Goal: Communication & Community: Answer question/provide support

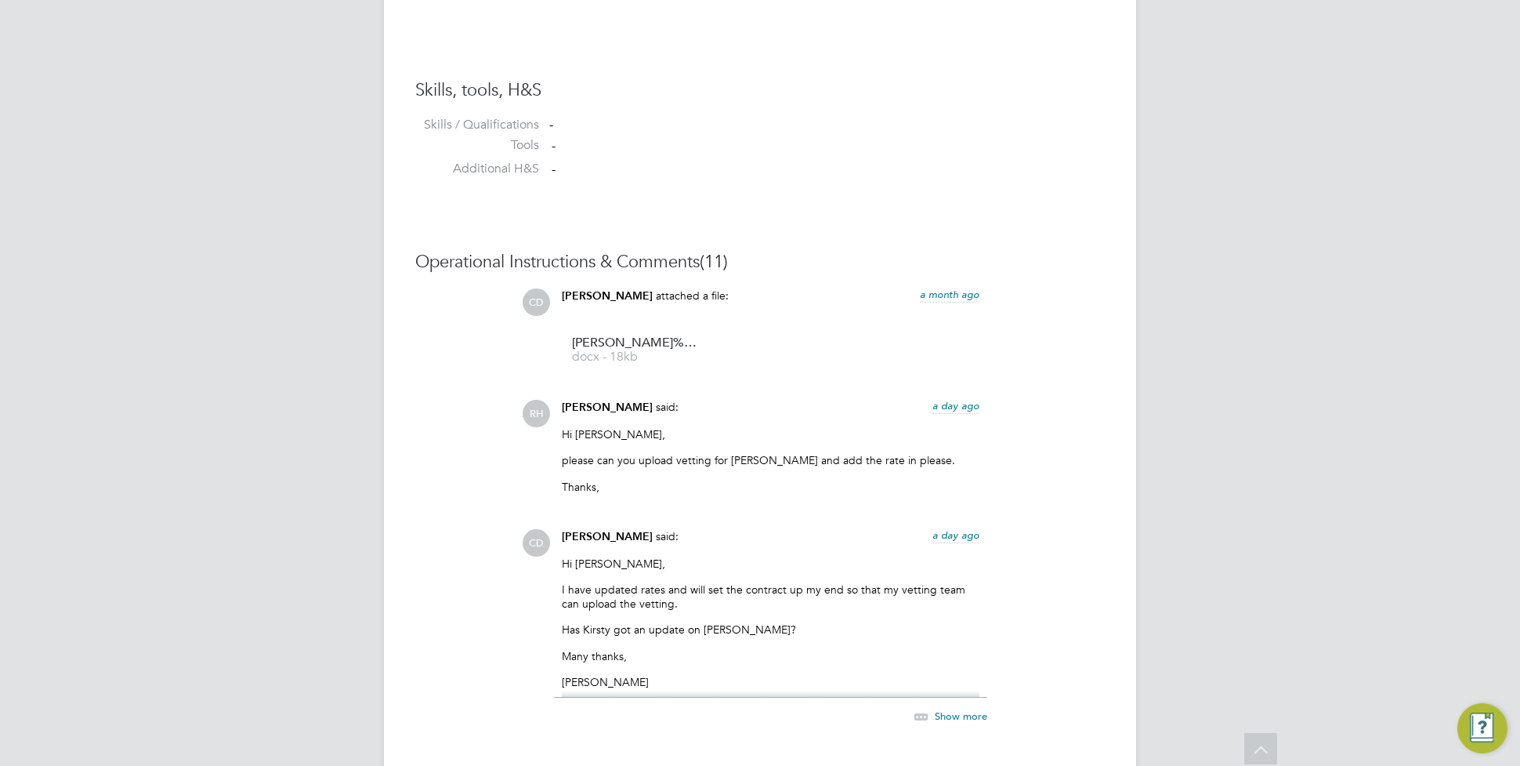
drag, startPoint x: 926, startPoint y: 299, endPoint x: 965, endPoint y: 598, distance: 301.9
click at [802, 585] on p "I have updated rates and will set the contract up my end so that my vetting tea…" at bounding box center [771, 596] width 418 height 28
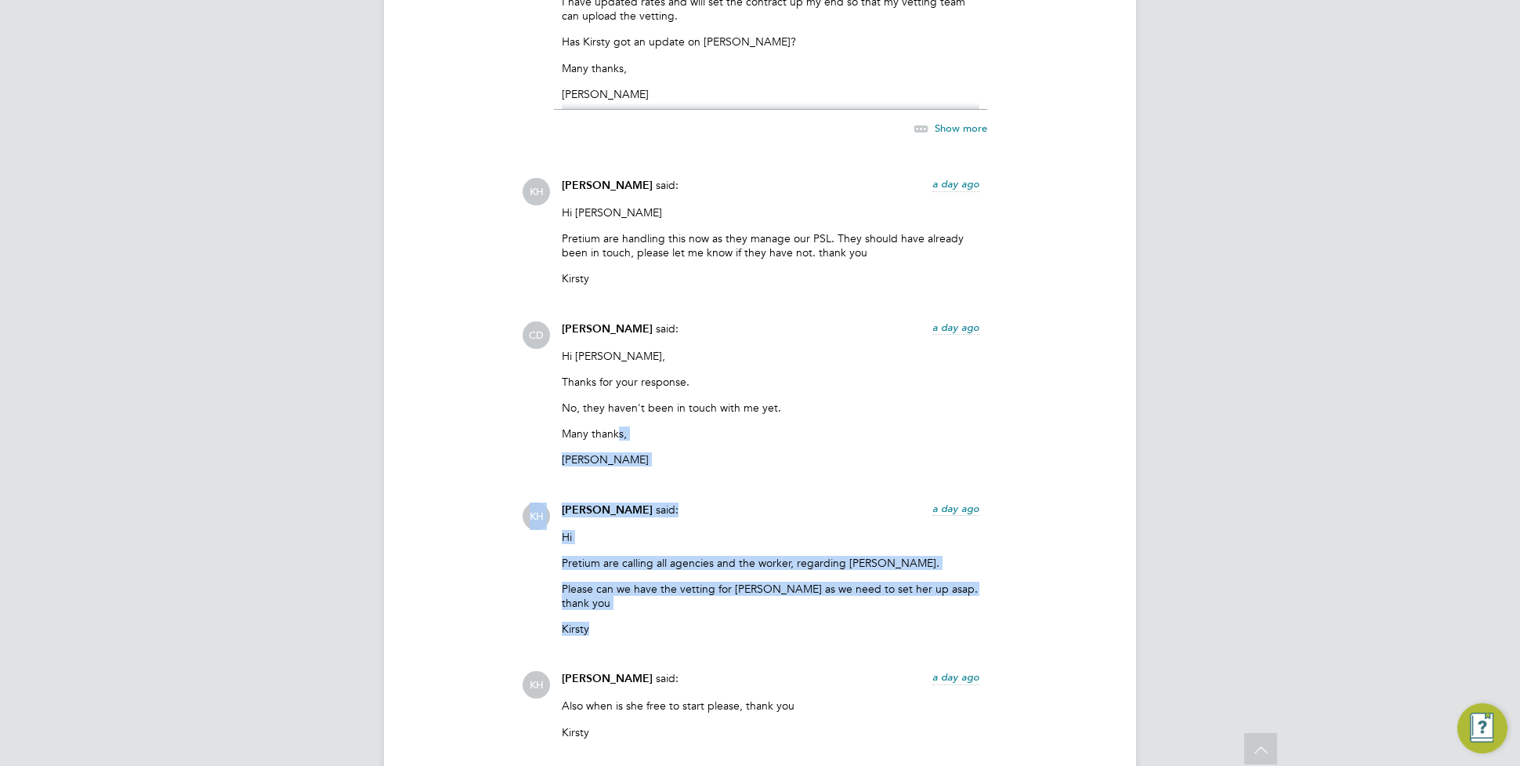
drag, startPoint x: 619, startPoint y: 423, endPoint x: 612, endPoint y: 606, distance: 182.7
click at [612, 606] on div "CD [PERSON_NAME] attached a file: a month ago [PERSON_NAME]%20Ralphina%20HQ0052…" at bounding box center [813, 572] width 583 height 1742
drag, startPoint x: 612, startPoint y: 606, endPoint x: 792, endPoint y: 469, distance: 226.5
click at [792, 466] on p "[PERSON_NAME]" at bounding box center [771, 459] width 418 height 14
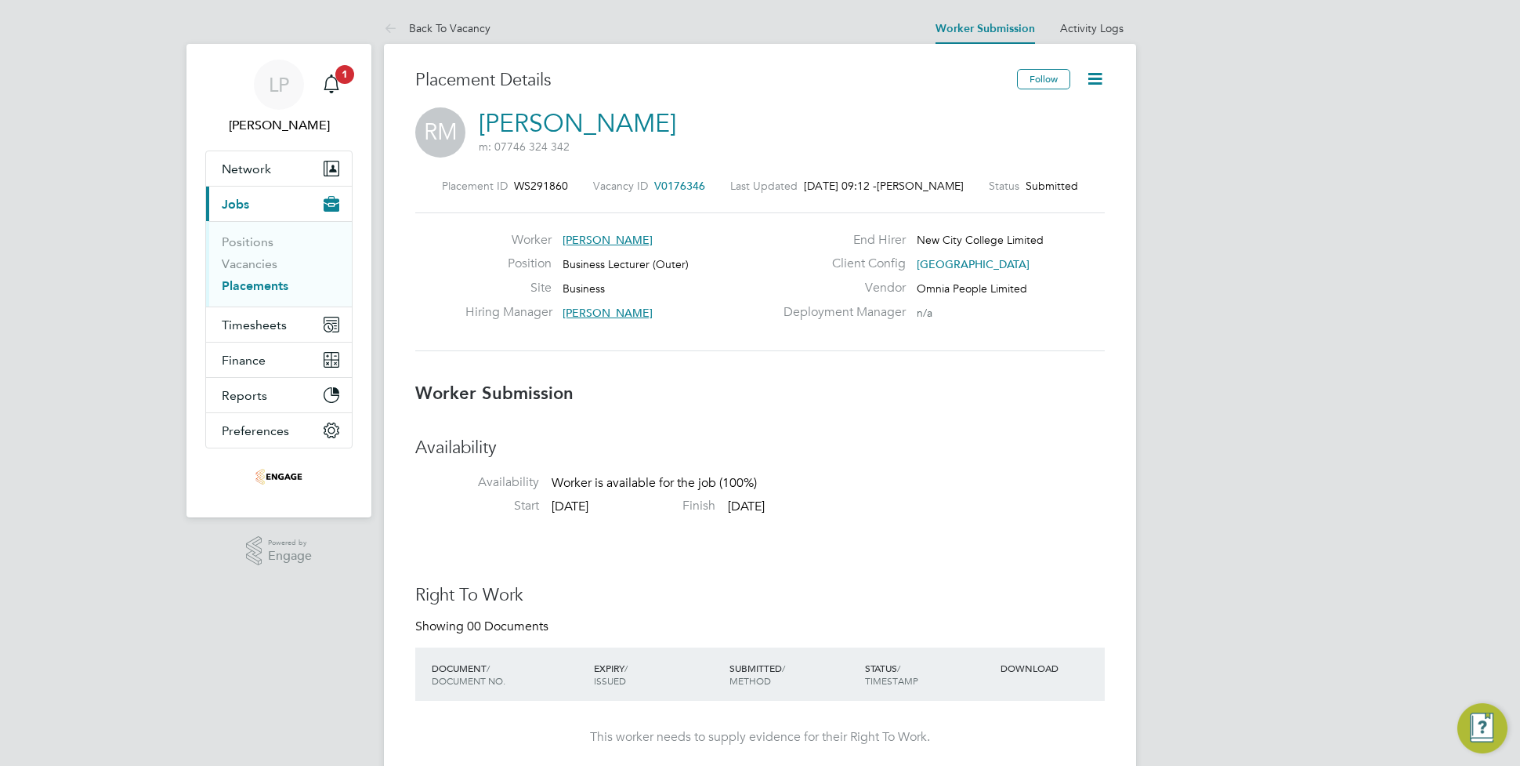
click at [637, 143] on span "m: 07746 324 342" at bounding box center [577, 146] width 197 height 14
drag, startPoint x: 564, startPoint y: 186, endPoint x: 512, endPoint y: 188, distance: 52.6
click at [514, 188] on span "WS291860" at bounding box center [541, 186] width 54 height 14
copy span "WS291860"
click at [264, 284] on link "Placements" at bounding box center [255, 285] width 67 height 15
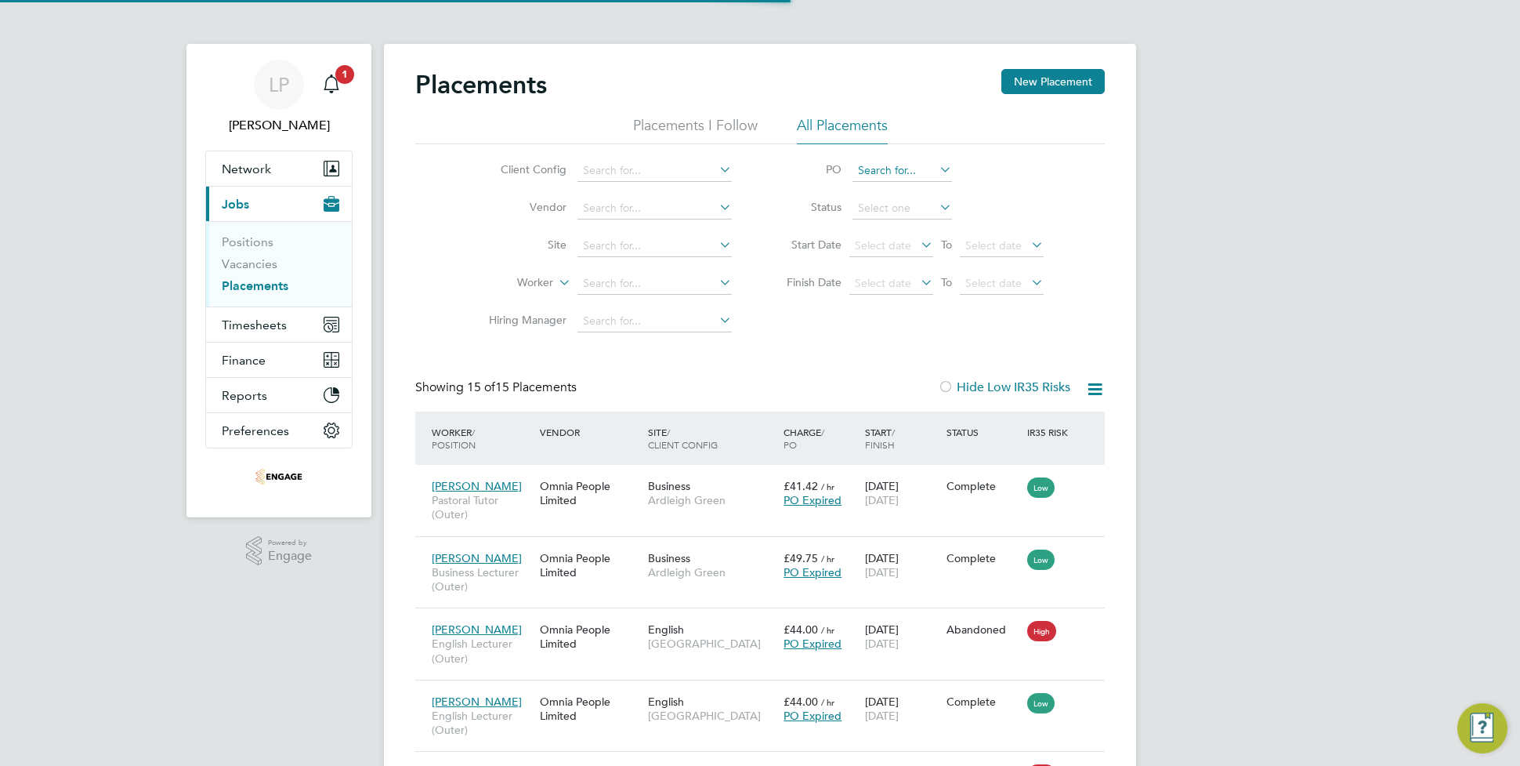
scroll to position [45, 136]
click at [895, 167] on input at bounding box center [903, 171] width 100 height 22
click at [628, 177] on input at bounding box center [655, 171] width 154 height 22
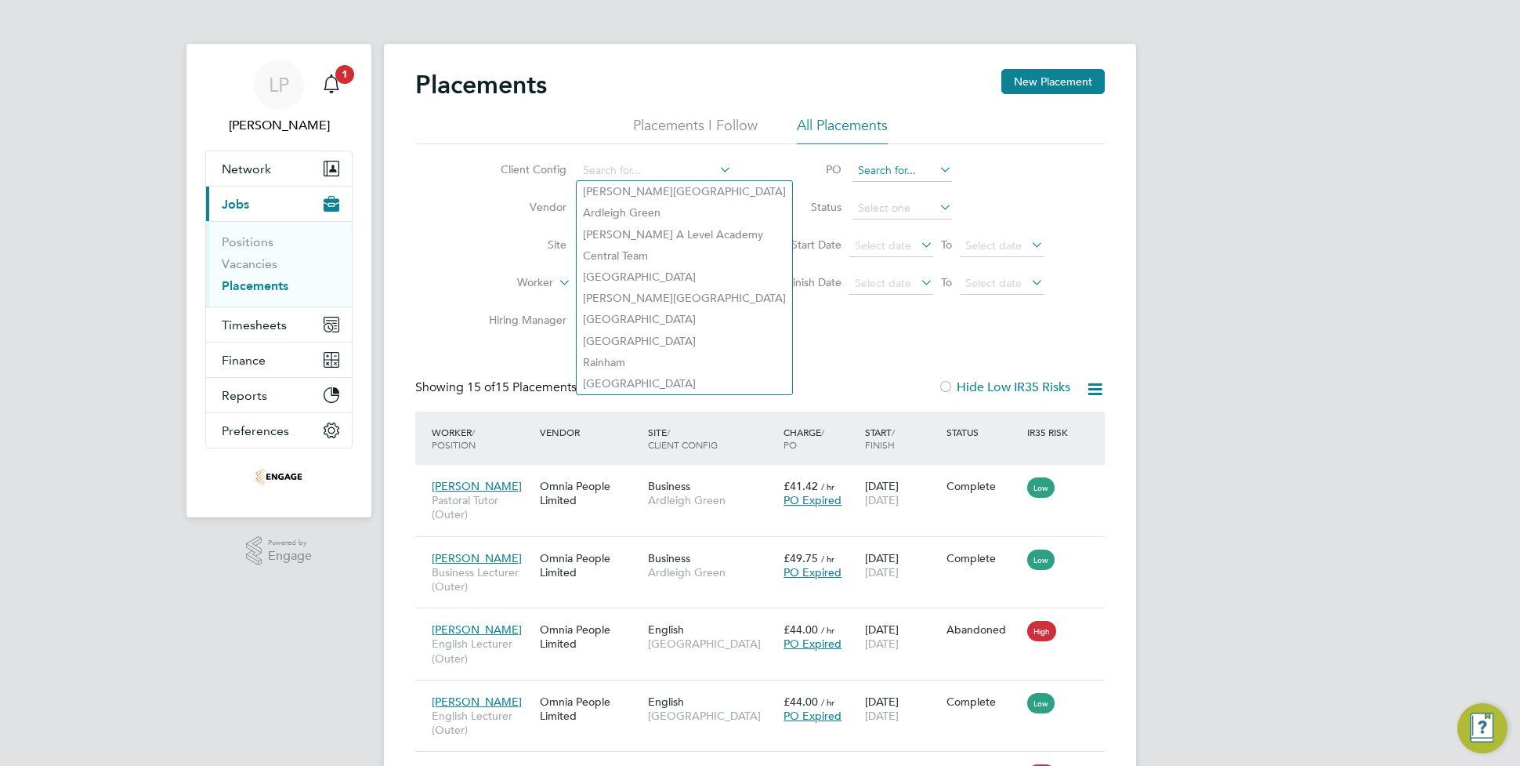
click at [875, 167] on input at bounding box center [903, 171] width 100 height 22
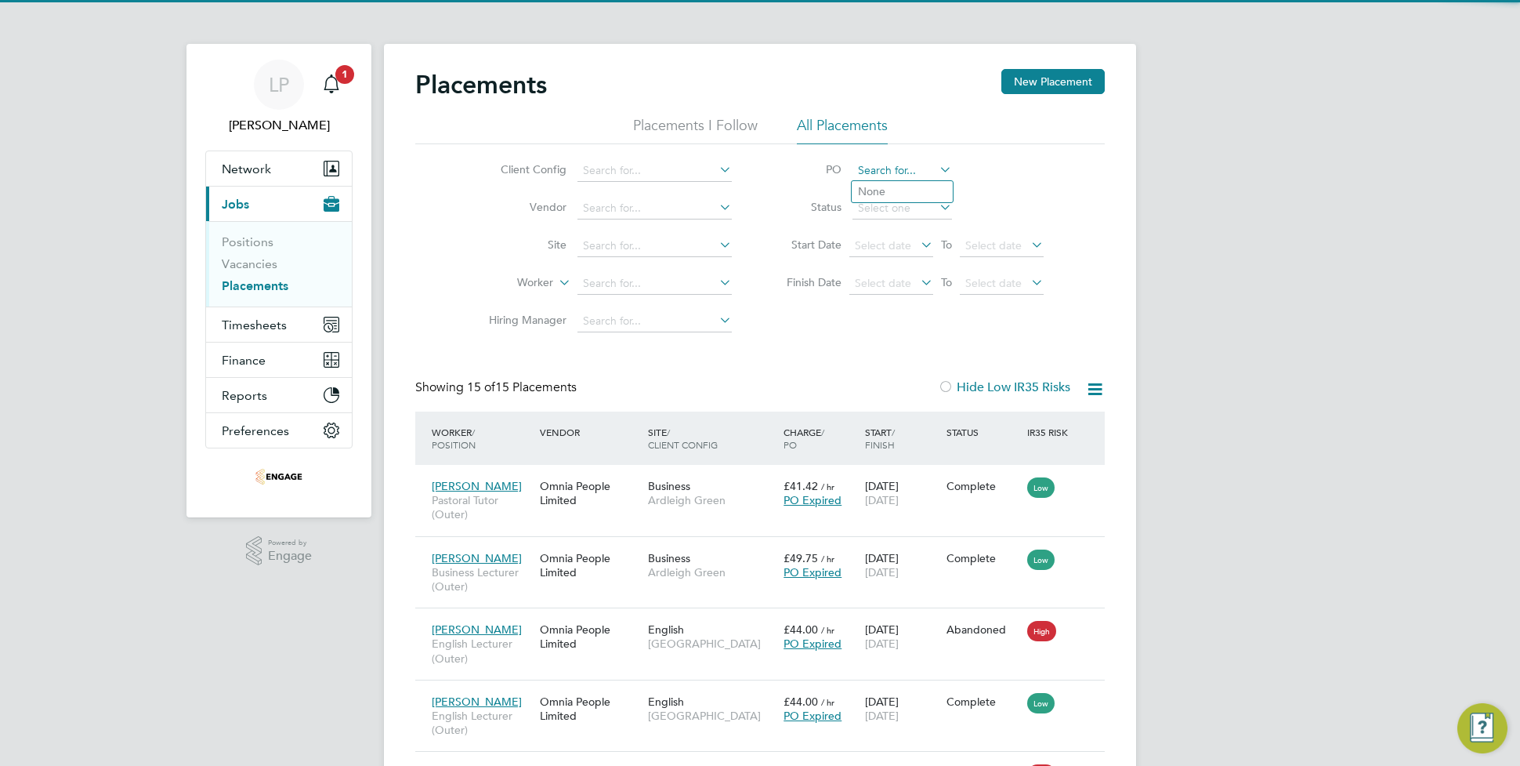
paste input "WS291860"
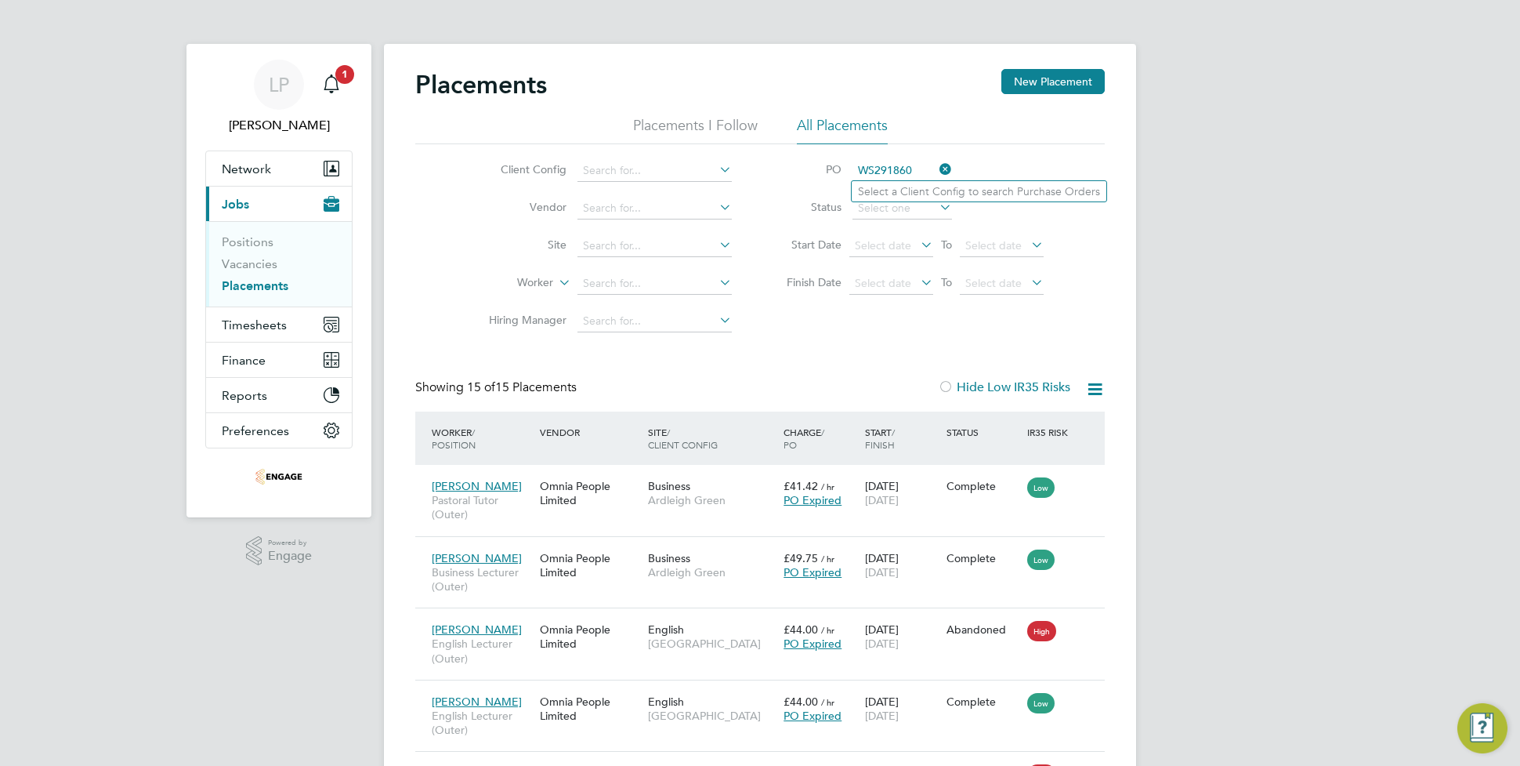
type input "WS291860"
click at [890, 204] on input at bounding box center [903, 208] width 100 height 22
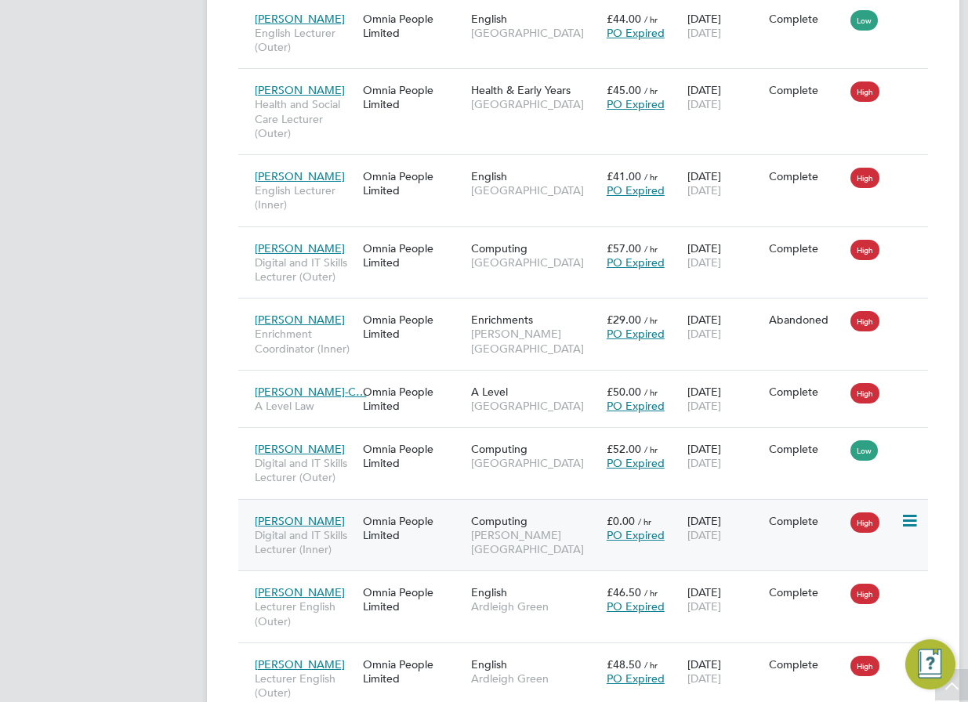
scroll to position [942, 0]
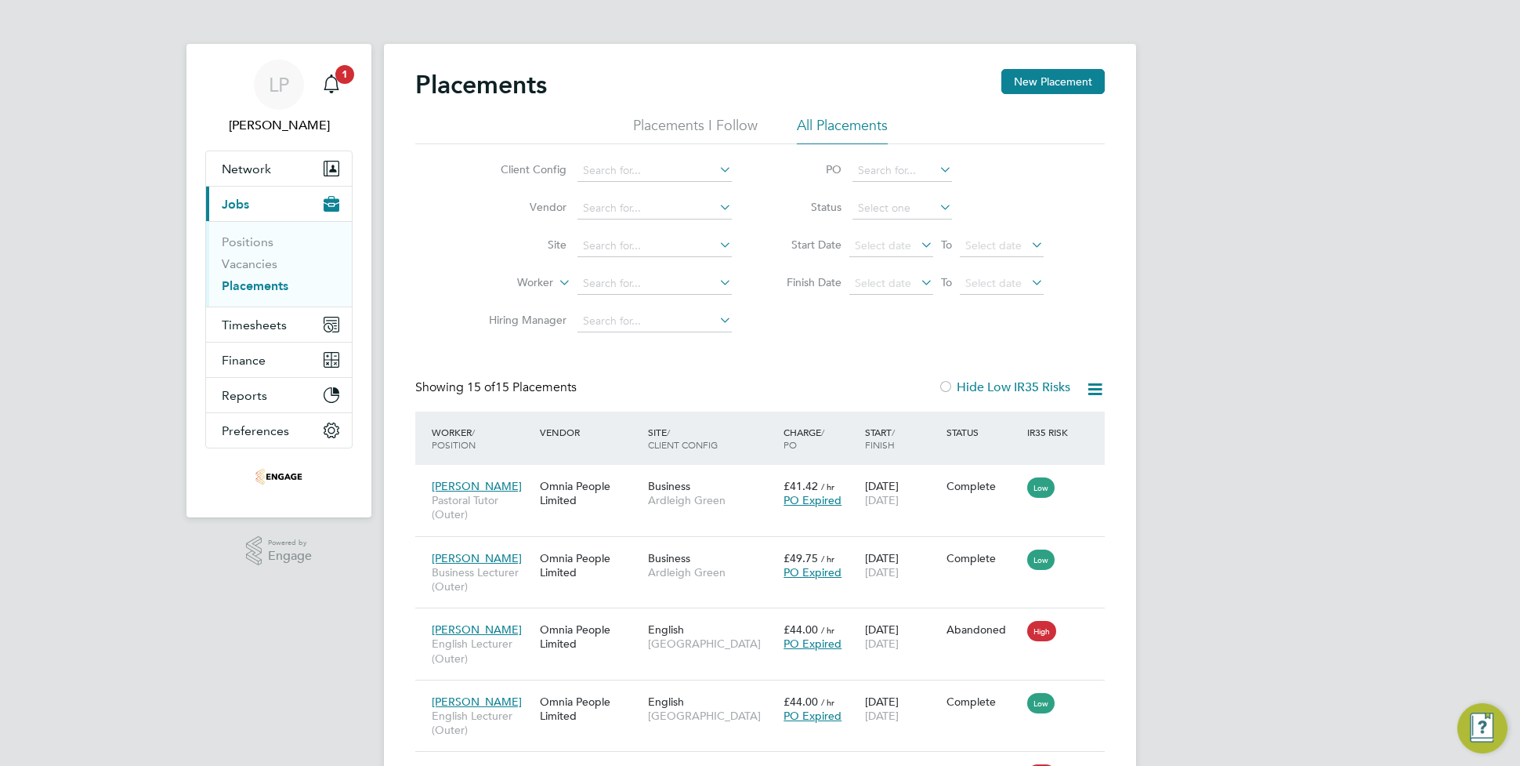
click at [251, 287] on link "Placements" at bounding box center [255, 285] width 67 height 15
click at [829, 120] on li "All Placements" at bounding box center [842, 130] width 91 height 28
click at [840, 123] on li "All Placements" at bounding box center [842, 130] width 91 height 28
click at [688, 120] on li "Placements I Follow" at bounding box center [695, 130] width 125 height 28
click at [838, 127] on li "All Placements" at bounding box center [842, 130] width 91 height 28
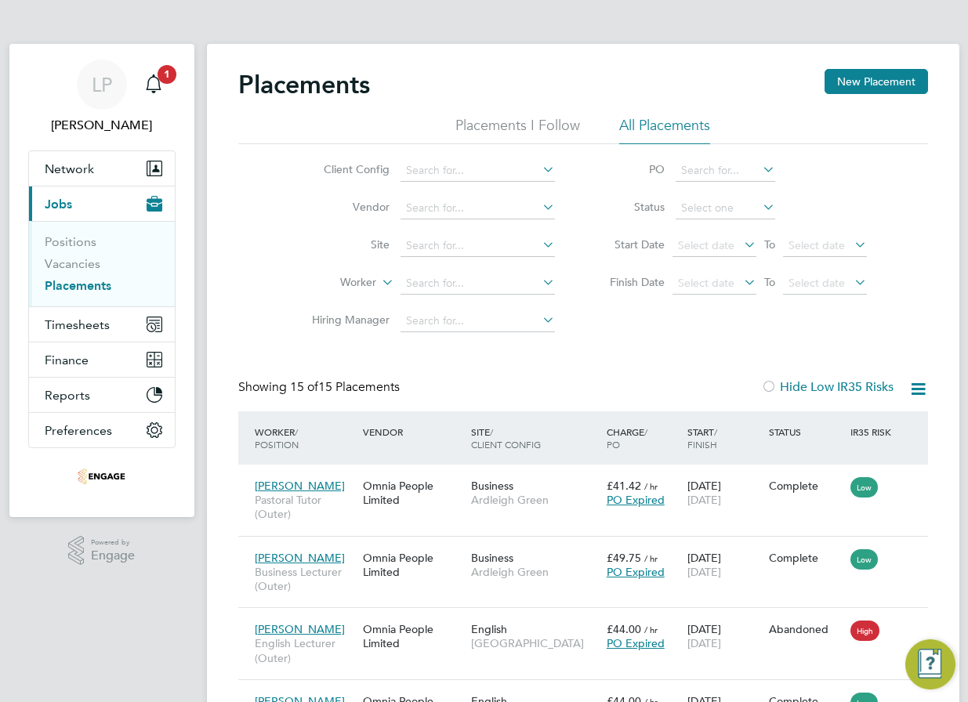
click at [86, 281] on link "Placements" at bounding box center [78, 285] width 67 height 15
click at [74, 173] on span "Network" at bounding box center [69, 168] width 49 height 15
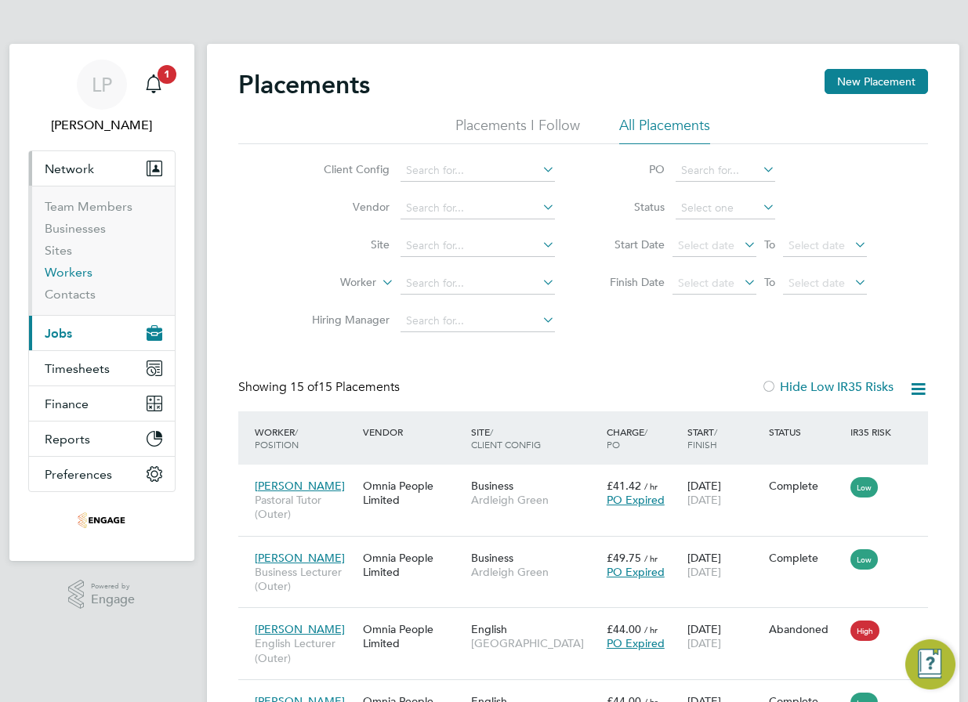
click at [82, 274] on link "Workers" at bounding box center [69, 272] width 48 height 15
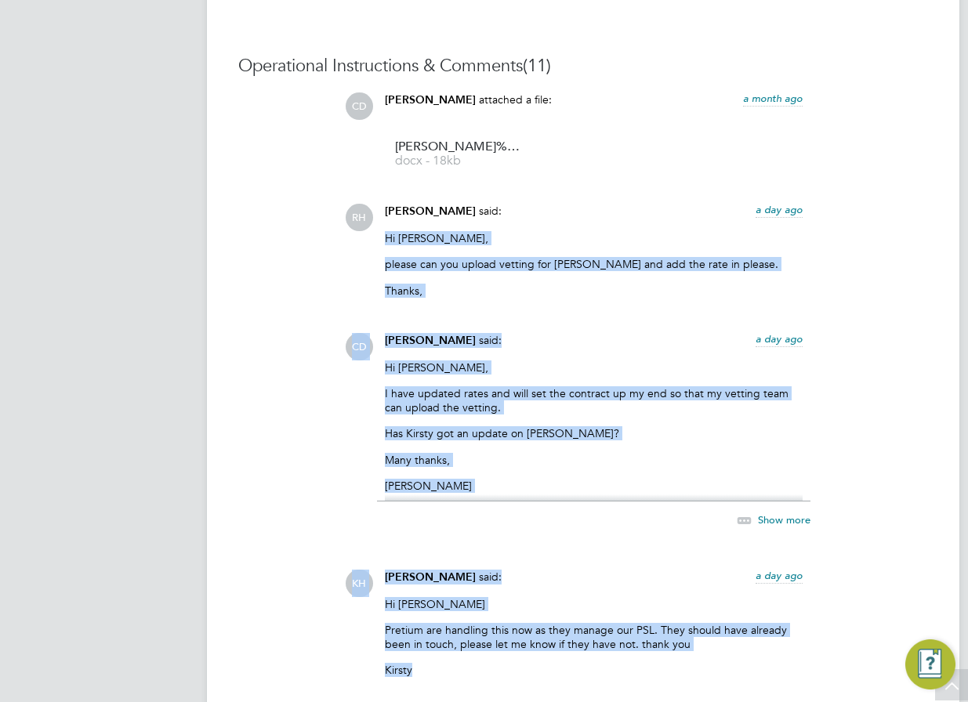
drag, startPoint x: 496, startPoint y: 188, endPoint x: 530, endPoint y: 680, distance: 493.3
drag, startPoint x: 530, startPoint y: 680, endPoint x: 573, endPoint y: 394, distance: 289.1
click at [573, 394] on p "I have updated rates and will set the contract up my end so that my vetting tea…" at bounding box center [594, 400] width 418 height 28
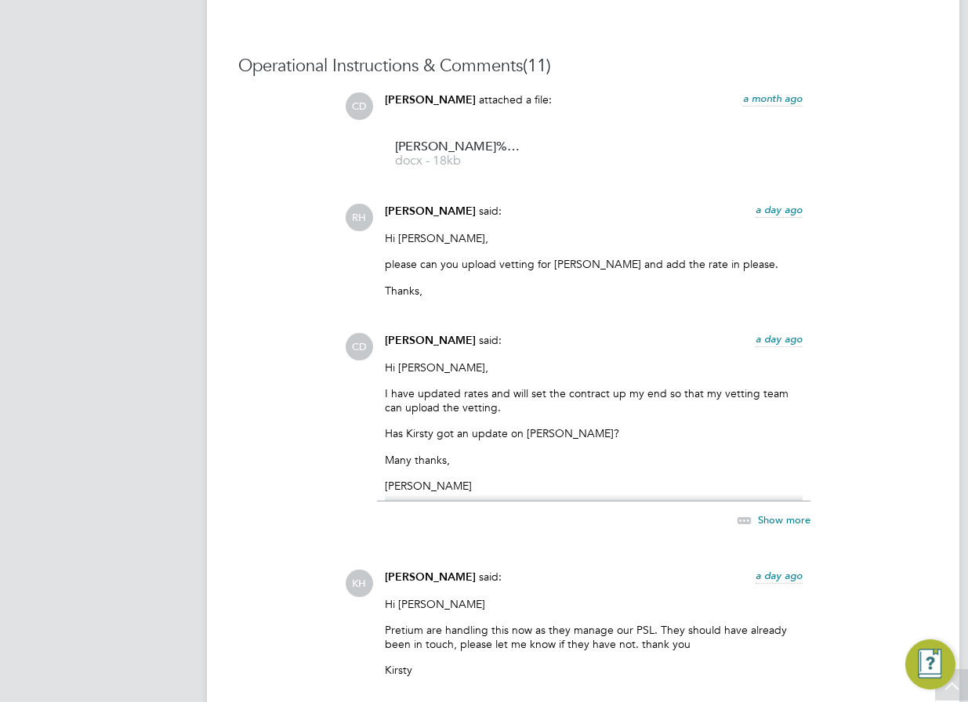
click at [774, 520] on span "Show more" at bounding box center [784, 518] width 53 height 13
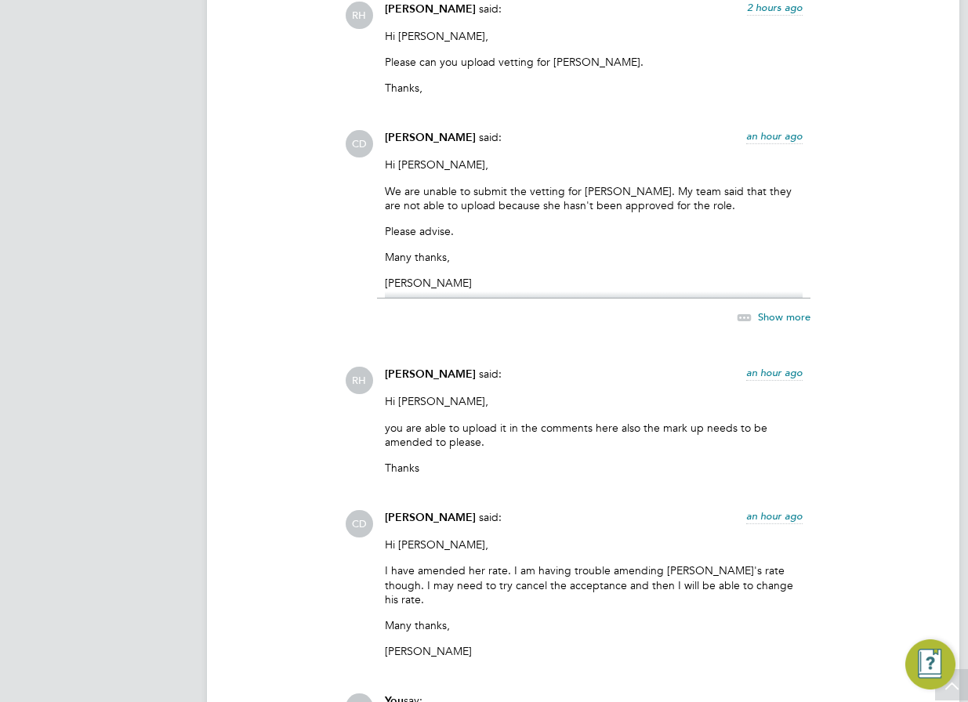
scroll to position [2881, 0]
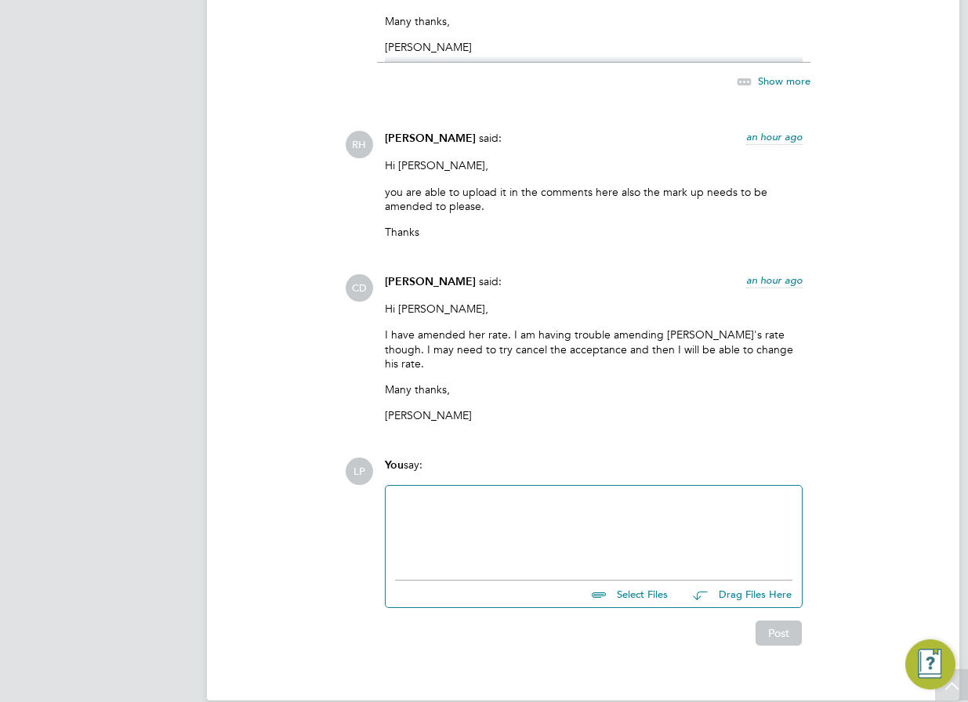
click at [547, 495] on div at bounding box center [593, 528] width 397 height 67
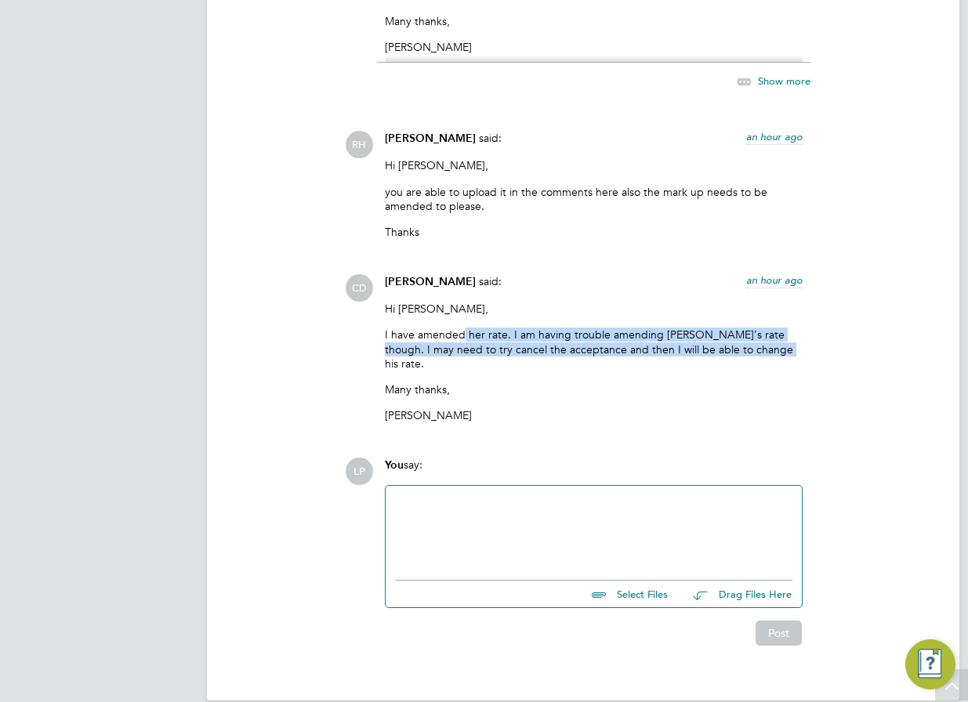
drag, startPoint x: 462, startPoint y: 327, endPoint x: 765, endPoint y: 333, distance: 302.5
click at [765, 333] on p "I have amended her rate. I am having trouble amending Saji's rate though. I may…" at bounding box center [594, 349] width 418 height 43
drag, startPoint x: 765, startPoint y: 333, endPoint x: 707, endPoint y: 333, distance: 58.0
click at [707, 333] on p "I have amended her rate. I am having trouble amending Saji's rate though. I may…" at bounding box center [594, 349] width 418 height 43
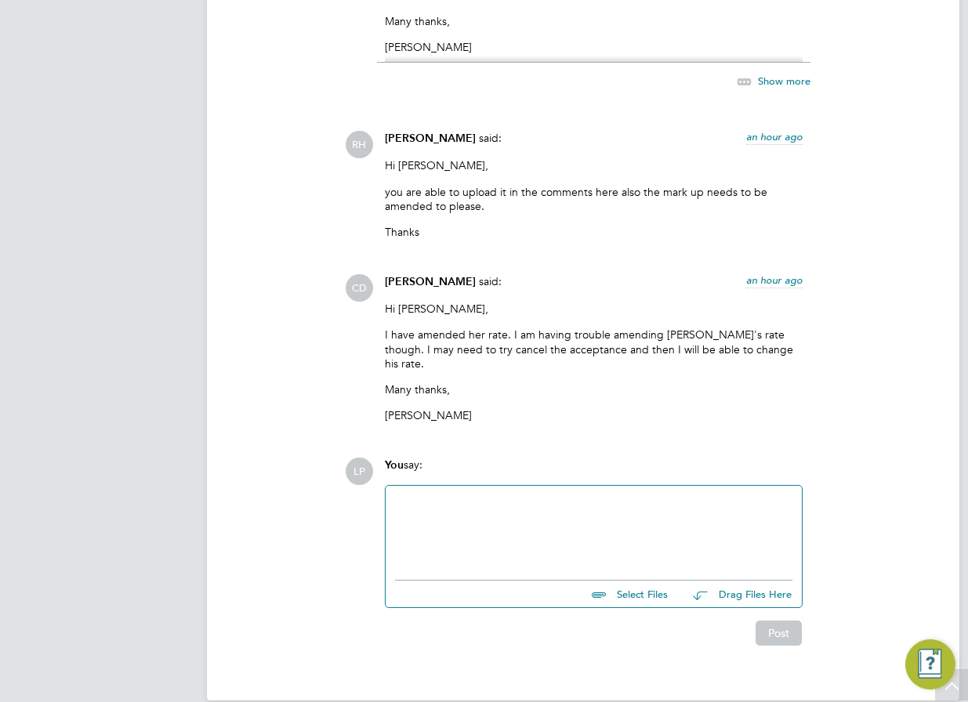
click at [529, 495] on div at bounding box center [593, 528] width 397 height 67
drag, startPoint x: 462, startPoint y: 334, endPoint x: 772, endPoint y: 441, distance: 327.6
drag, startPoint x: 772, startPoint y: 441, endPoint x: 594, endPoint y: 512, distance: 191.3
click at [594, 512] on div at bounding box center [593, 528] width 397 height 67
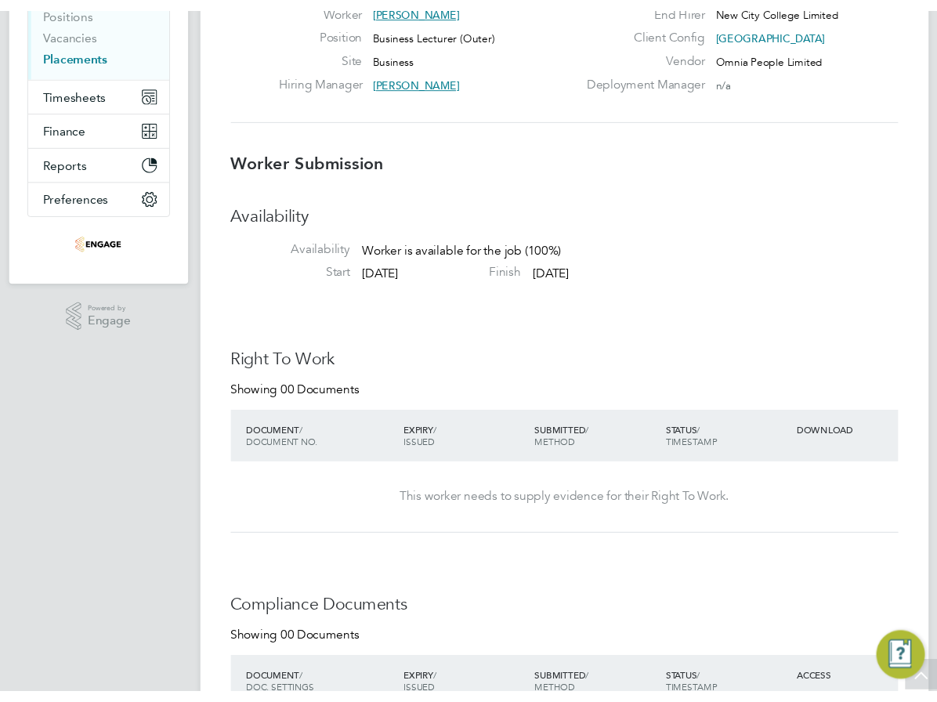
scroll to position [0, 0]
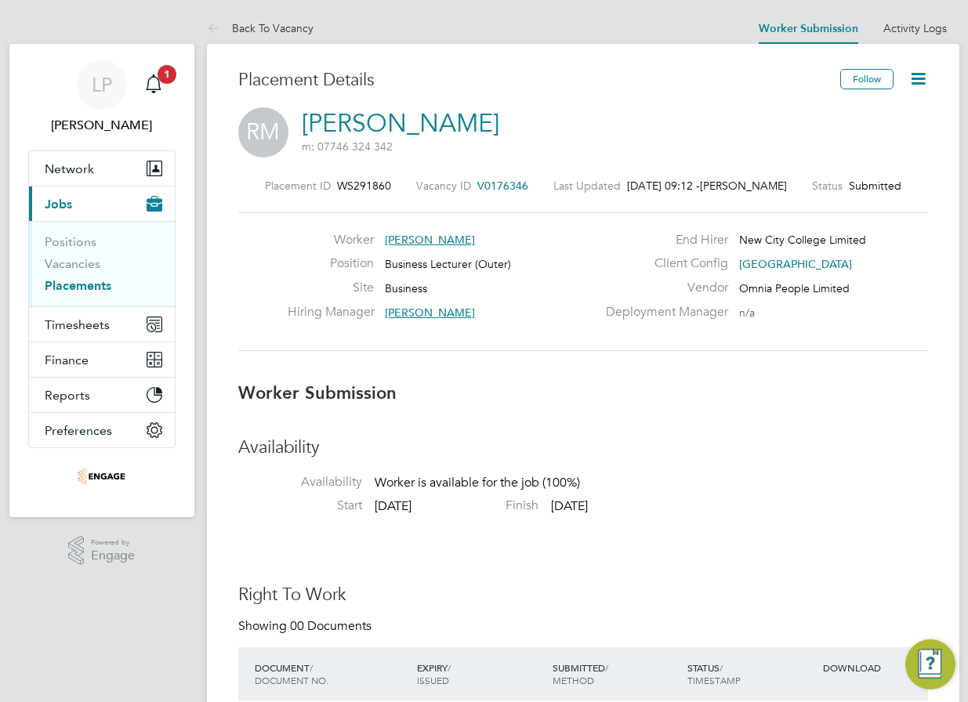
drag, startPoint x: 0, startPoint y: 215, endPoint x: 107, endPoint y: 229, distance: 107.4
drag, startPoint x: 47, startPoint y: 210, endPoint x: -3, endPoint y: 194, distance: 52.5
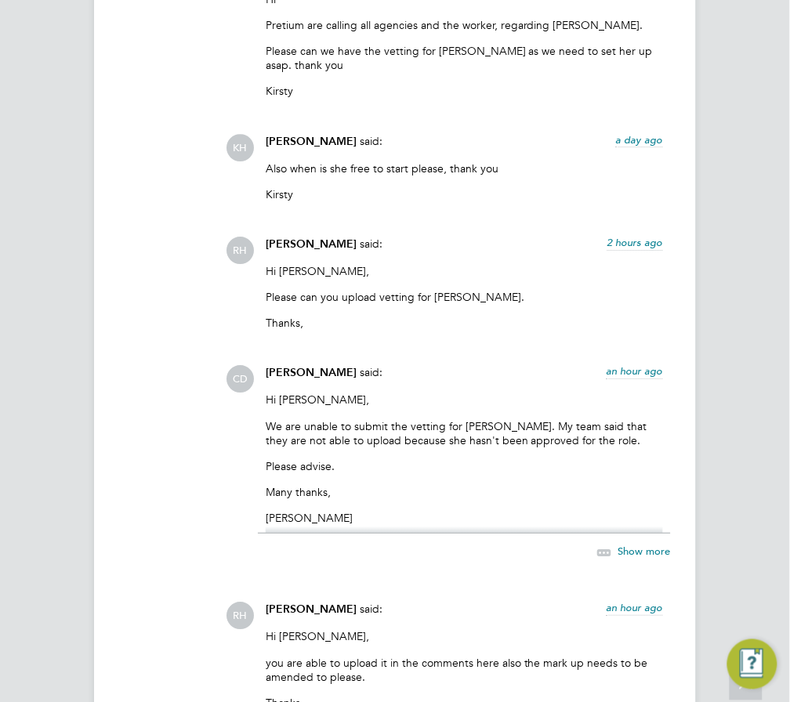
scroll to position [25, 272]
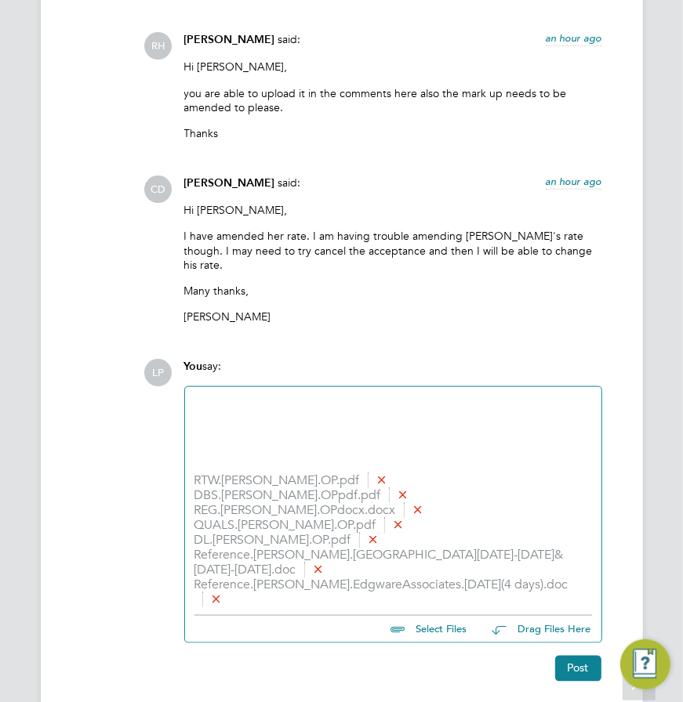
click at [216, 397] on div at bounding box center [392, 430] width 397 height 67
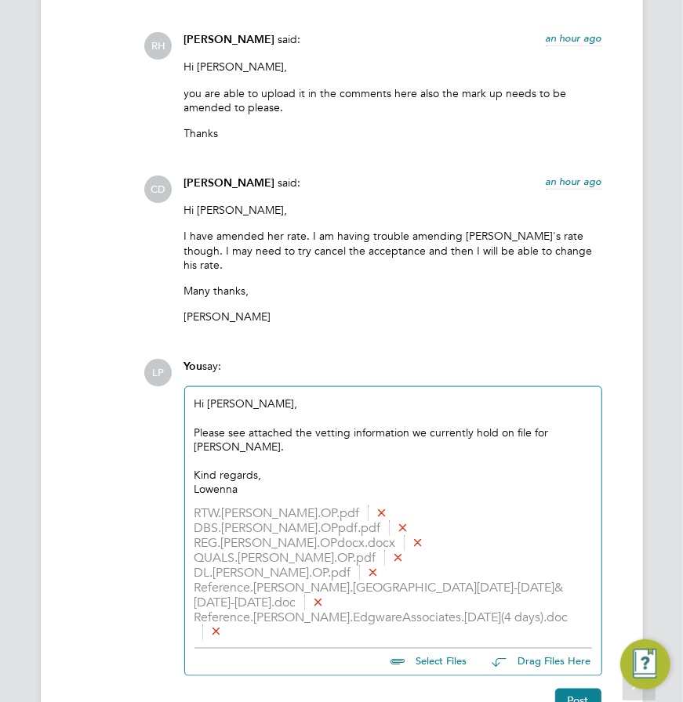
scroll to position [3527, 0]
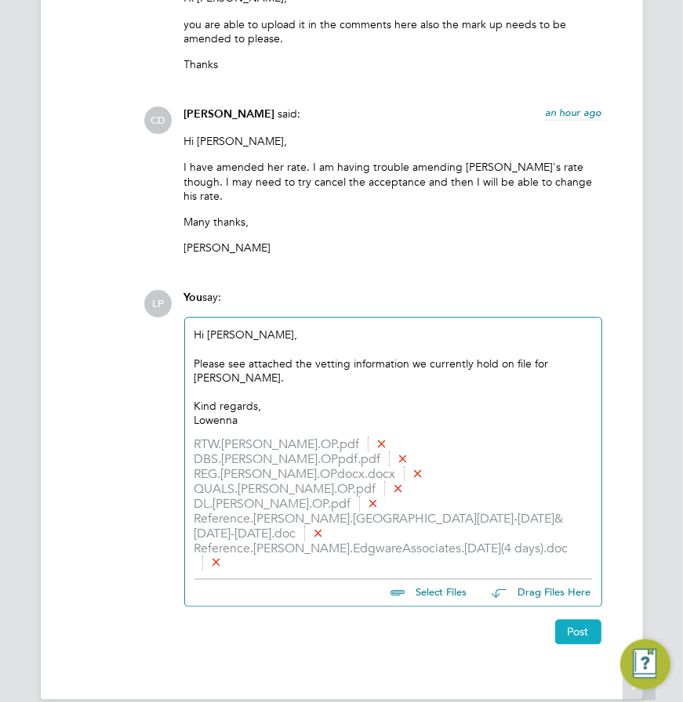
click at [588, 620] on button "Post" at bounding box center [578, 632] width 46 height 25
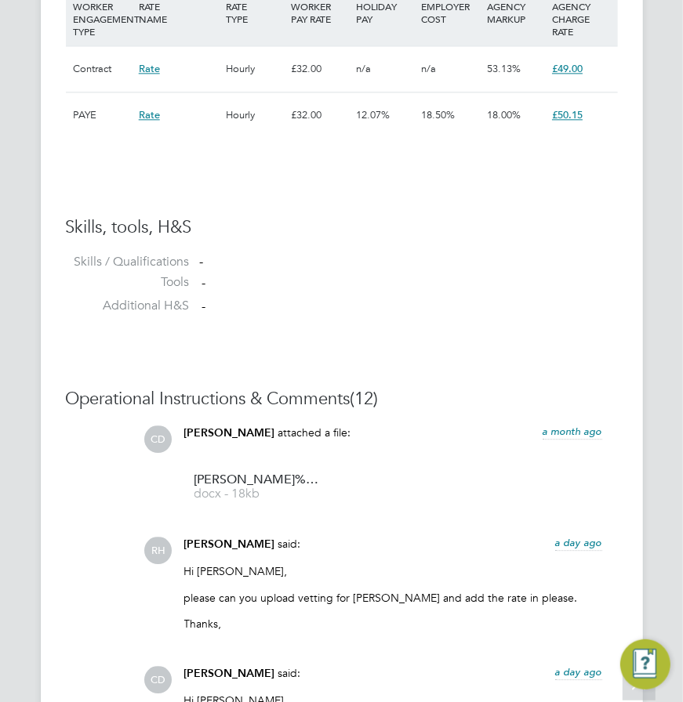
scroll to position [1366, 0]
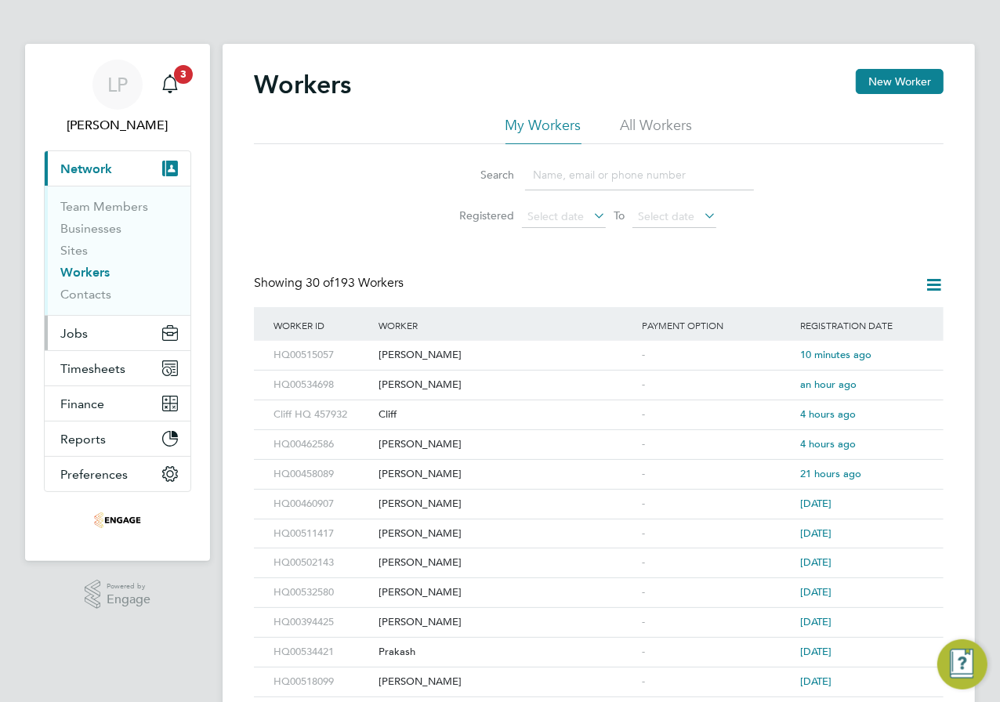
click at [96, 337] on button "Jobs" at bounding box center [118, 333] width 146 height 34
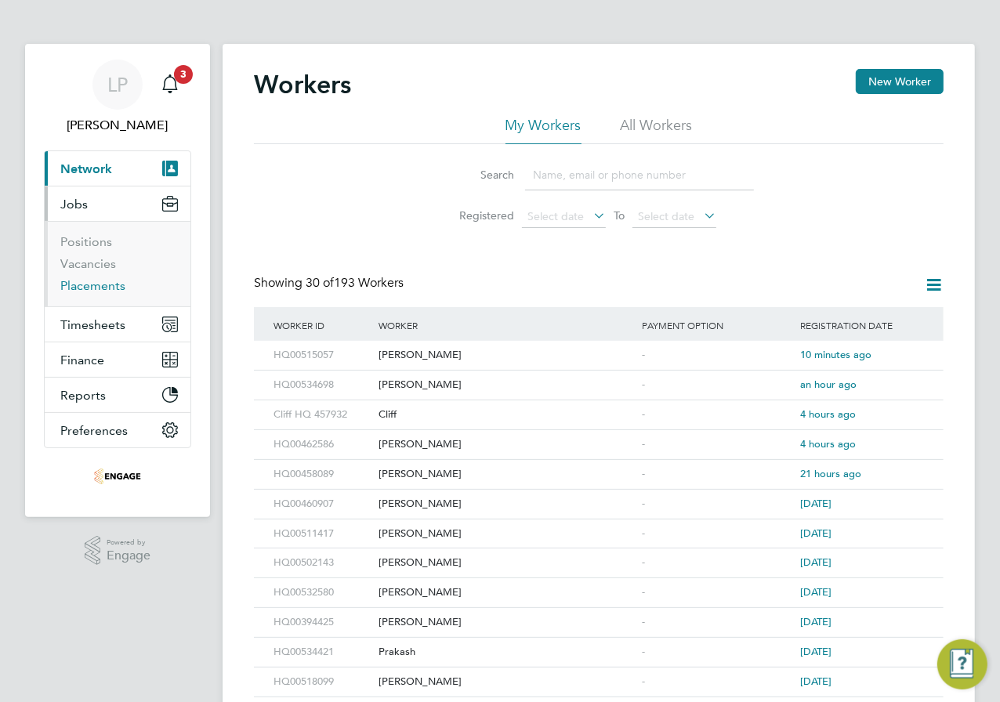
click at [102, 284] on link "Placements" at bounding box center [92, 285] width 65 height 15
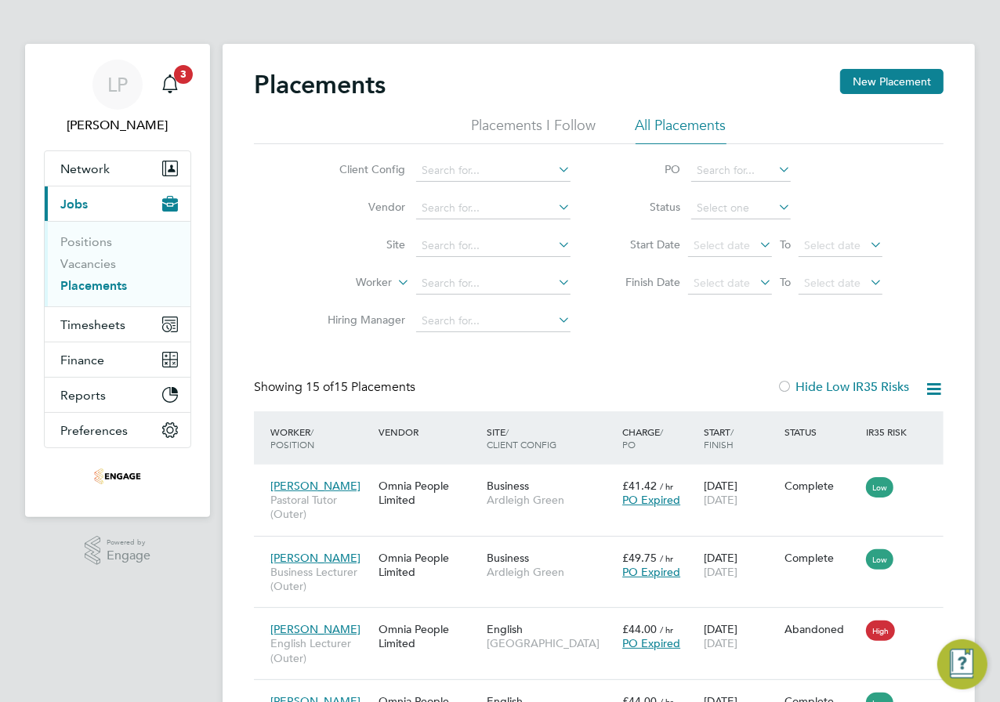
click at [79, 205] on span "Jobs" at bounding box center [73, 204] width 27 height 15
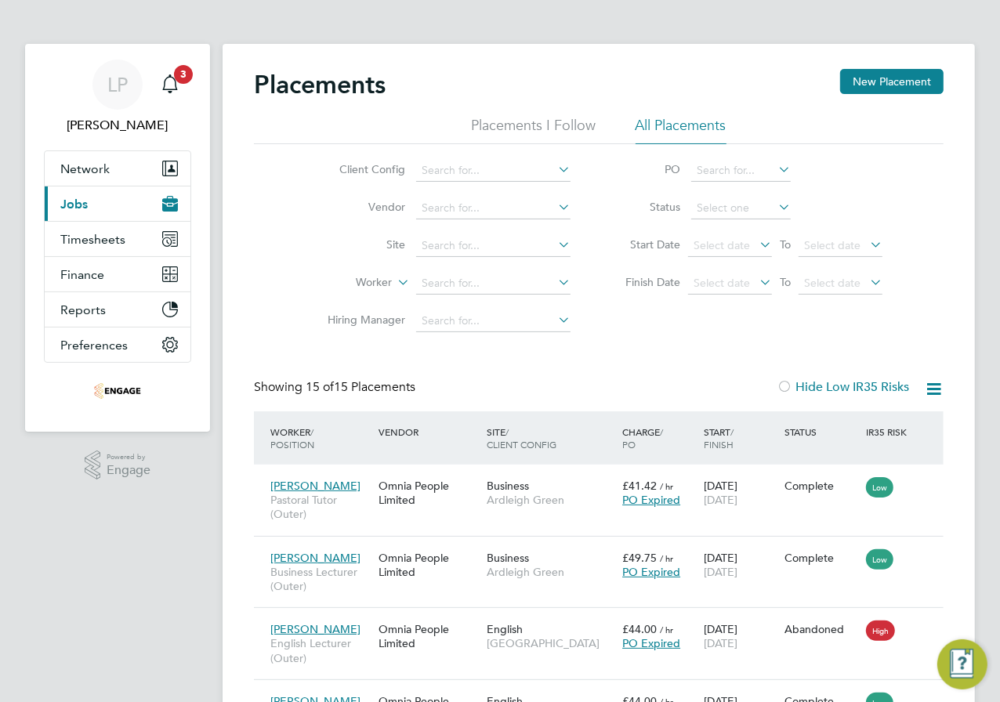
click at [79, 205] on span "Jobs" at bounding box center [73, 204] width 27 height 15
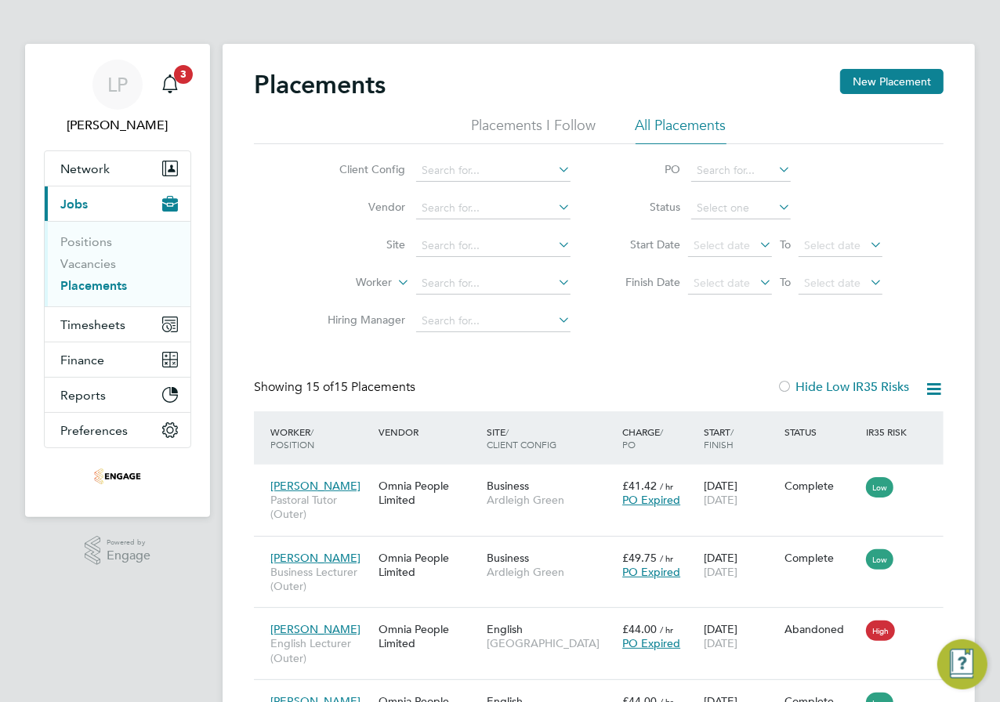
click at [100, 295] on ul "Positions Vacancies Placements" at bounding box center [118, 263] width 146 height 85
click at [99, 288] on link "Placements" at bounding box center [93, 285] width 67 height 15
click at [658, 133] on li "All Placements" at bounding box center [680, 130] width 91 height 28
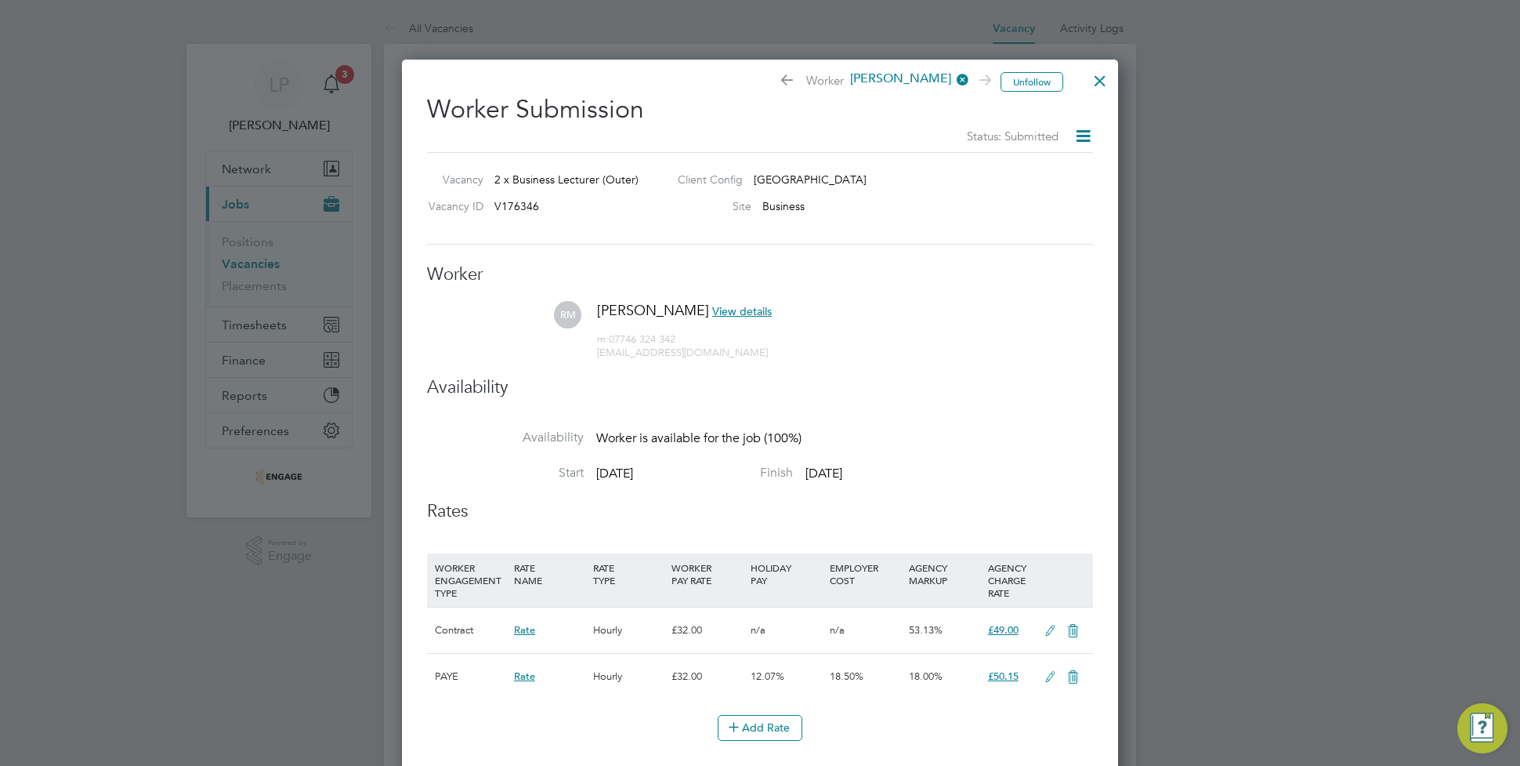
click at [999, 86] on div at bounding box center [1100, 77] width 28 height 28
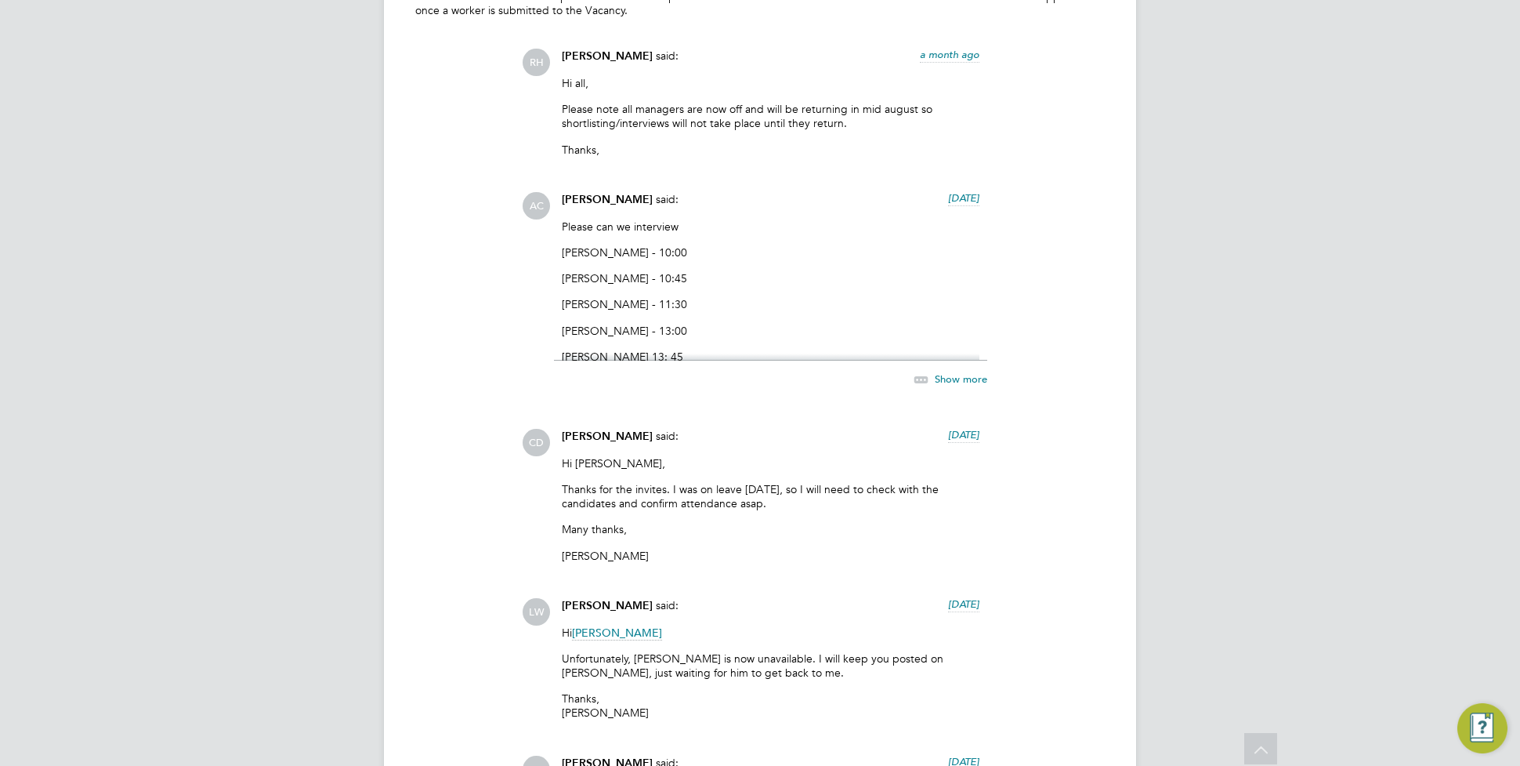
scroll to position [3330, 0]
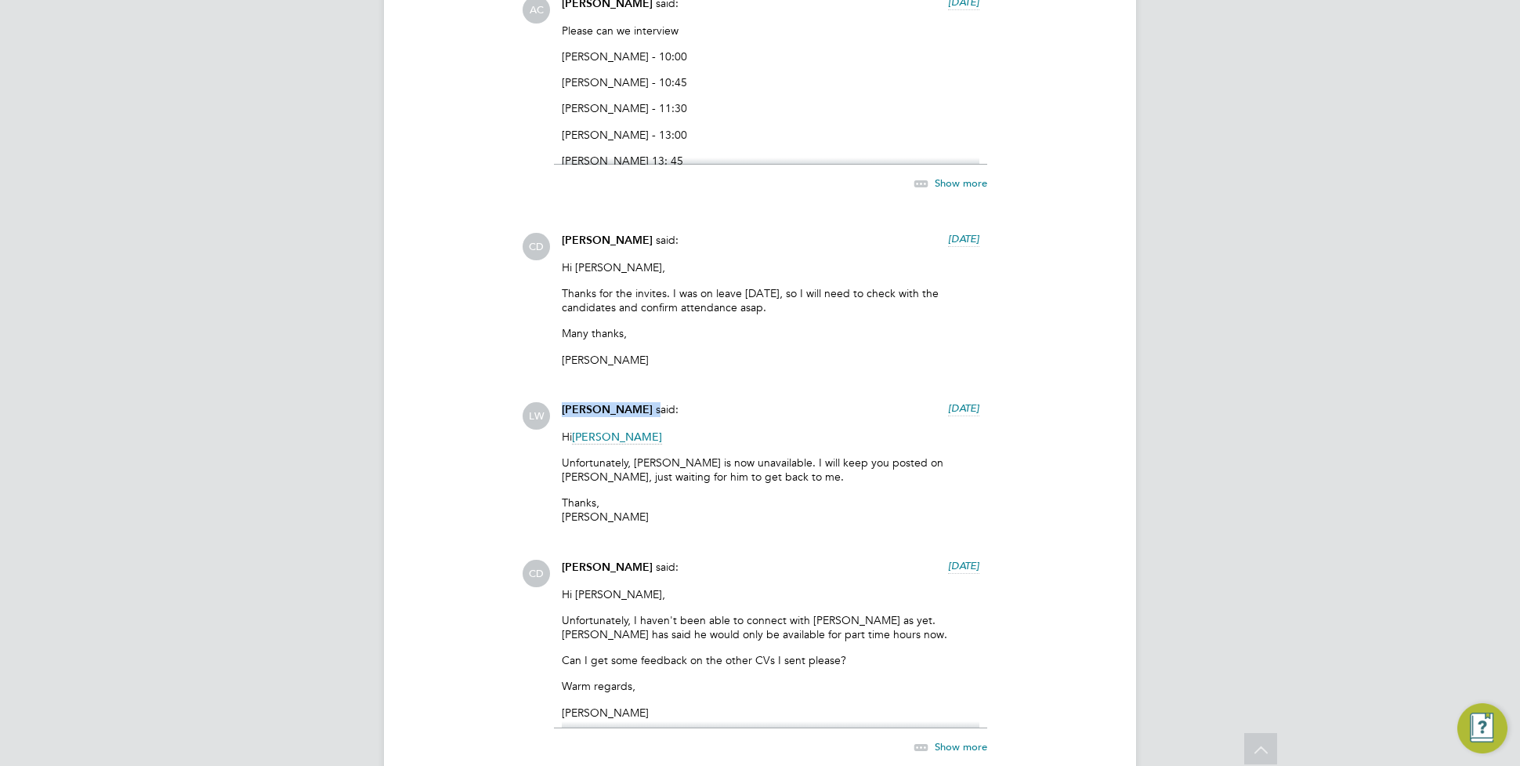
drag, startPoint x: 633, startPoint y: 411, endPoint x: 563, endPoint y: 415, distance: 70.6
click at [563, 415] on div "Louis Warner said: 15 days ago" at bounding box center [771, 415] width 418 height 27
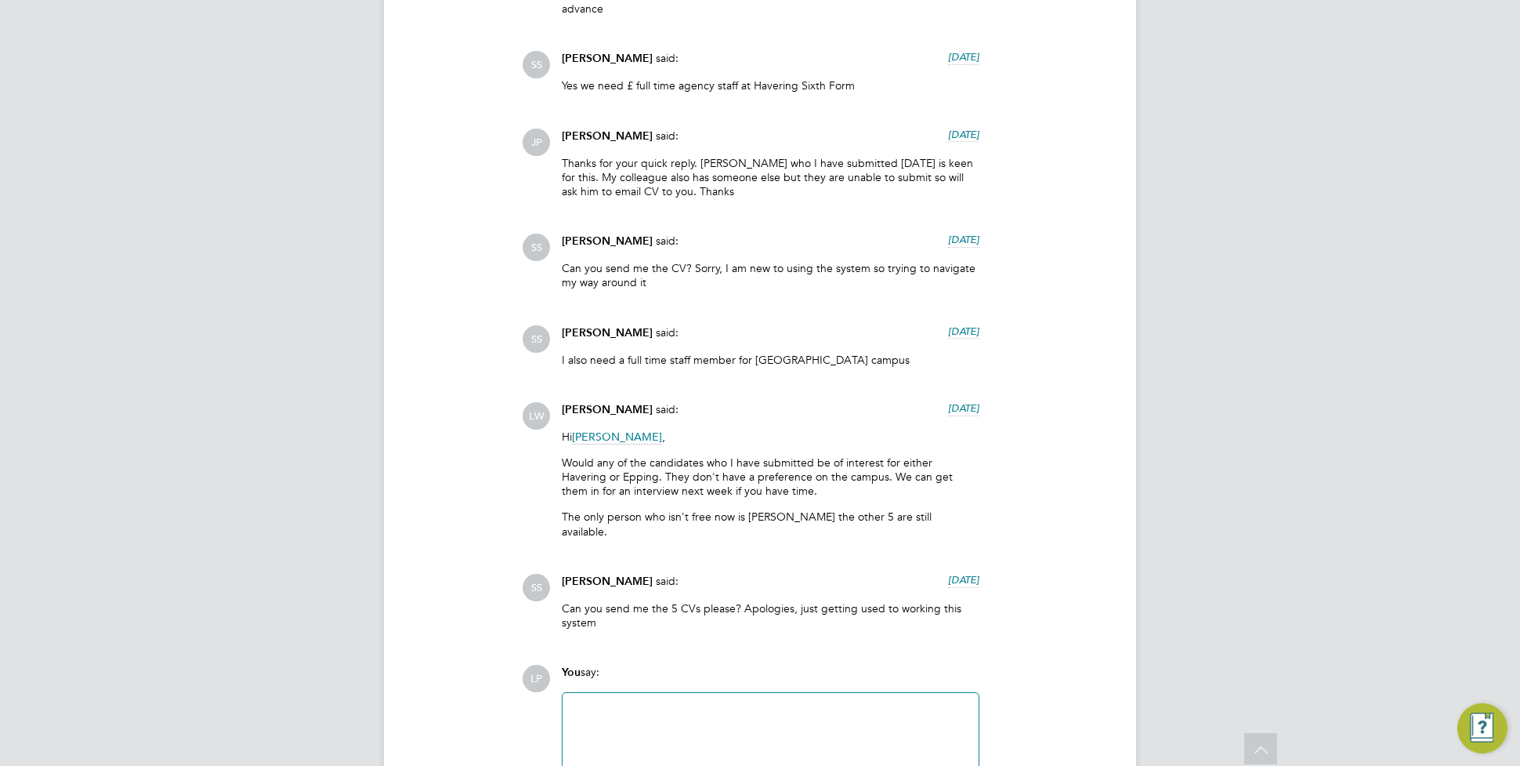
scroll to position [4604, 0]
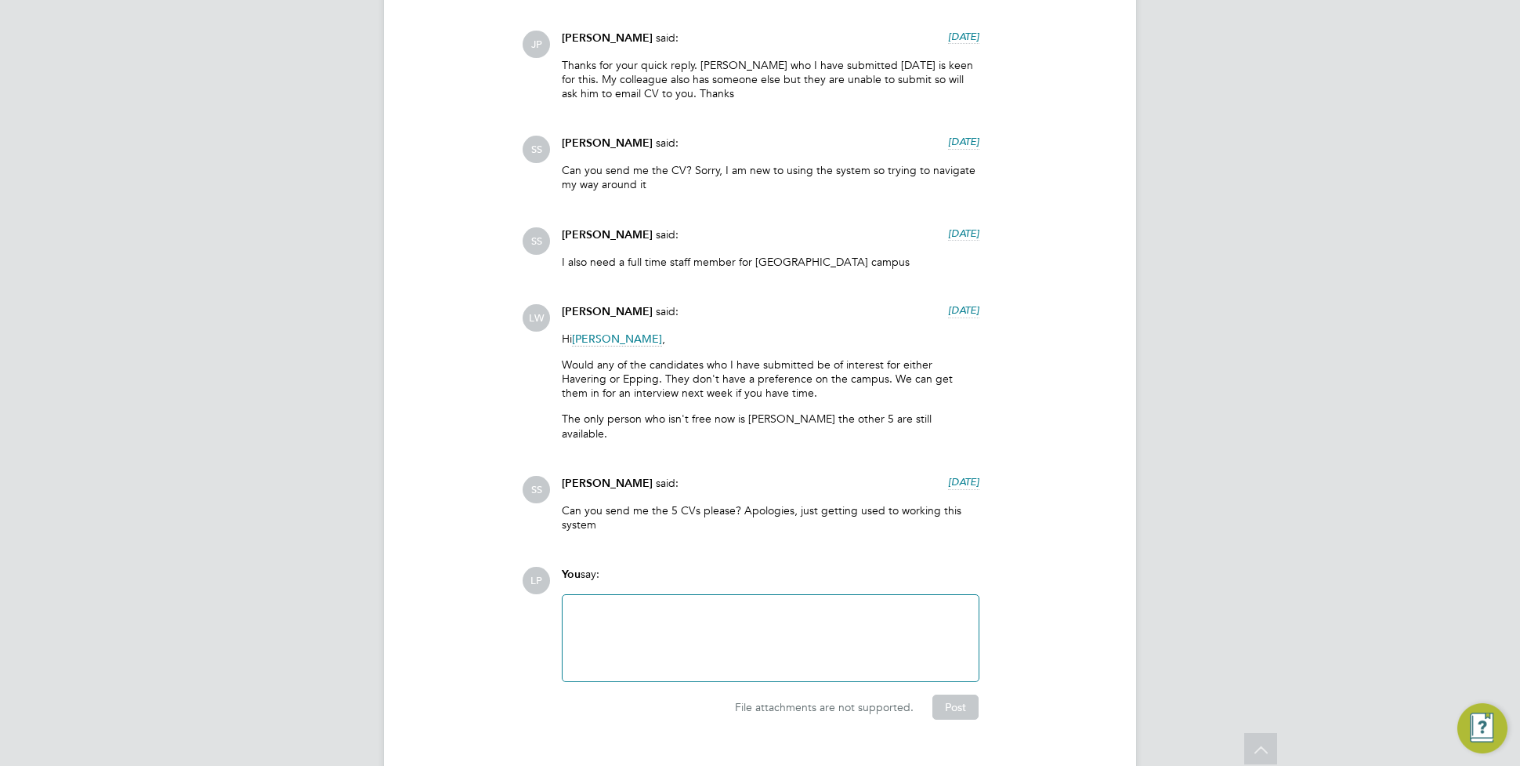
drag, startPoint x: 837, startPoint y: 658, endPoint x: 973, endPoint y: 706, distance: 144.5
click at [845, 657] on div at bounding box center [770, 637] width 397 height 67
click at [743, 624] on div at bounding box center [770, 637] width 397 height 67
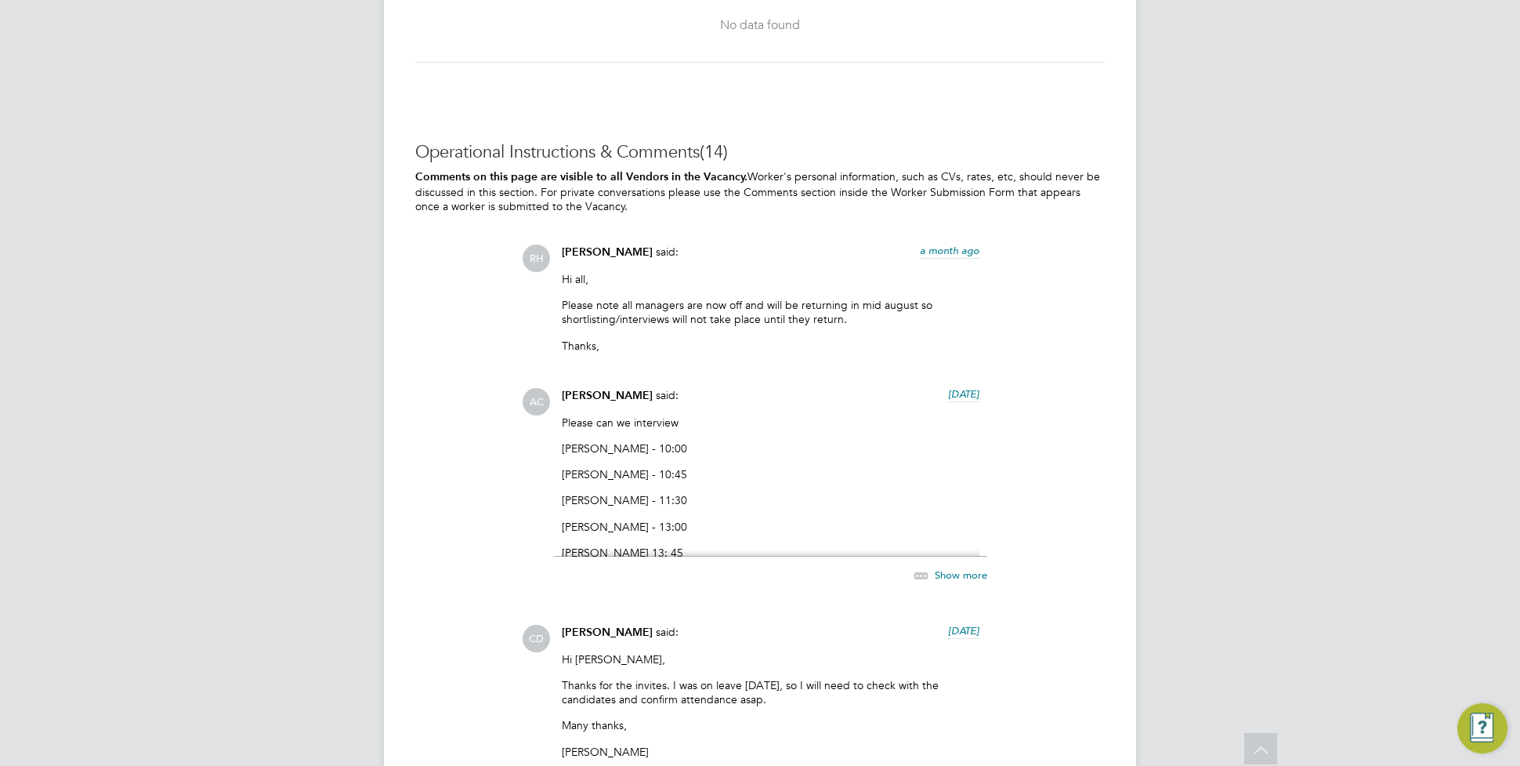
scroll to position [2351, 0]
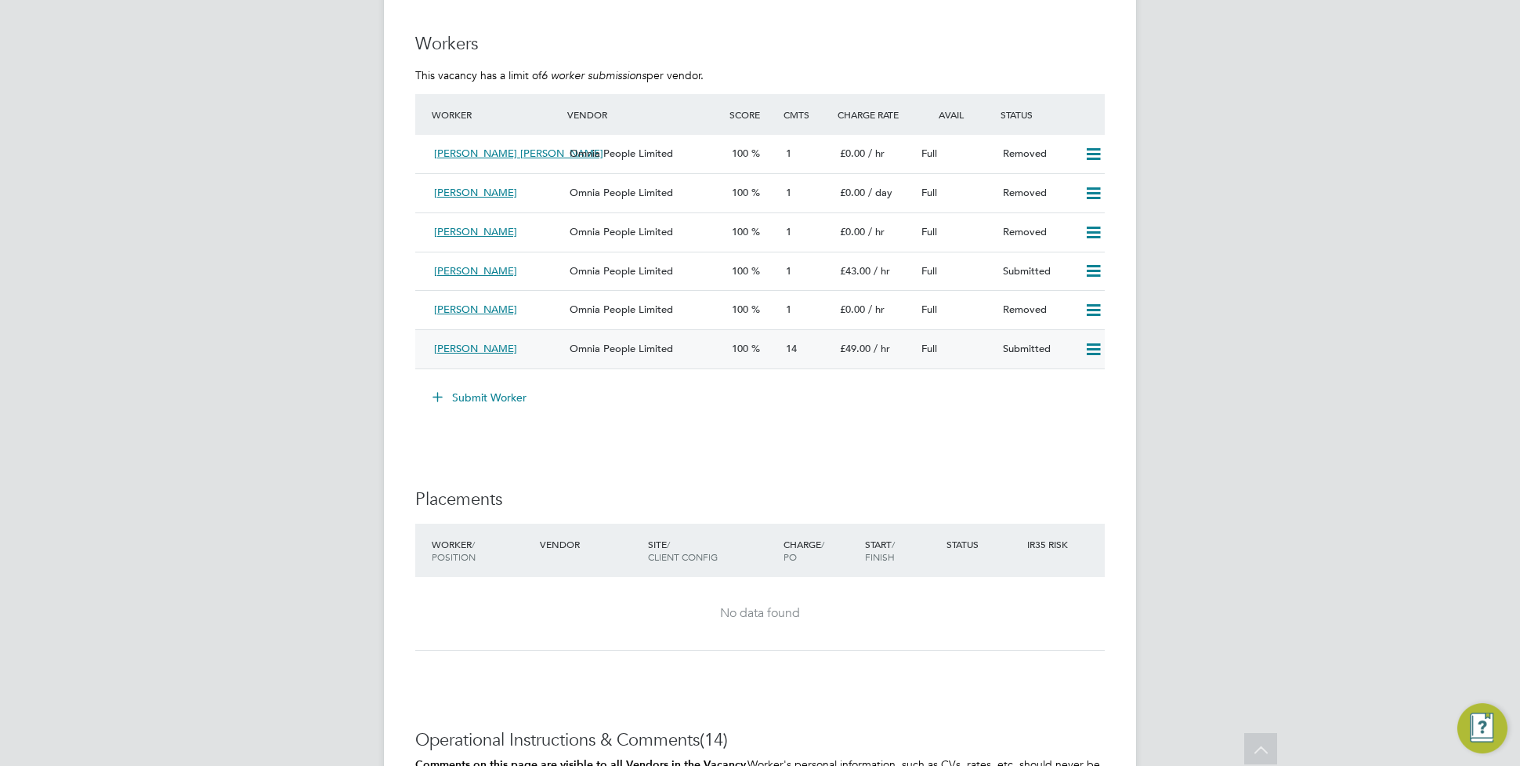
click at [478, 355] on span "[PERSON_NAME]" at bounding box center [475, 348] width 83 height 13
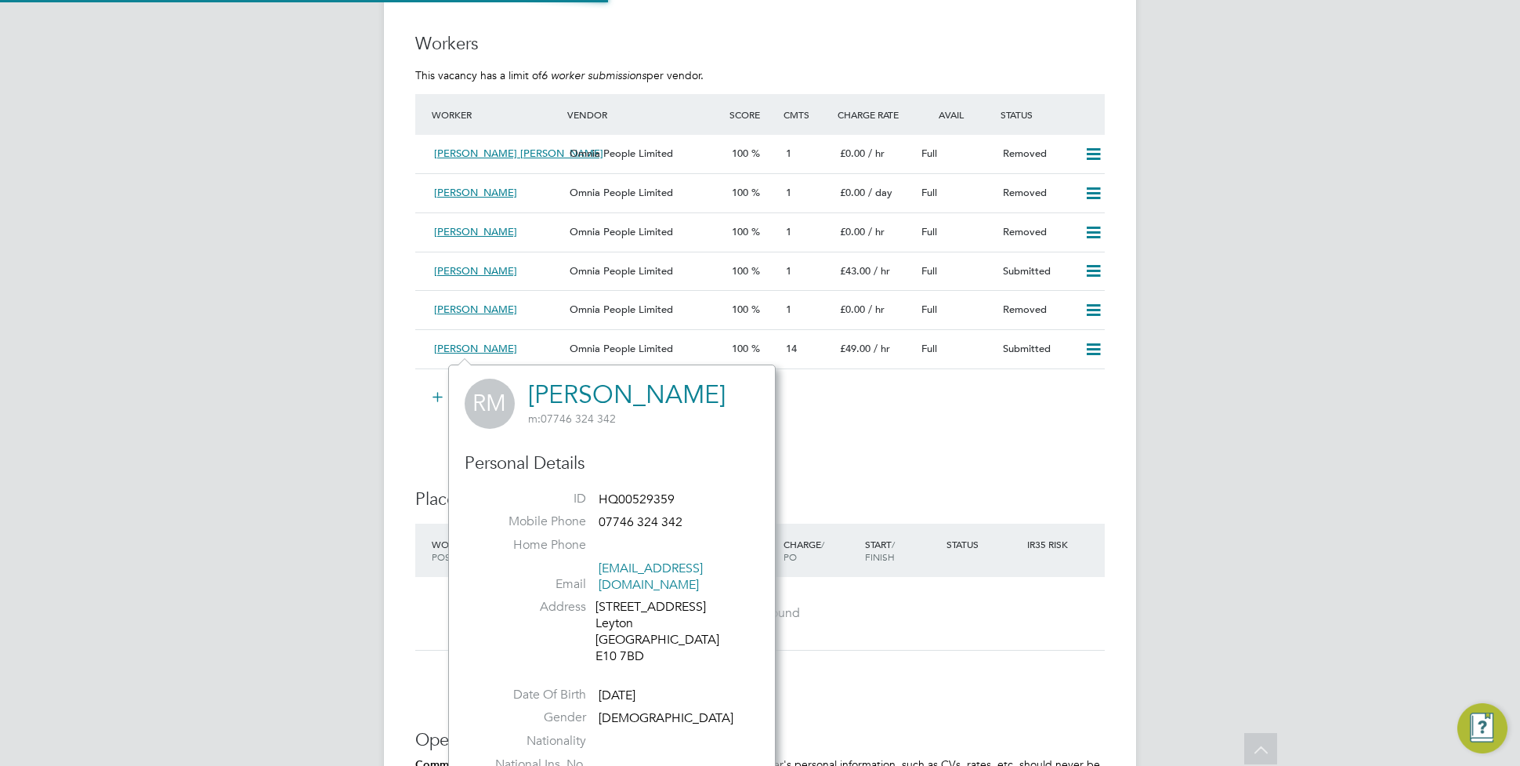
scroll to position [413, 327]
click at [487, 345] on span "[PERSON_NAME]" at bounding box center [475, 348] width 83 height 13
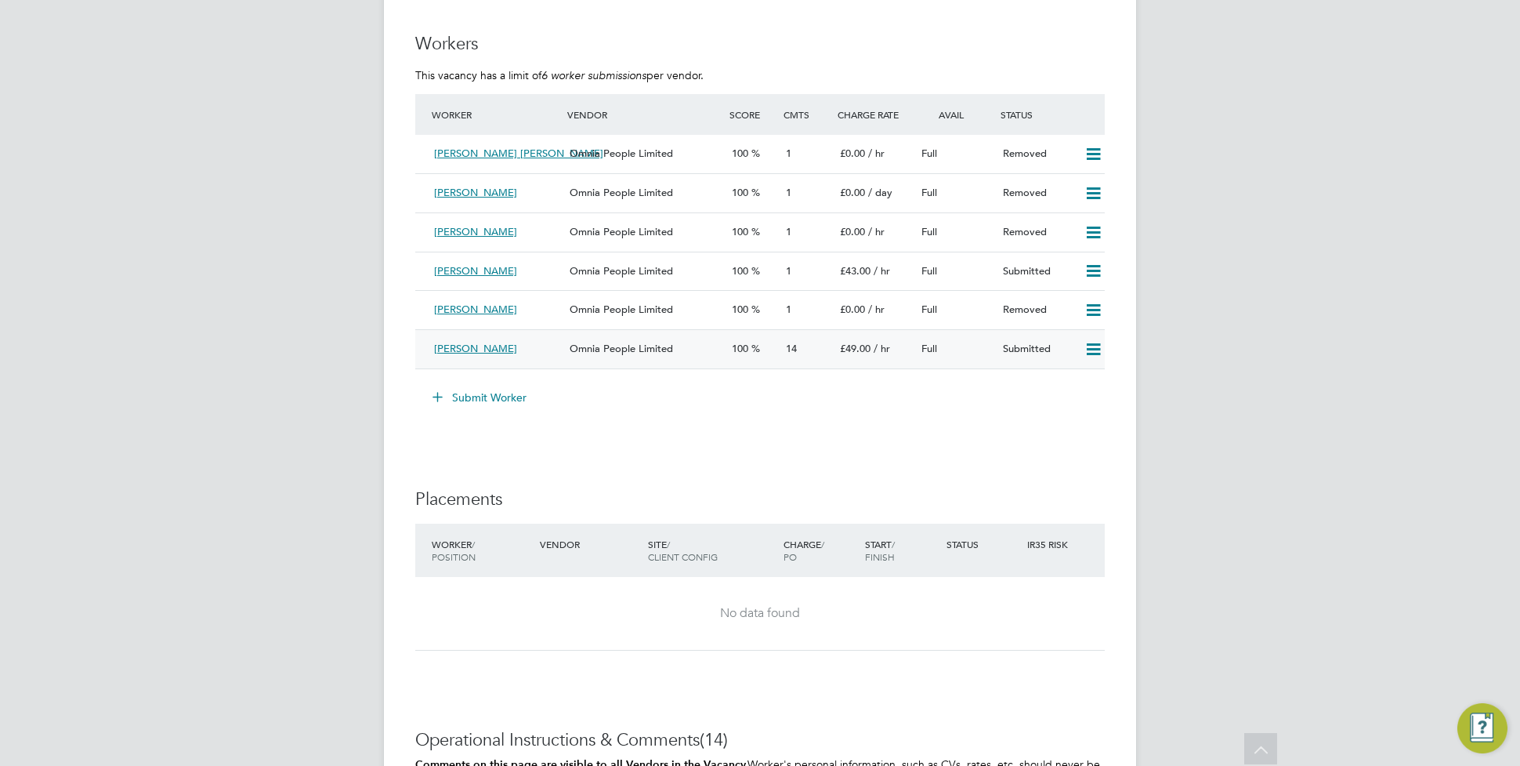
click at [655, 350] on span "Omnia People Limited" at bounding box center [621, 348] width 103 height 13
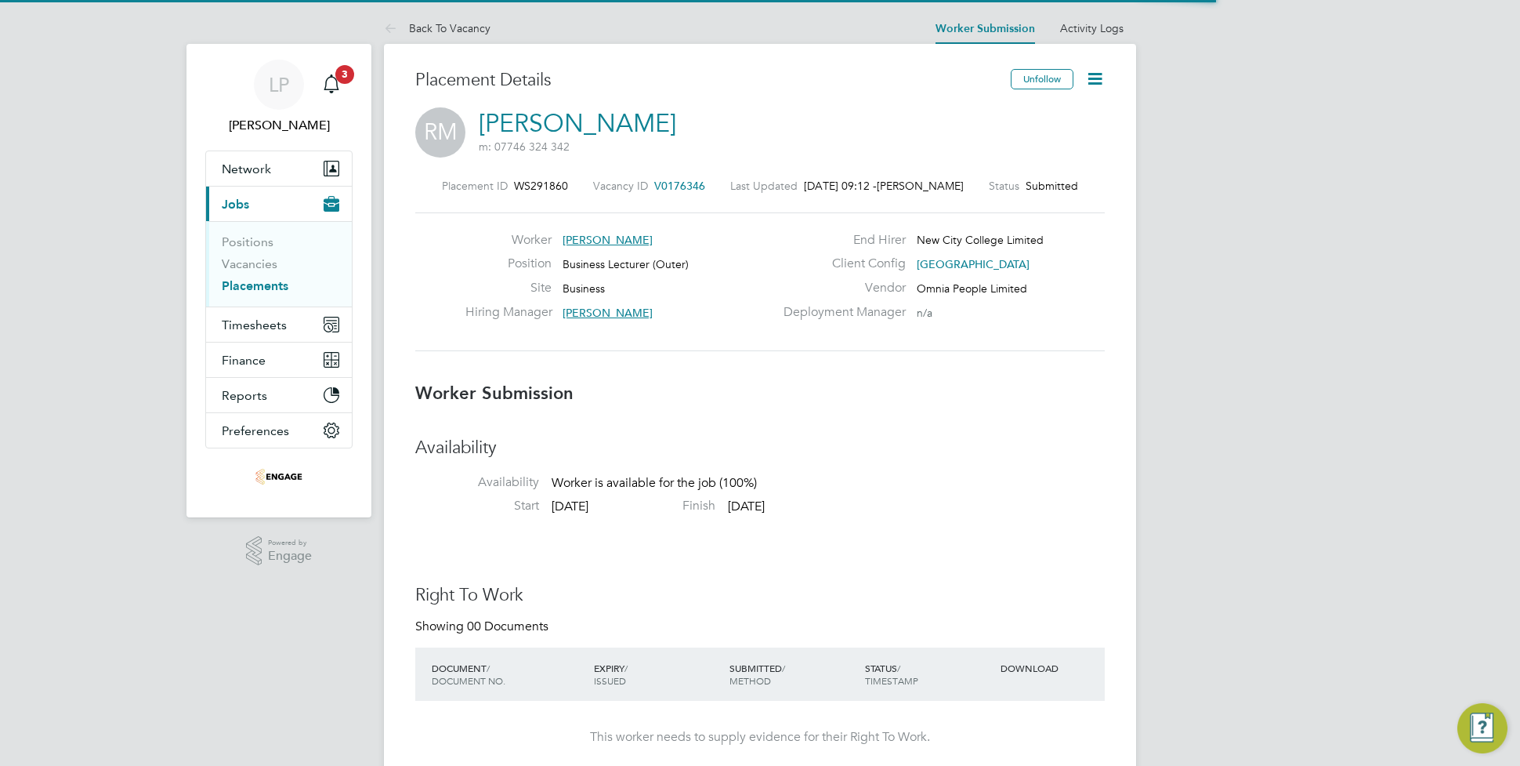
scroll to position [9, 8]
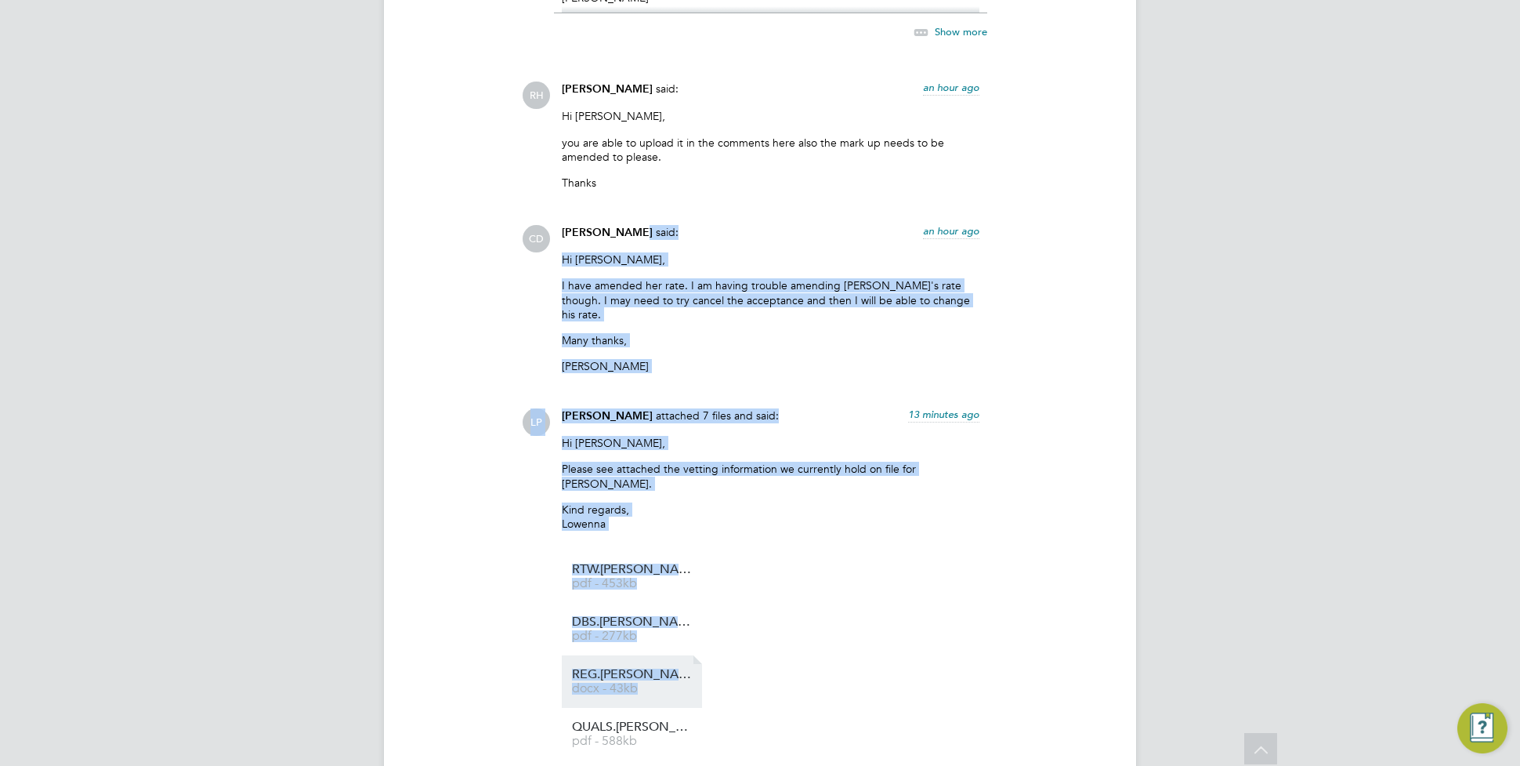
drag, startPoint x: 629, startPoint y: 223, endPoint x: 651, endPoint y: 644, distance: 421.4
click at [786, 578] on ul "RTW.Ralphina%20Moore.OP pdf - 453kb DBS.Ralphina%20Moore.OPpdf pdf - 277kb REG.…" at bounding box center [771, 734] width 418 height 368
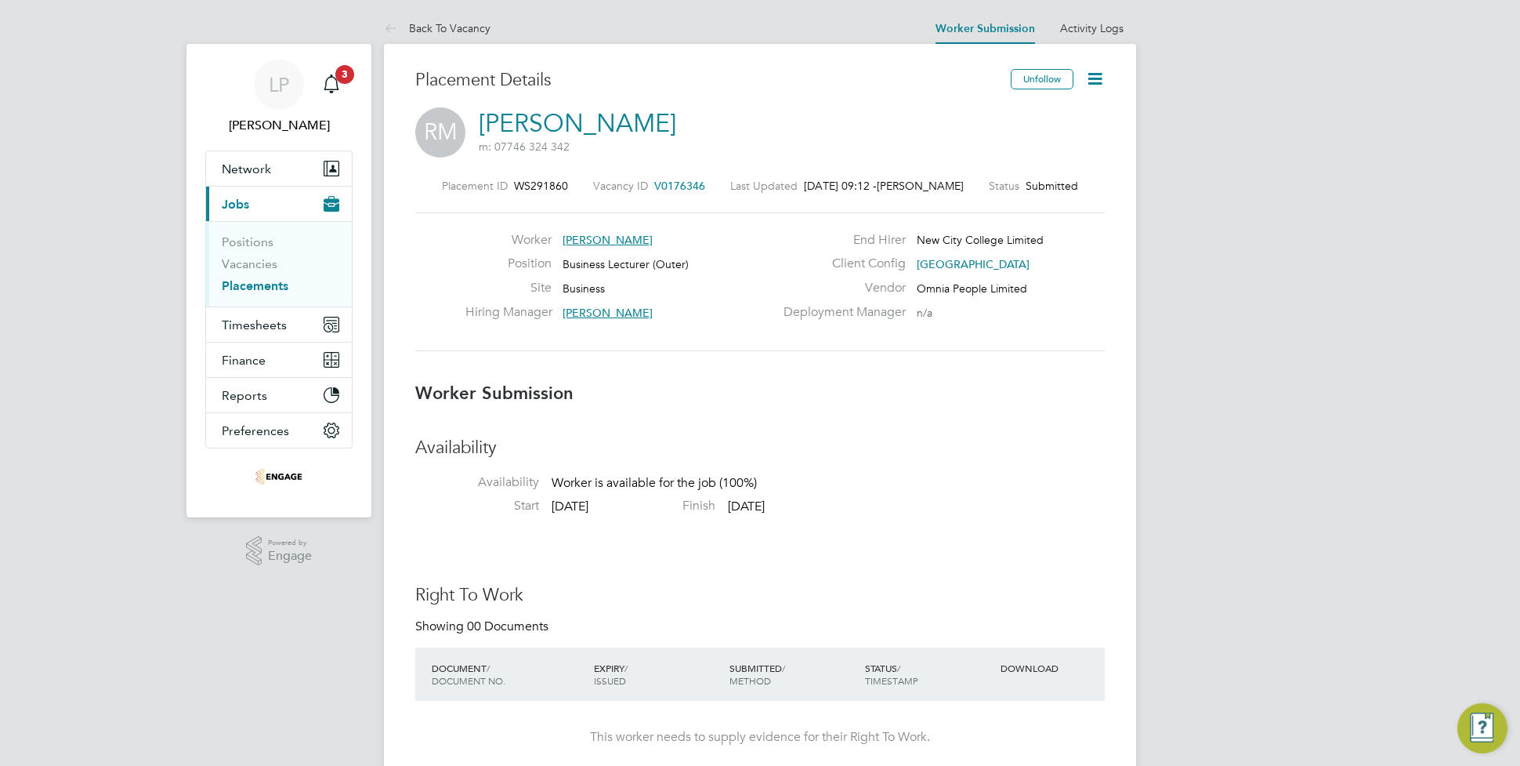
click at [260, 284] on link "Placements" at bounding box center [255, 285] width 67 height 15
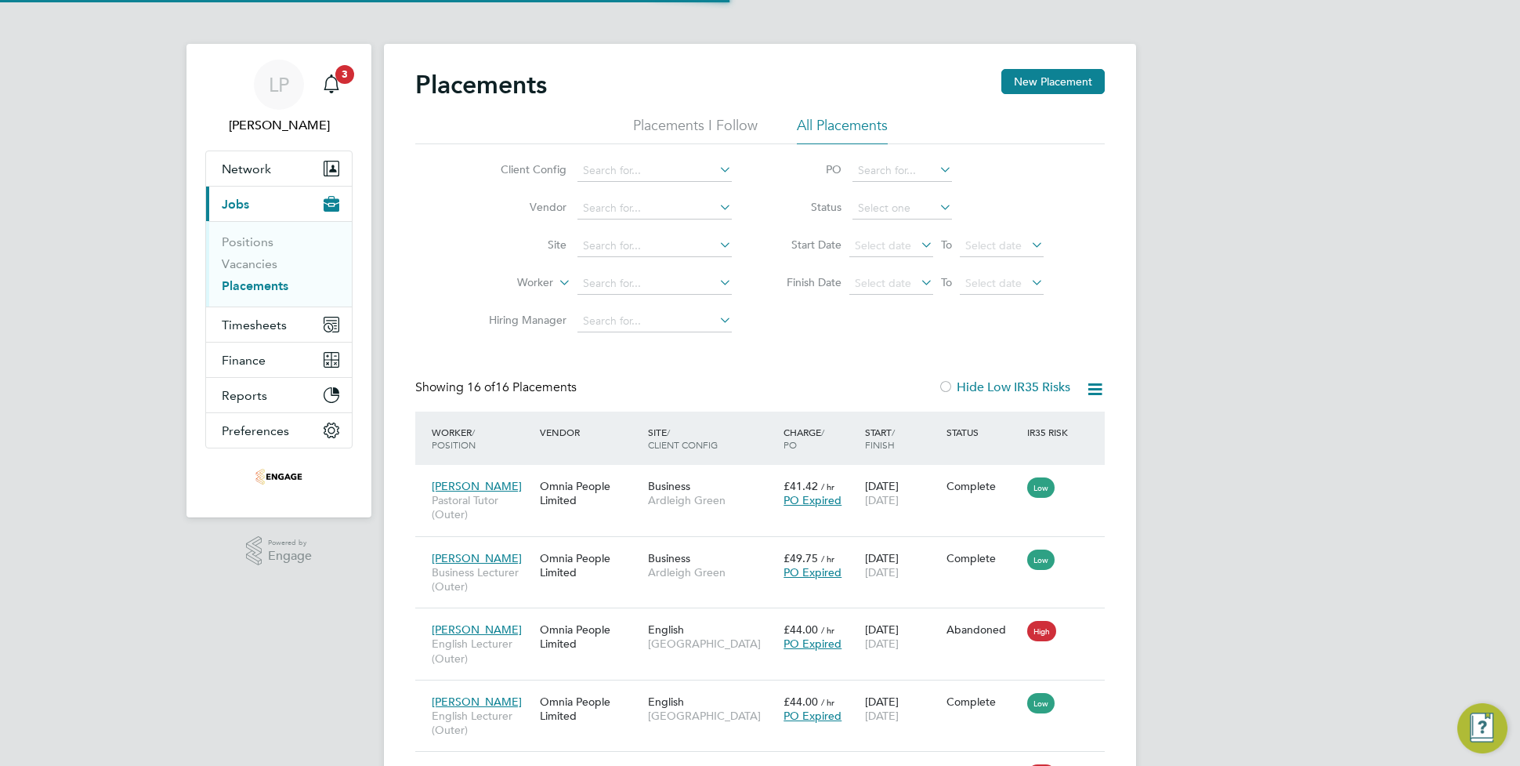
click at [841, 127] on li "All Placements" at bounding box center [842, 130] width 91 height 28
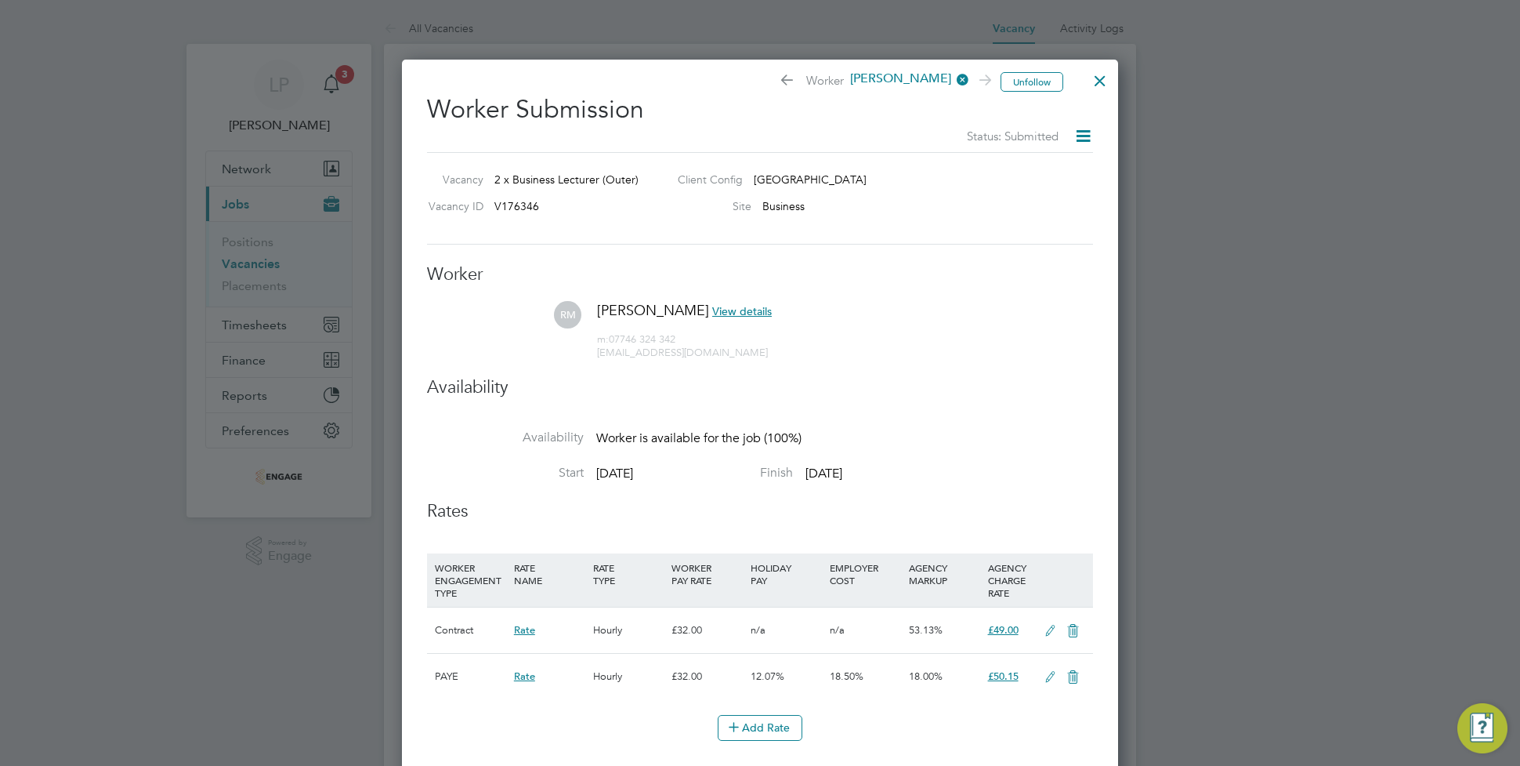
click at [1095, 80] on div at bounding box center [1100, 77] width 28 height 28
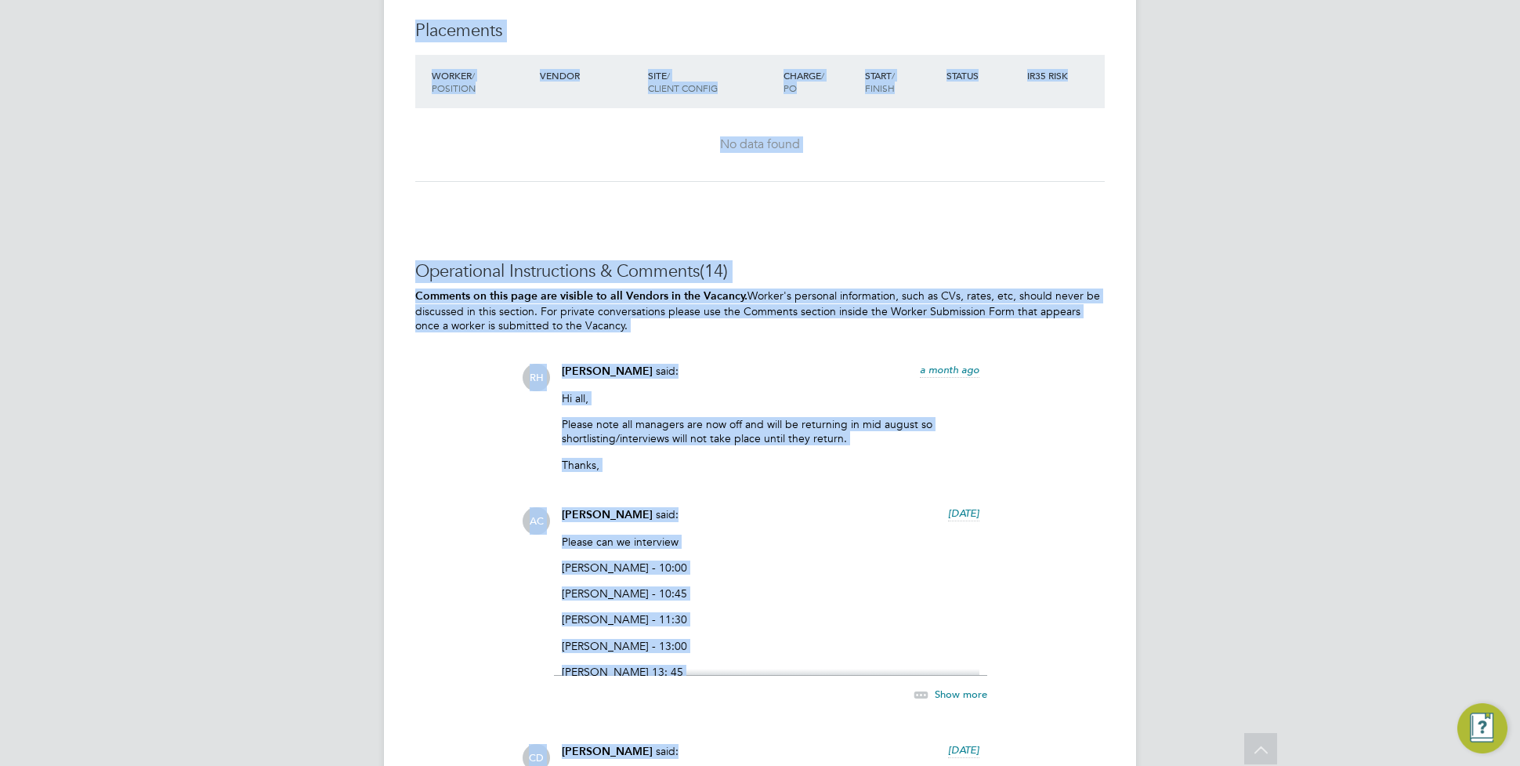
drag, startPoint x: 666, startPoint y: 189, endPoint x: 769, endPoint y: 803, distance: 622.9
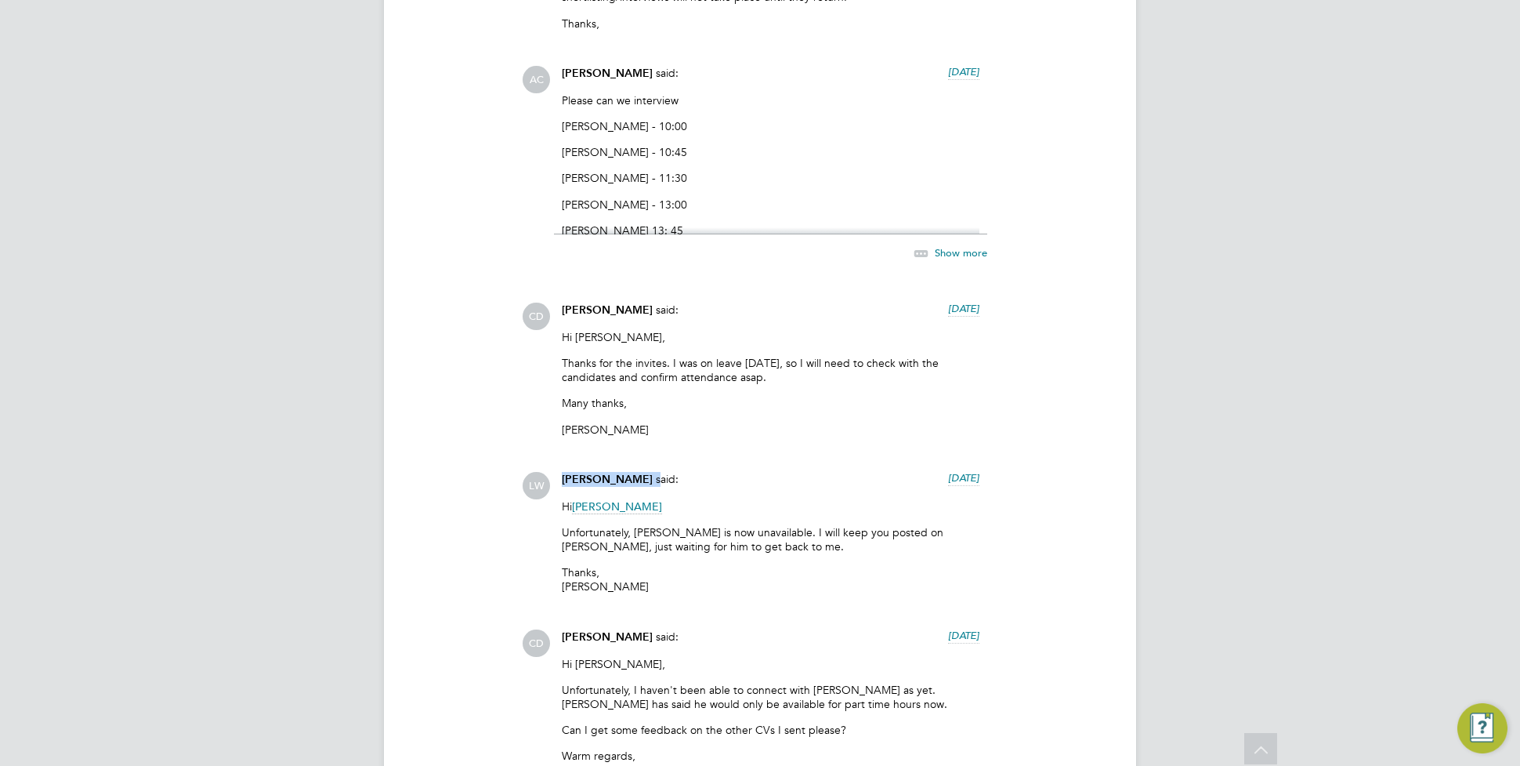
drag, startPoint x: 639, startPoint y: 476, endPoint x: 561, endPoint y: 474, distance: 77.6
click at [562, 474] on div "Louis Warner said: 15 days ago" at bounding box center [771, 485] width 418 height 27
drag, startPoint x: 561, startPoint y: 474, endPoint x: 690, endPoint y: 531, distance: 141.4
click at [690, 531] on p "Unfortunately, Catherine is now unavailable. I will keep you posted on George, …" at bounding box center [771, 539] width 418 height 28
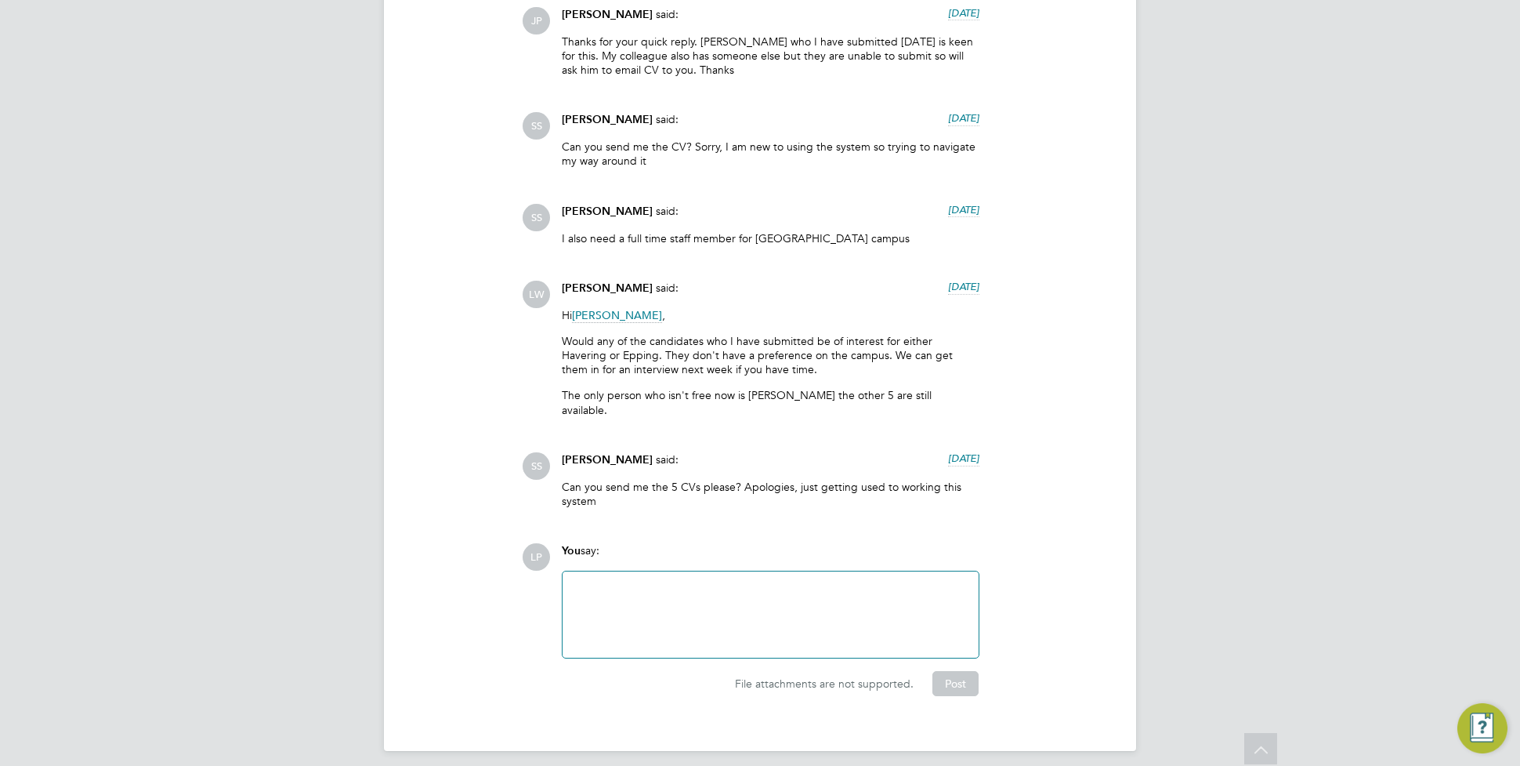
click at [800, 588] on div at bounding box center [770, 614] width 397 height 67
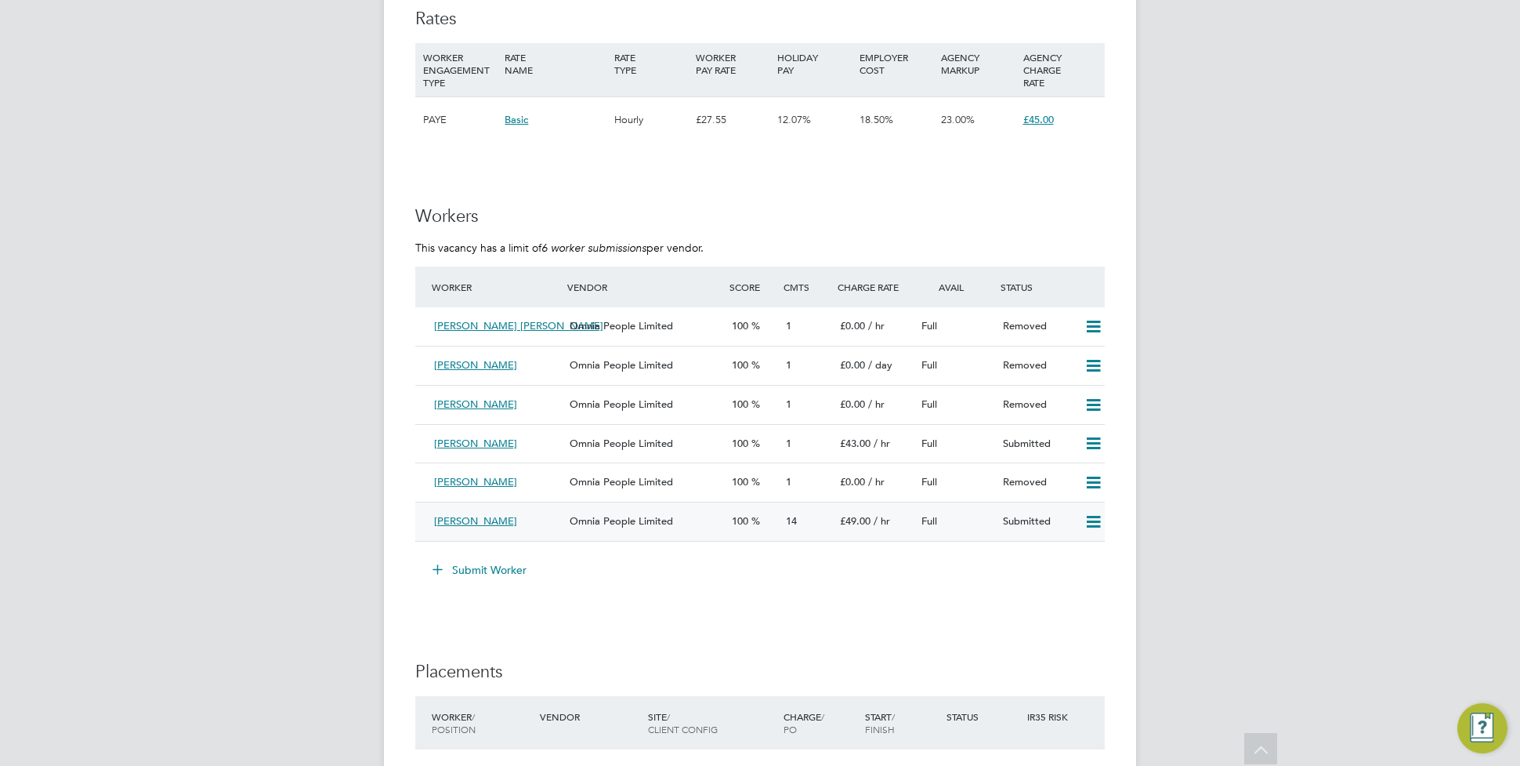
click at [670, 531] on div "Omnia People Limited" at bounding box center [644, 522] width 162 height 26
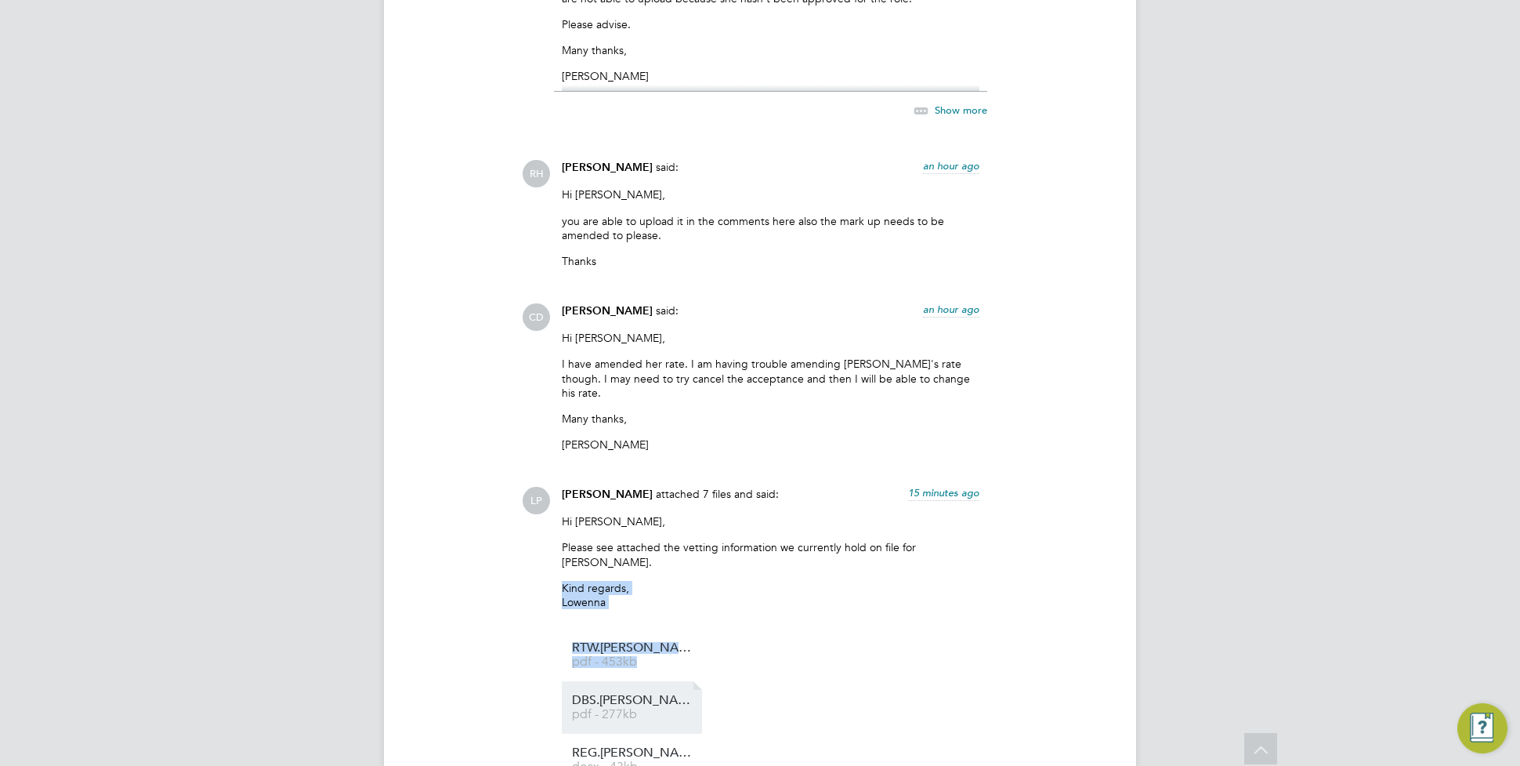
drag, startPoint x: 631, startPoint y: 586, endPoint x: 629, endPoint y: 643, distance: 57.2
click at [629, 643] on div "Lowenna Pollard attached 7 files and said: 15 minutes ago Hi Rufena, Please see…" at bounding box center [770, 741] width 433 height 509
drag, startPoint x: 629, startPoint y: 643, endPoint x: 973, endPoint y: 558, distance: 354.4
click at [973, 581] on p "Kind regards, Lowenna" at bounding box center [771, 595] width 418 height 28
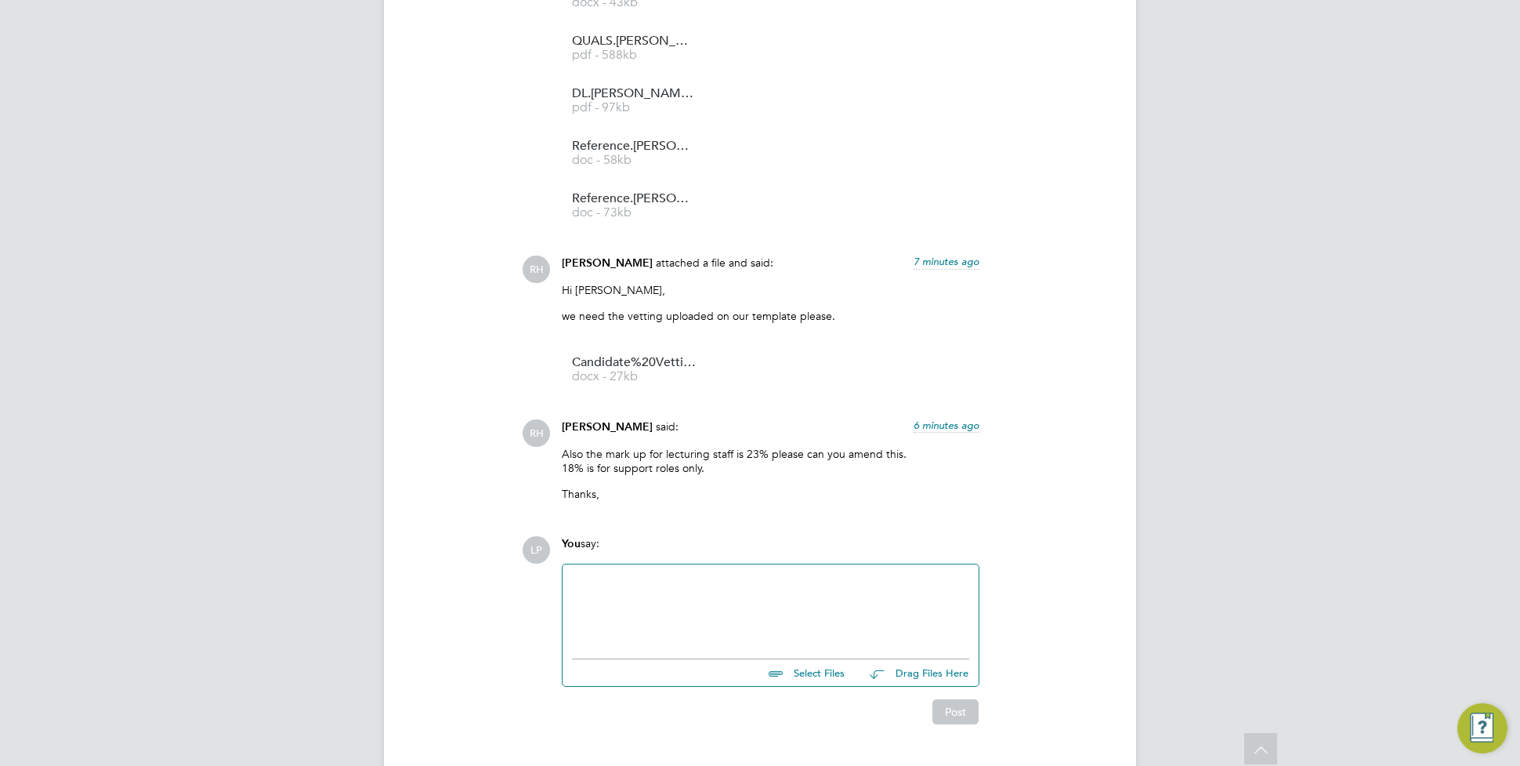
click at [643, 574] on div at bounding box center [770, 607] width 397 height 67
drag, startPoint x: 603, startPoint y: 280, endPoint x: 816, endPoint y: 279, distance: 212.4
click at [816, 309] on p "we need the vetting uploaded on our template please." at bounding box center [771, 316] width 418 height 14
click at [821, 309] on p "we need the vetting uploaded on our template please." at bounding box center [771, 316] width 418 height 14
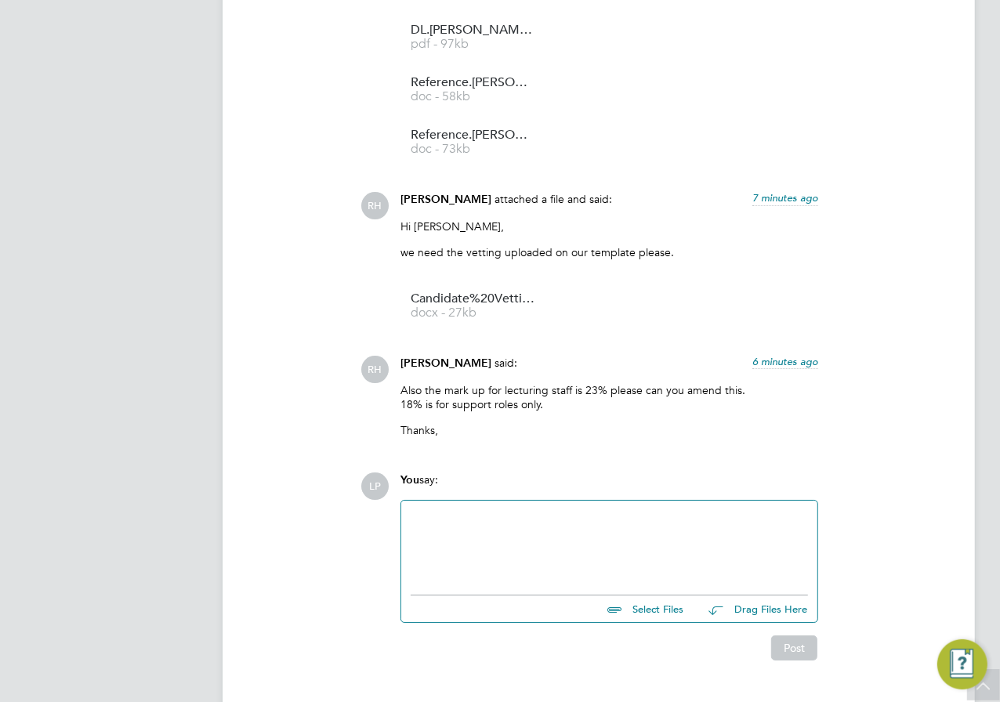
click at [467, 531] on div at bounding box center [609, 543] width 397 height 67
click at [598, 473] on div "You say:" at bounding box center [609, 486] width 418 height 27
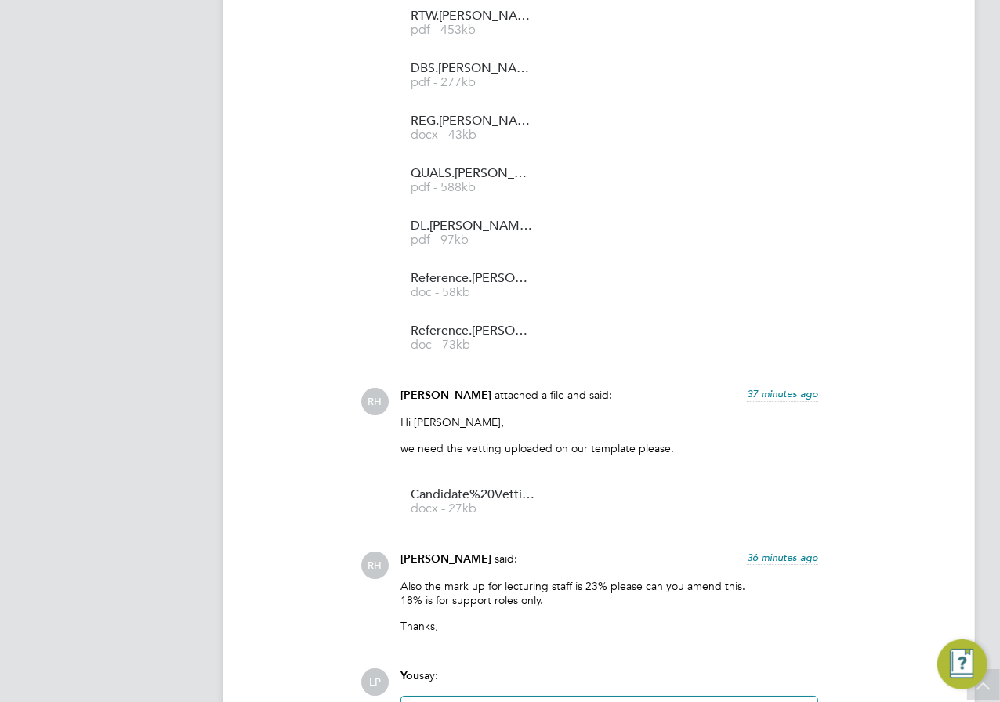
scroll to position [3668, 0]
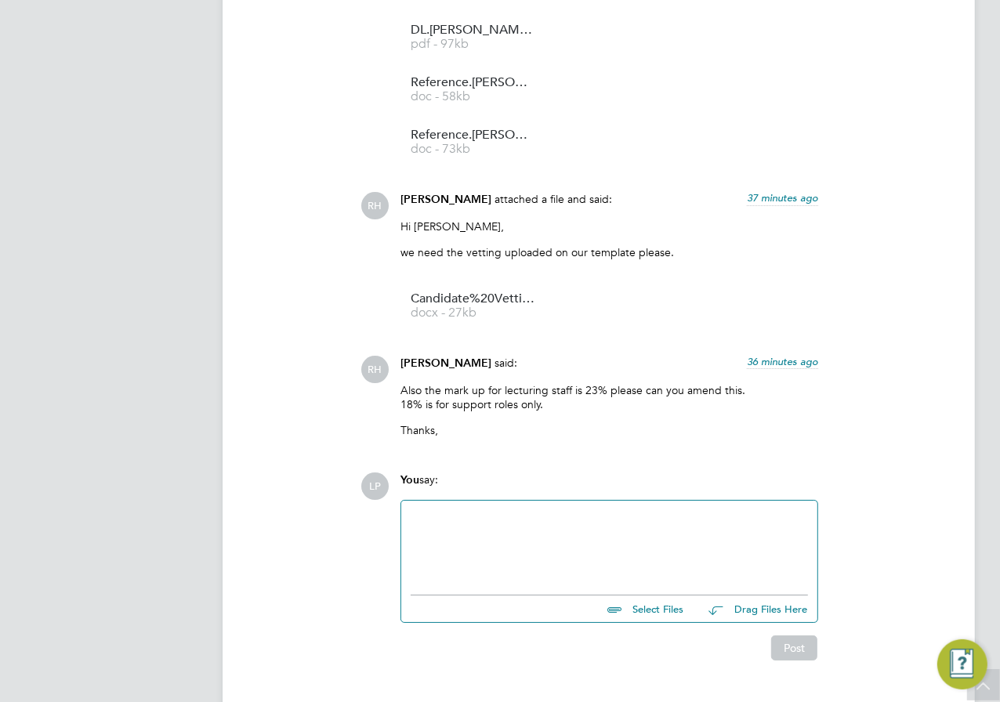
drag, startPoint x: 632, startPoint y: 359, endPoint x: 598, endPoint y: 358, distance: 34.5
click at [598, 383] on p "Also the mark up for lecturing staff is 23% please can you amend this. 18% is f…" at bounding box center [609, 397] width 418 height 28
click at [506, 510] on div at bounding box center [609, 543] width 397 height 67
drag, startPoint x: 527, startPoint y: 483, endPoint x: 413, endPoint y: 476, distance: 113.9
click at [413, 510] on div "Hi Rufena, Please see attached as requested for" at bounding box center [609, 543] width 397 height 67
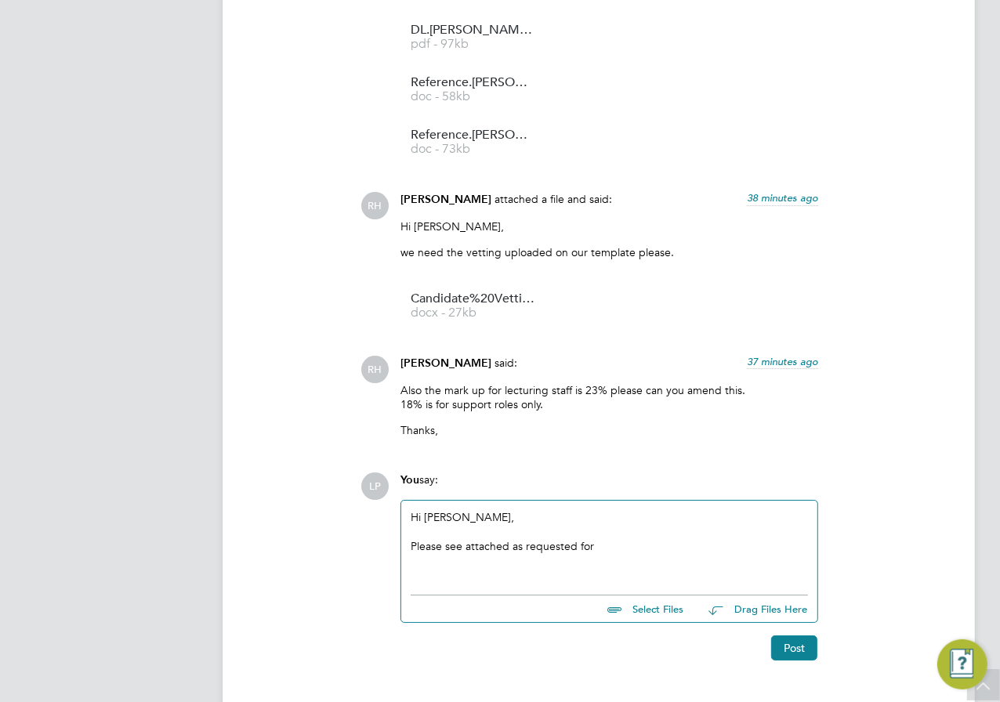
click at [460, 523] on div "Hi Rufena, Please see attached as requested for" at bounding box center [609, 543] width 397 height 67
click at [639, 539] on div "Please see attached as requested for" at bounding box center [609, 546] width 397 height 14
click at [569, 587] on div "Select Files Drag Files Here" at bounding box center [609, 604] width 397 height 35
click at [637, 596] on input "file" at bounding box center [690, 607] width 235 height 22
type input "C:\fakepath\1Candidate Vetting Form - Ralphina Moore.docx"
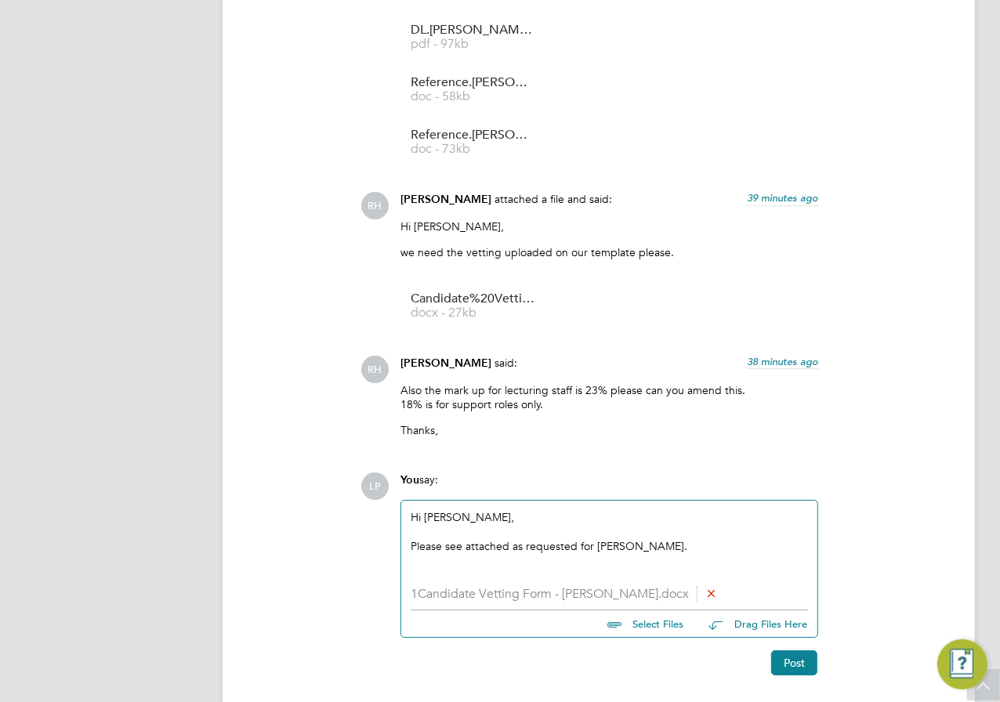
click at [529, 587] on li "1Candidate Vetting Form - Ralphina Moore.docx" at bounding box center [609, 594] width 397 height 15
drag, startPoint x: 435, startPoint y: 505, endPoint x: 695, endPoint y: 499, distance: 260.2
click at [676, 539] on div "Please see attached as requested for [PERSON_NAME]." at bounding box center [609, 546] width 397 height 14
click at [695, 539] on div "Please see attached as requested for [PERSON_NAME]." at bounding box center [609, 546] width 397 height 14
click at [777, 650] on button "Post" at bounding box center [794, 662] width 46 height 25
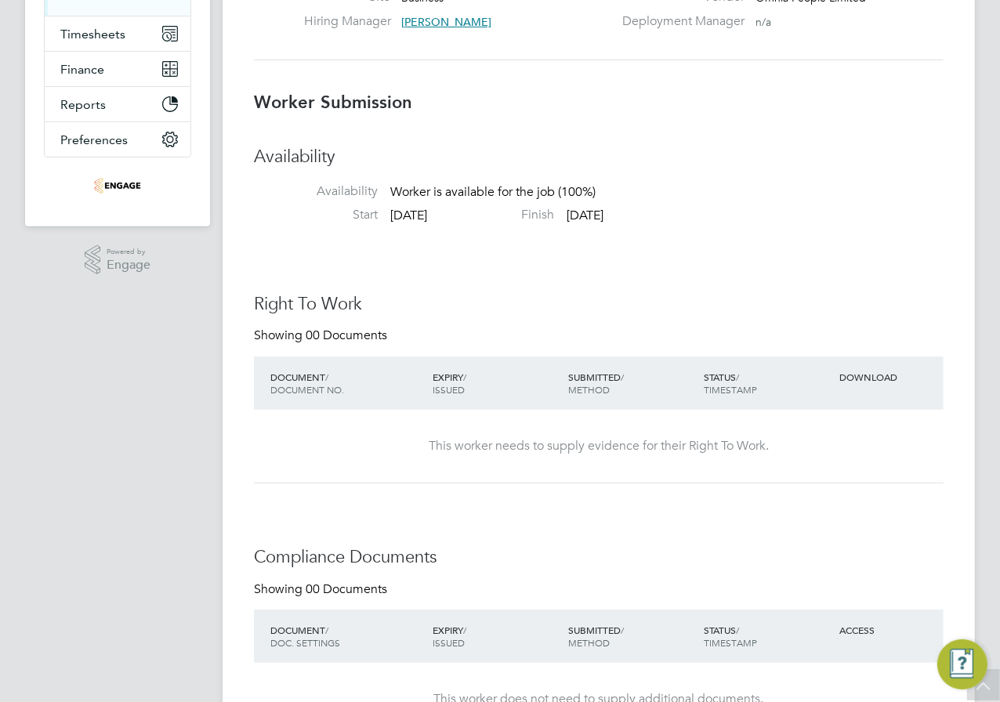
scroll to position [0, 0]
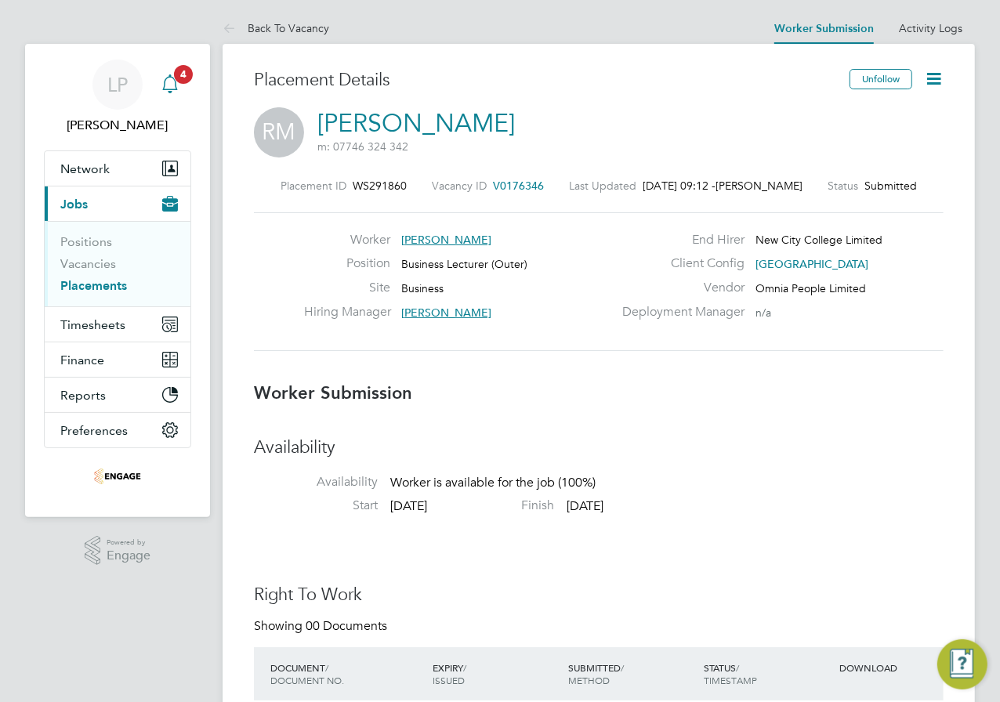
click at [176, 82] on span "4" at bounding box center [183, 74] width 19 height 19
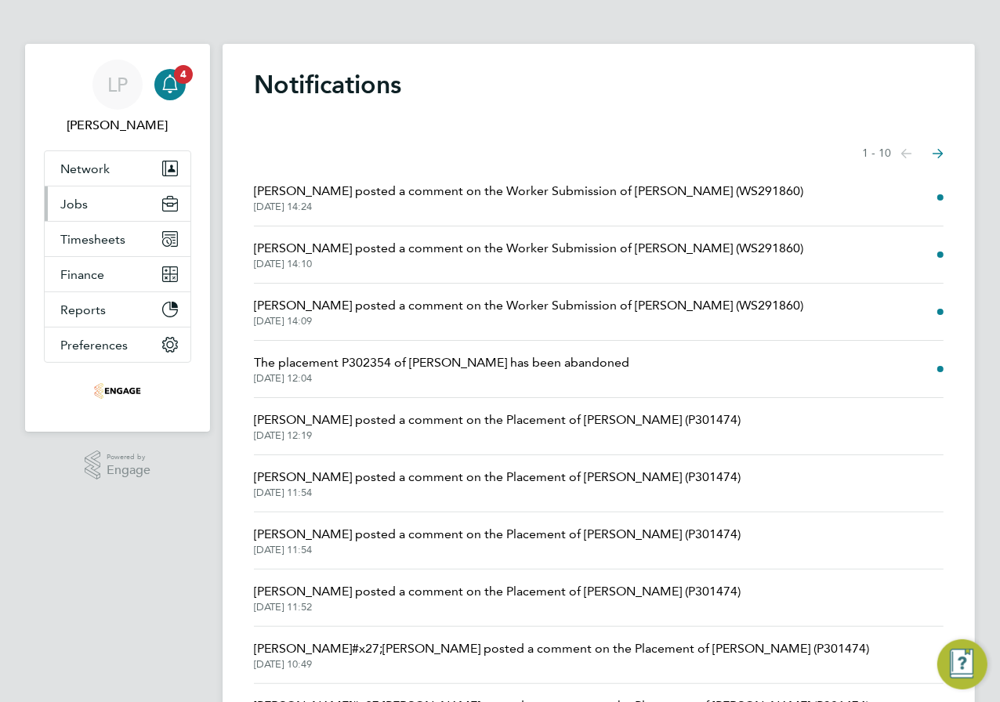
click at [75, 210] on span "Jobs" at bounding box center [73, 204] width 27 height 15
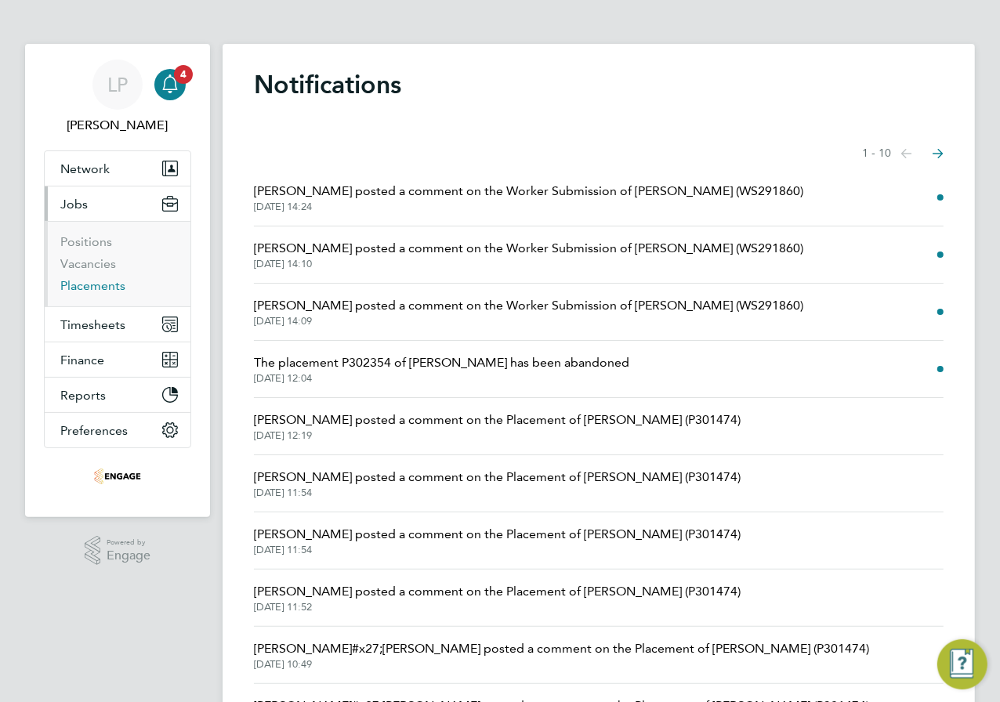
click at [120, 281] on link "Placements" at bounding box center [92, 285] width 65 height 15
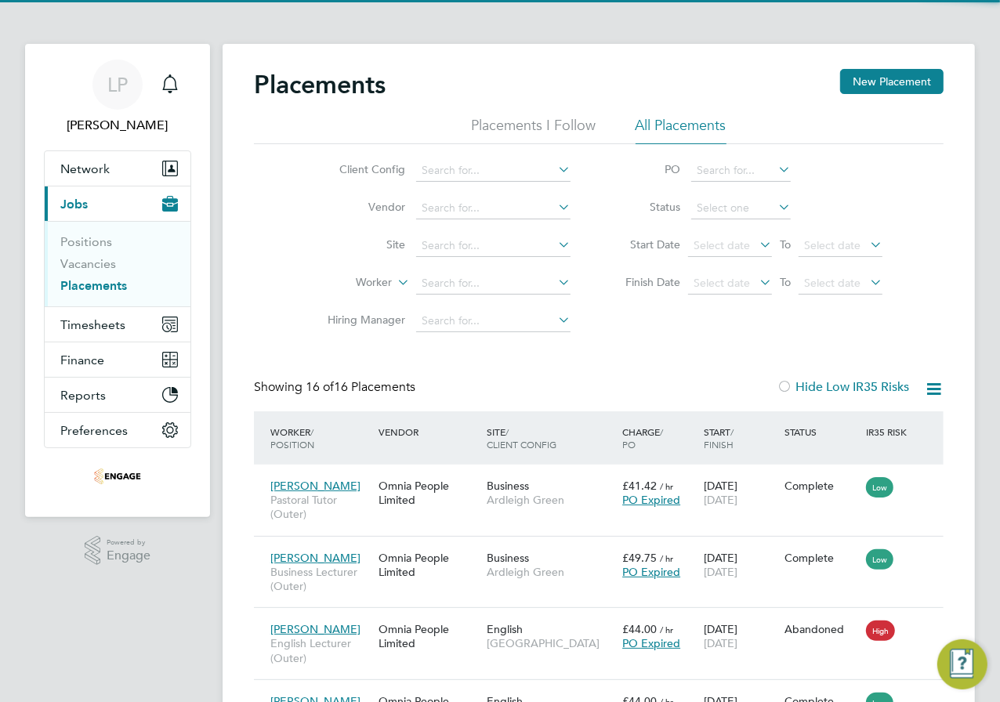
scroll to position [45, 136]
click at [82, 204] on span "Jobs" at bounding box center [73, 204] width 27 height 15
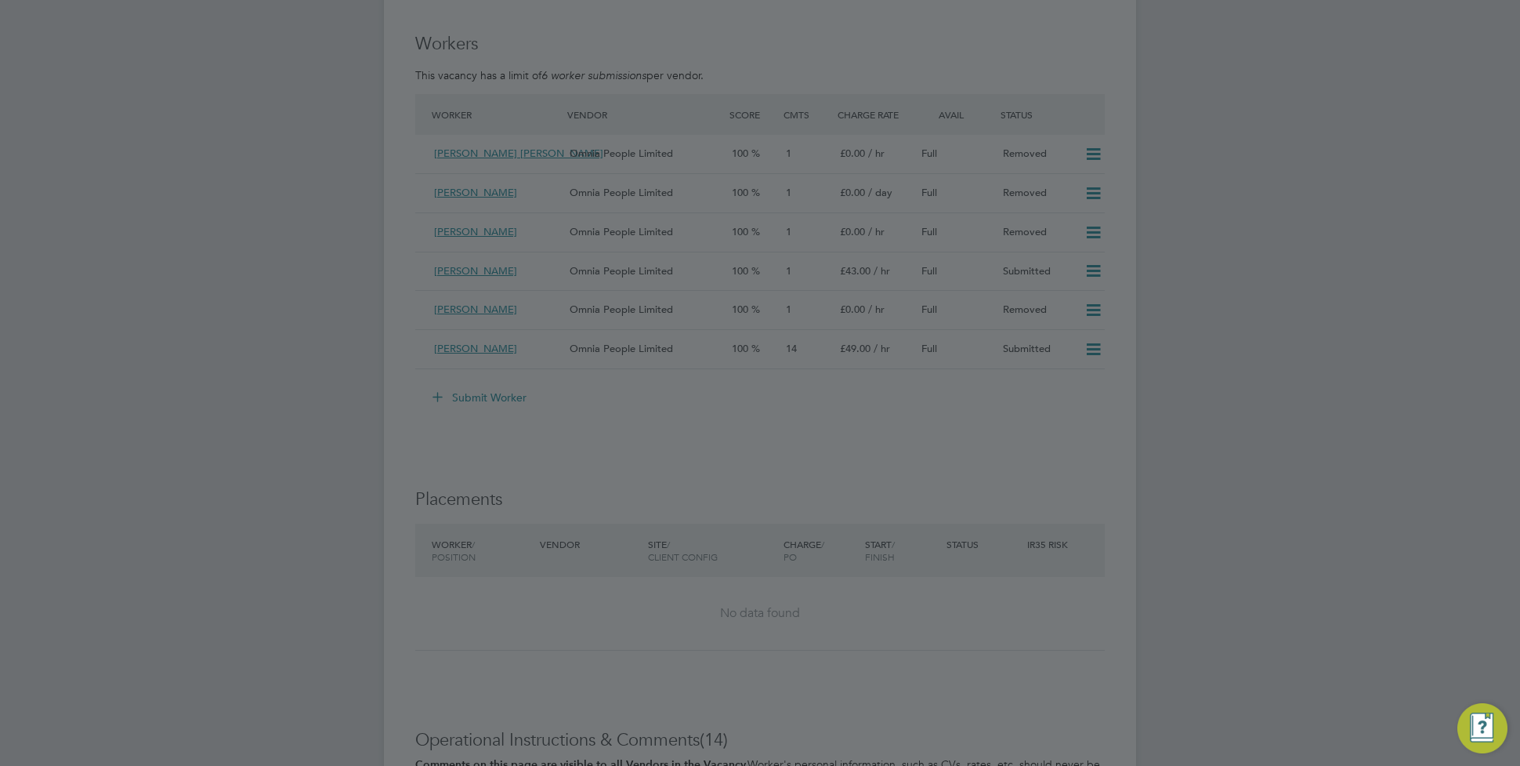
drag, startPoint x: 1283, startPoint y: 407, endPoint x: 1264, endPoint y: 266, distance: 142.3
click at [1282, 401] on div at bounding box center [760, 383] width 1520 height 766
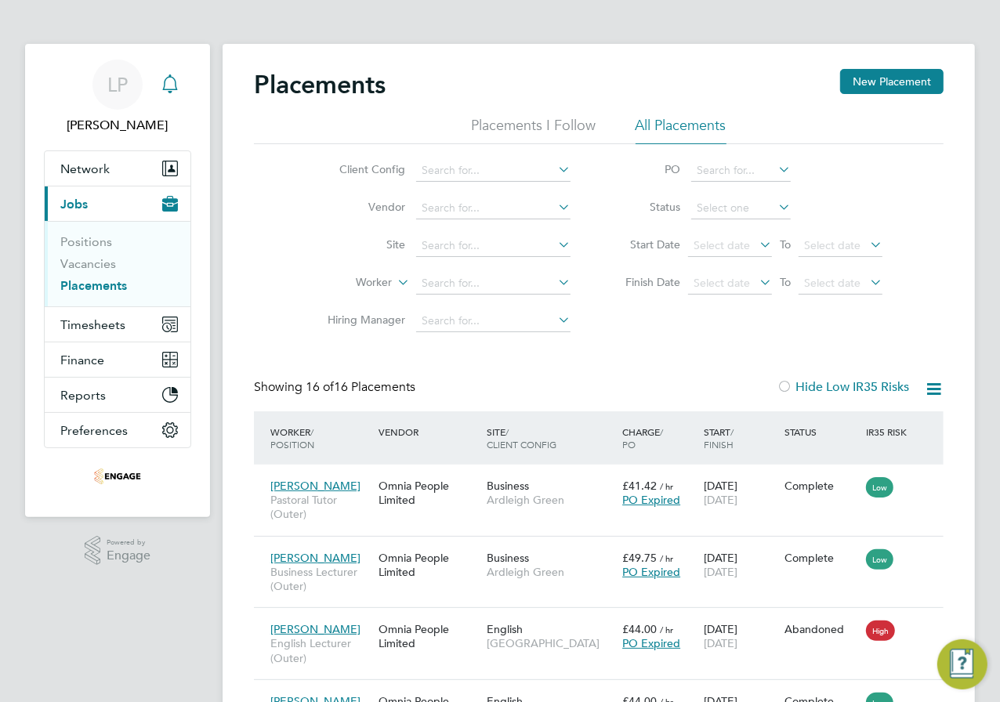
click at [175, 85] on icon "Main navigation" at bounding box center [169, 82] width 15 height 16
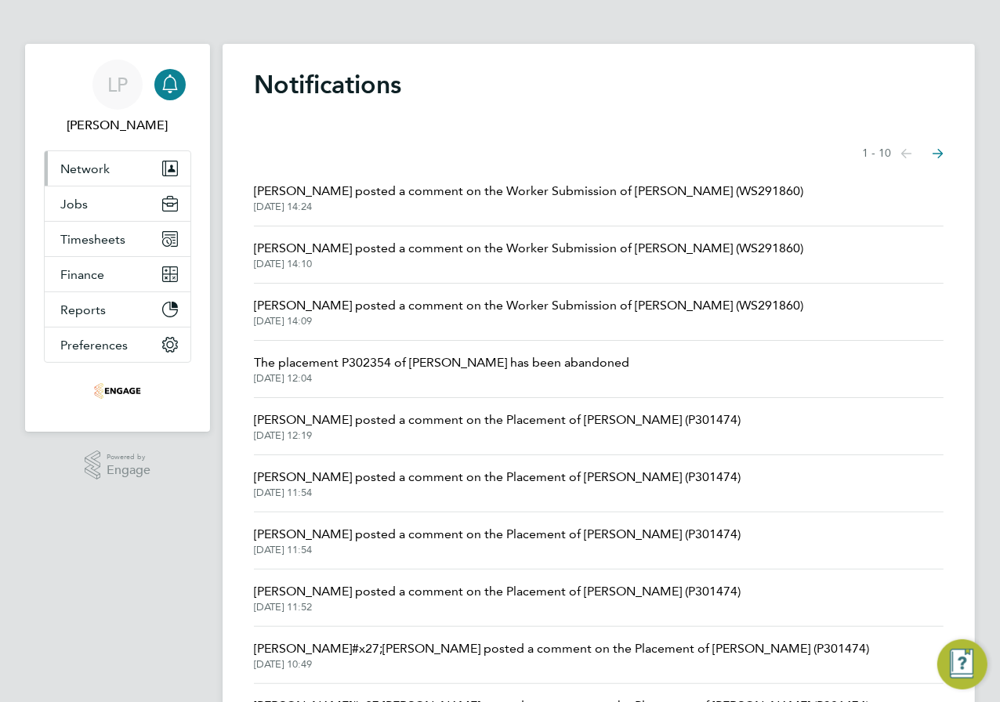
click at [96, 165] on span "Network" at bounding box center [84, 168] width 49 height 15
click at [72, 208] on span "Jobs" at bounding box center [73, 204] width 27 height 15
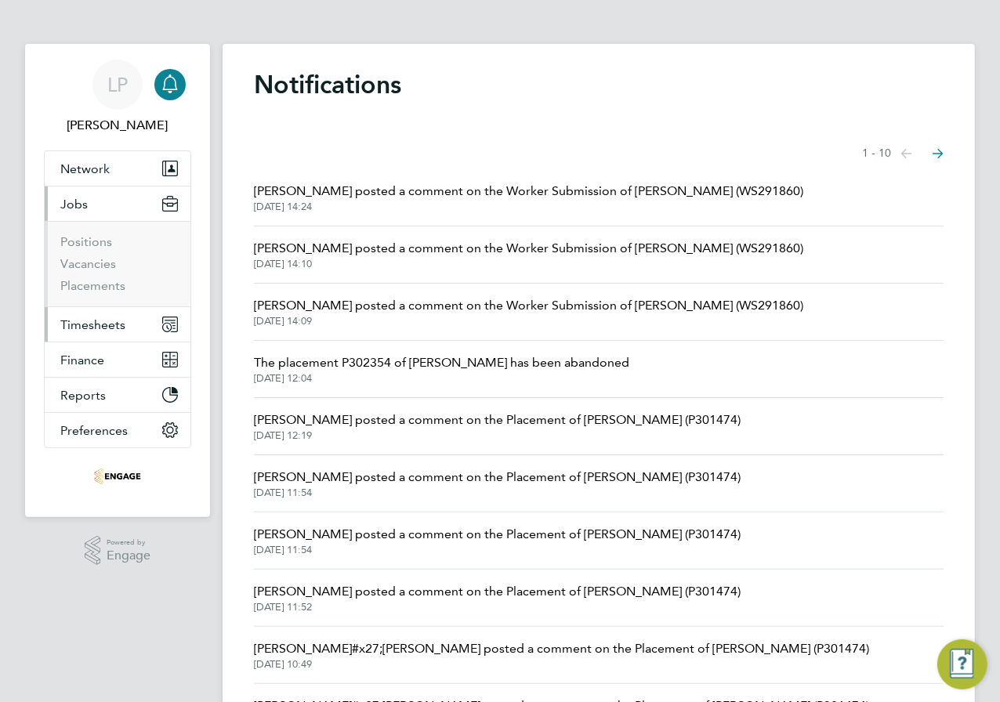
click at [92, 321] on span "Timesheets" at bounding box center [92, 324] width 65 height 15
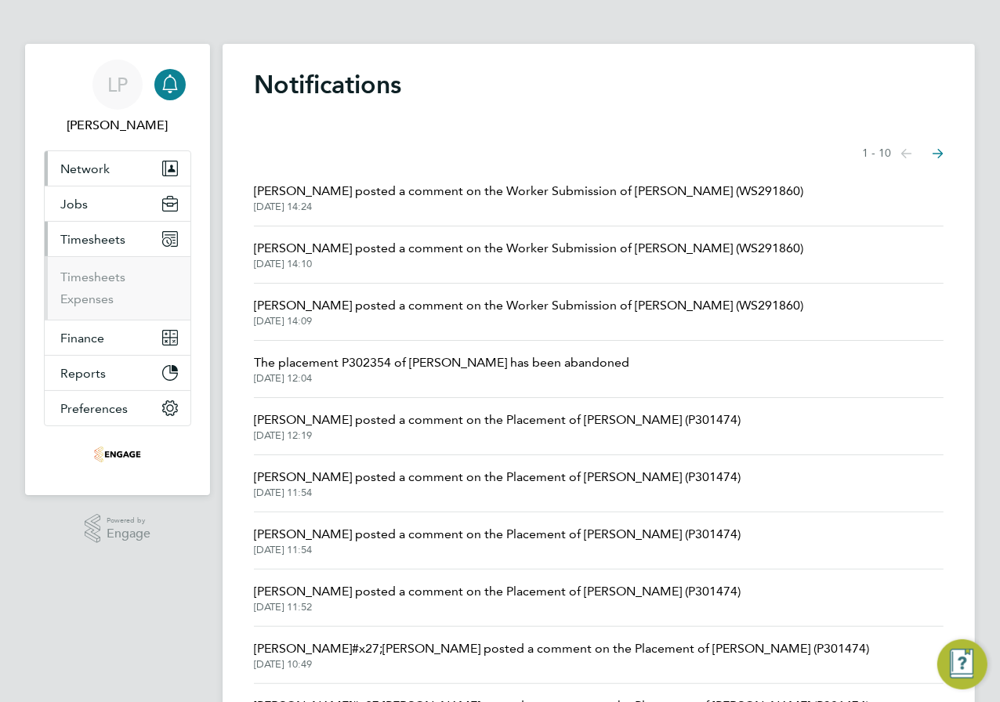
click at [76, 171] on span "Network" at bounding box center [84, 168] width 49 height 15
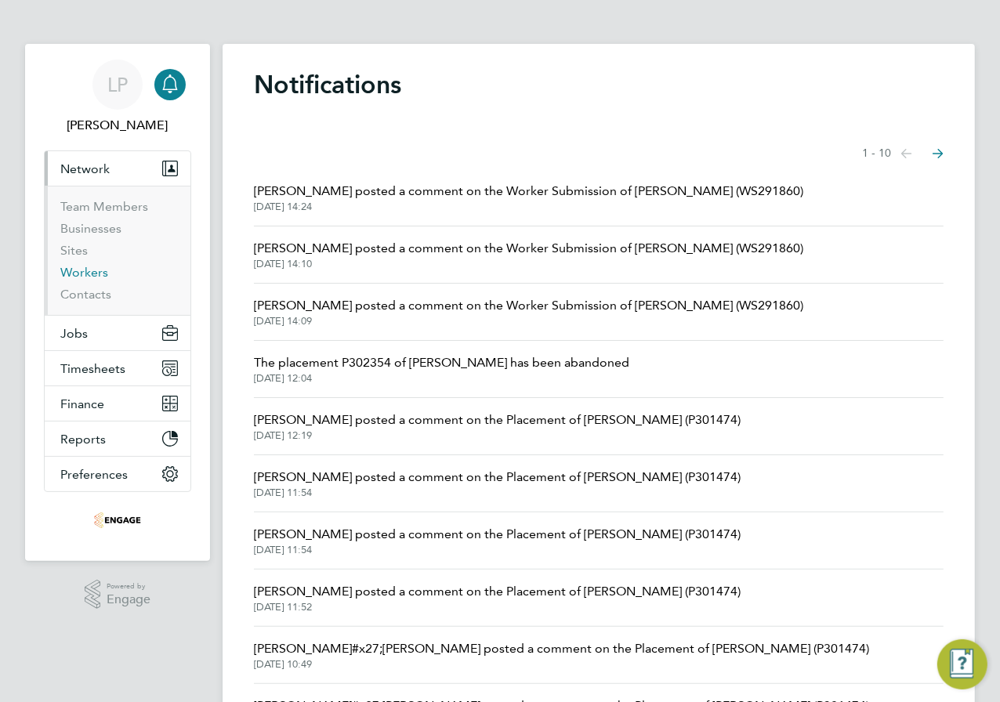
click at [96, 268] on link "Workers" at bounding box center [84, 272] width 48 height 15
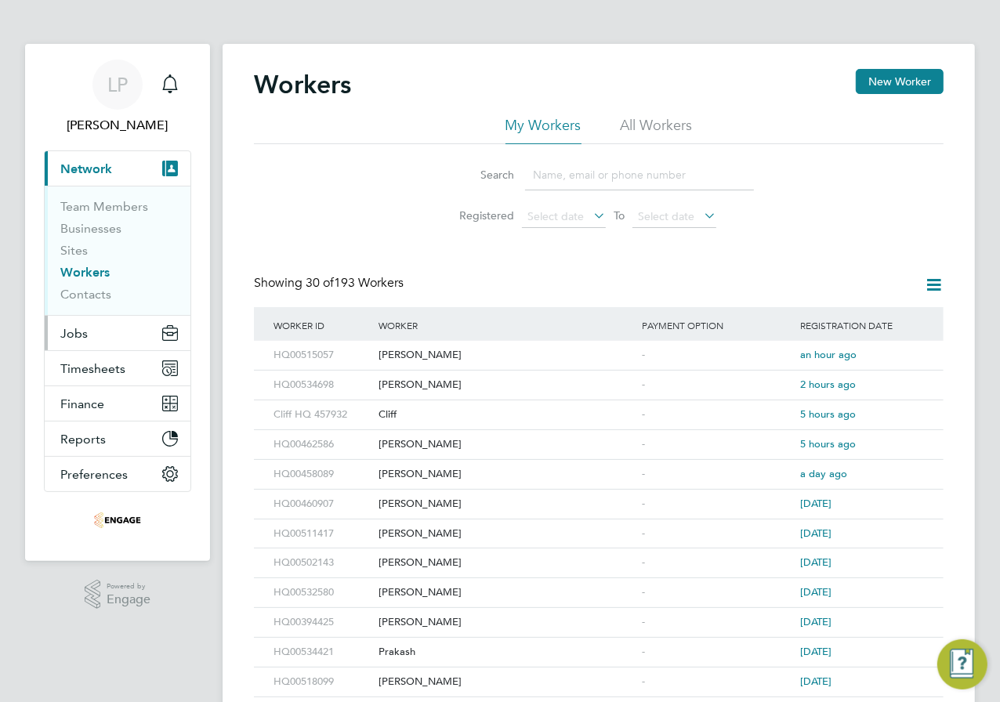
click at [80, 339] on span "Jobs" at bounding box center [73, 333] width 27 height 15
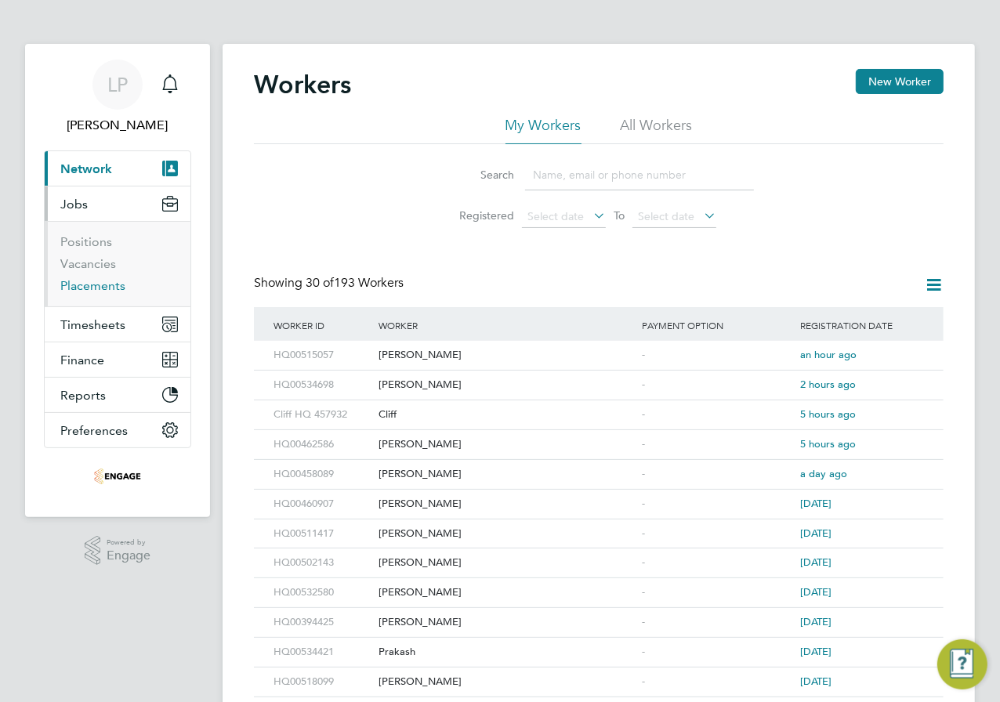
click at [100, 287] on link "Placements" at bounding box center [92, 285] width 65 height 15
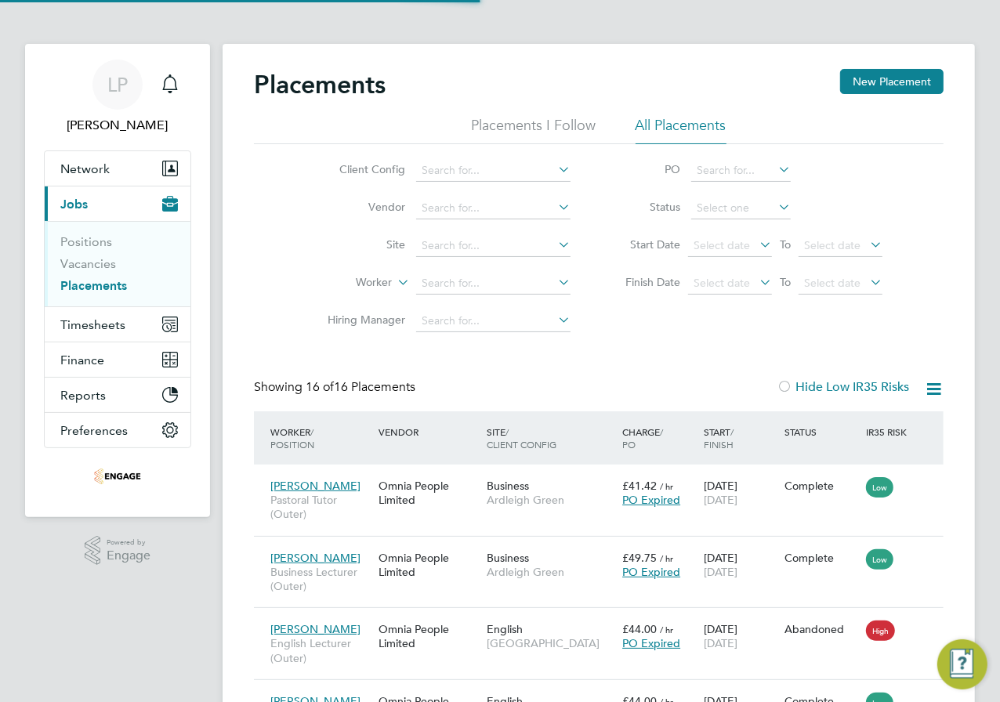
click at [683, 122] on li "All Placements" at bounding box center [680, 130] width 91 height 28
click at [80, 240] on link "Positions" at bounding box center [86, 241] width 52 height 15
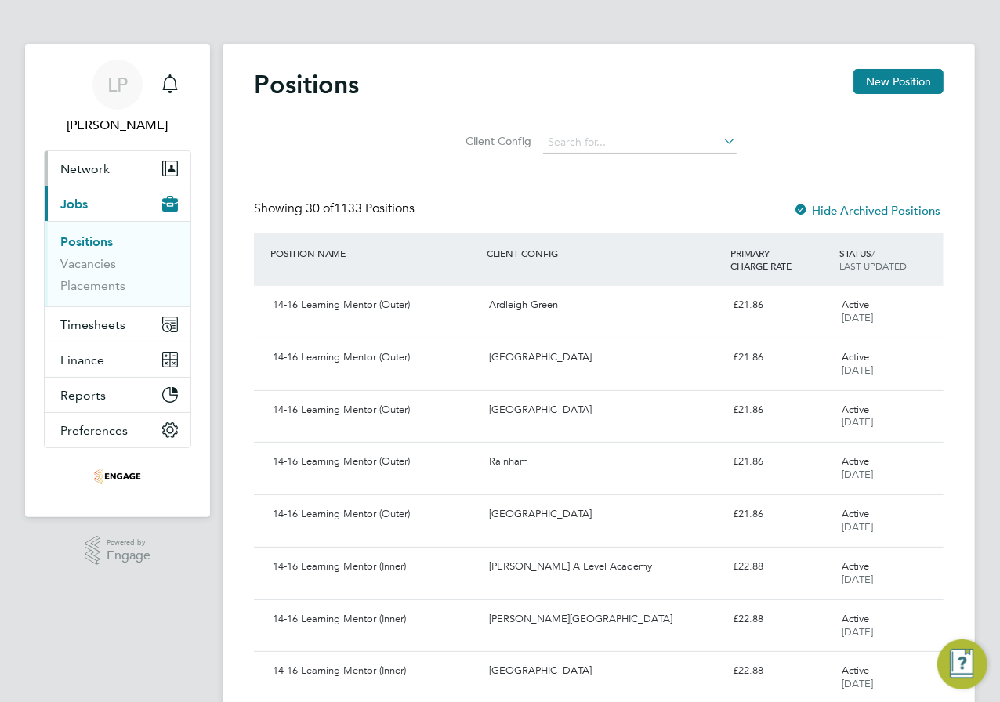
click at [82, 176] on button "Network" at bounding box center [118, 168] width 146 height 34
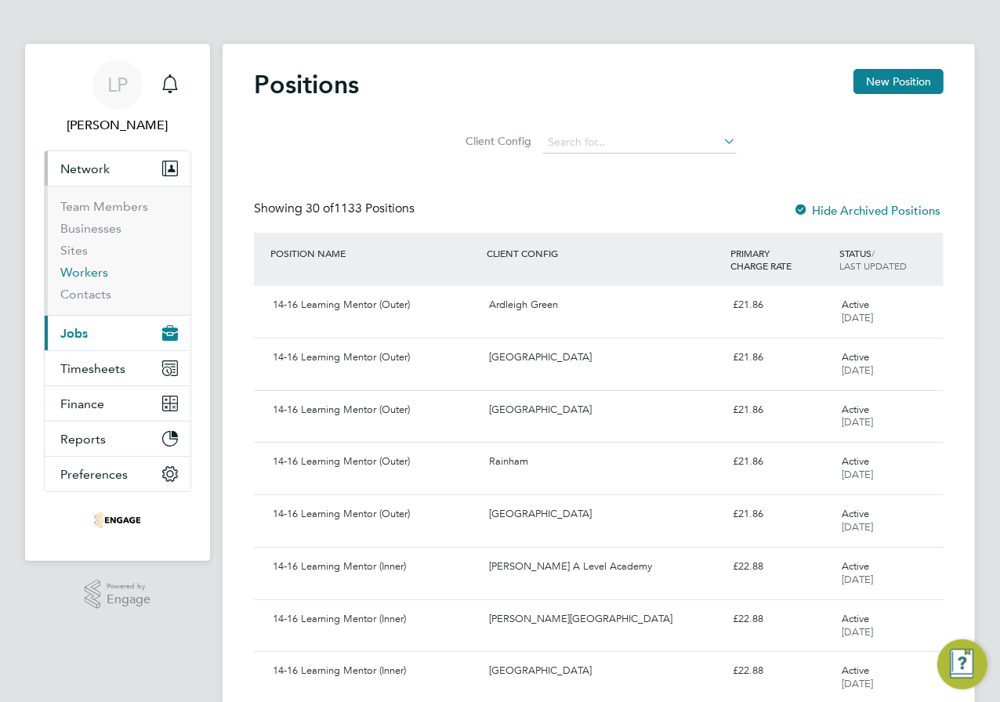
click at [92, 269] on link "Workers" at bounding box center [84, 272] width 48 height 15
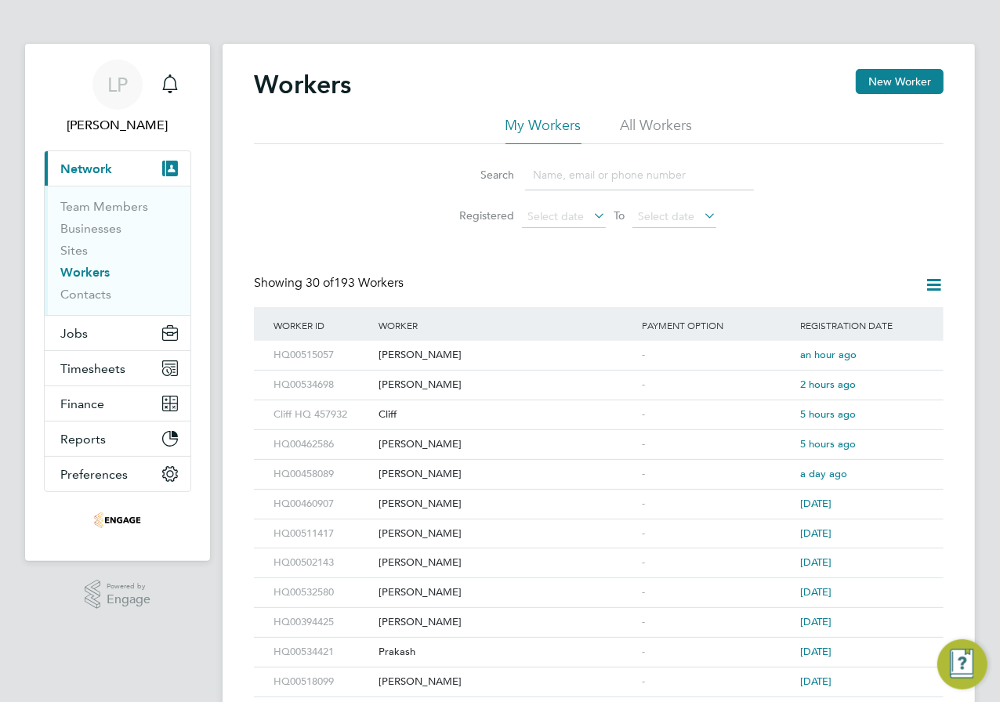
click at [657, 118] on li "All Workers" at bounding box center [657, 130] width 72 height 28
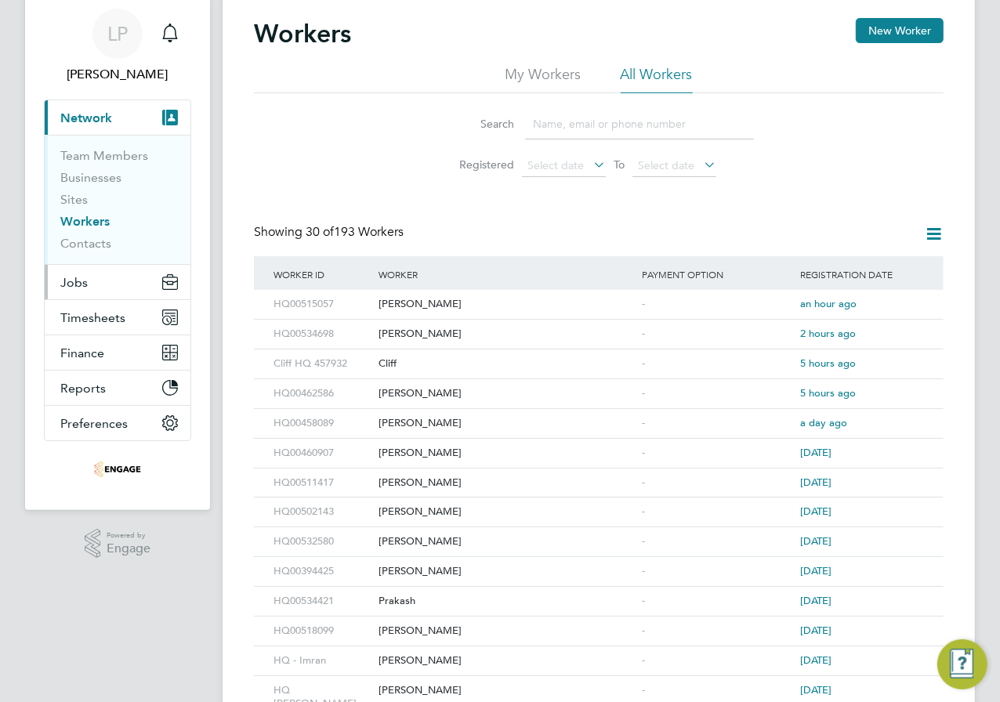
click at [87, 288] on button "Jobs" at bounding box center [118, 282] width 146 height 34
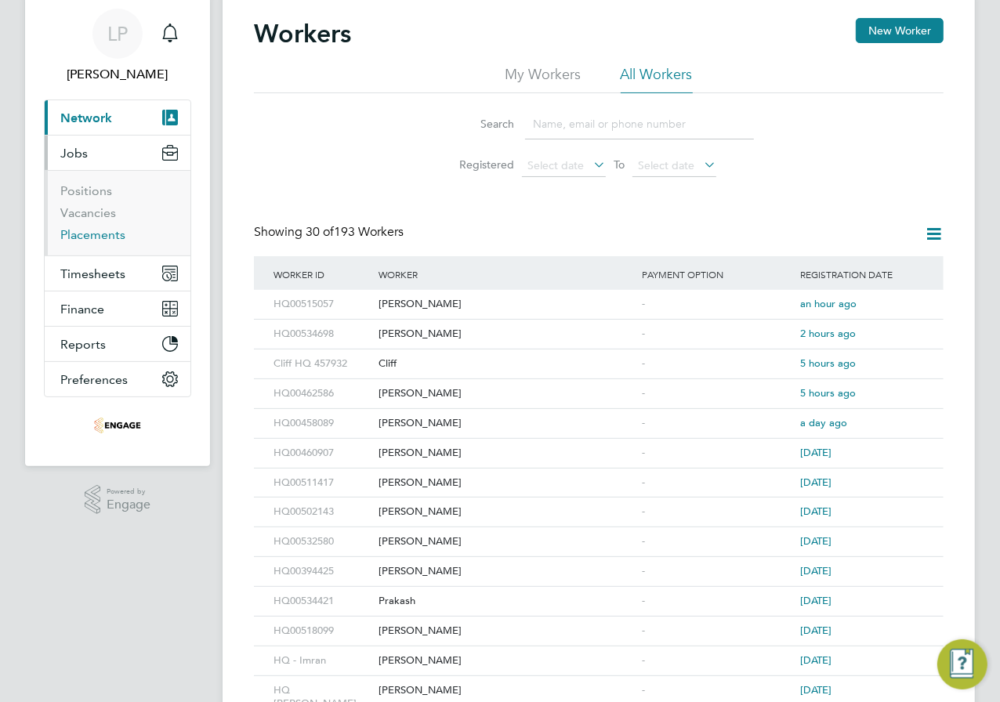
click at [99, 236] on link "Placements" at bounding box center [92, 234] width 65 height 15
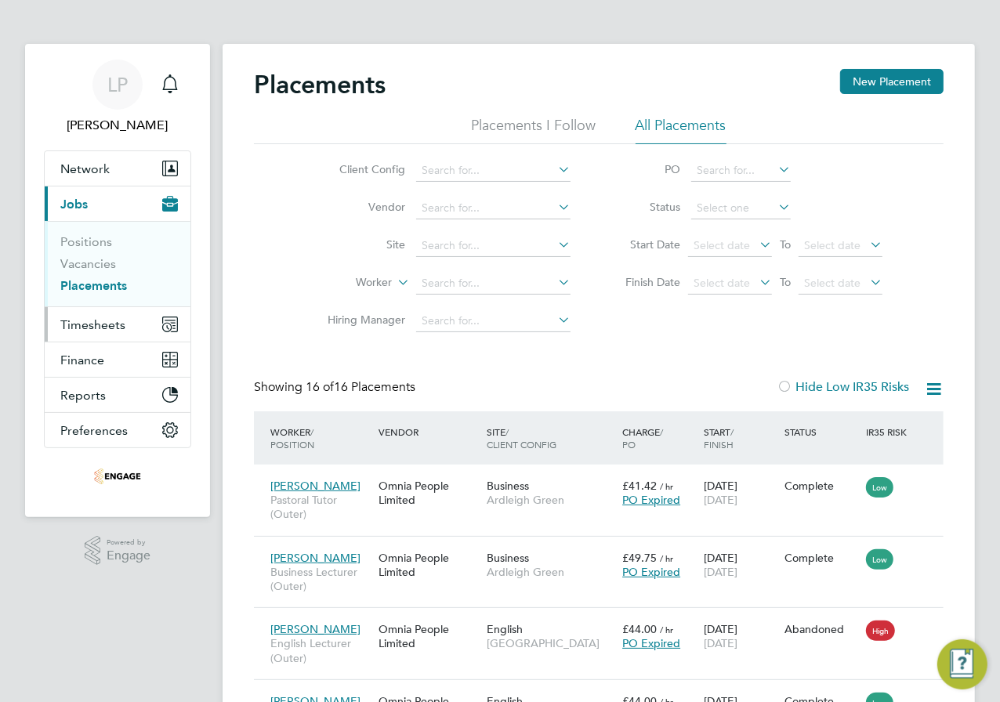
click at [59, 319] on button "Timesheets" at bounding box center [118, 324] width 146 height 34
click at [95, 326] on span "Timesheets" at bounding box center [92, 324] width 65 height 15
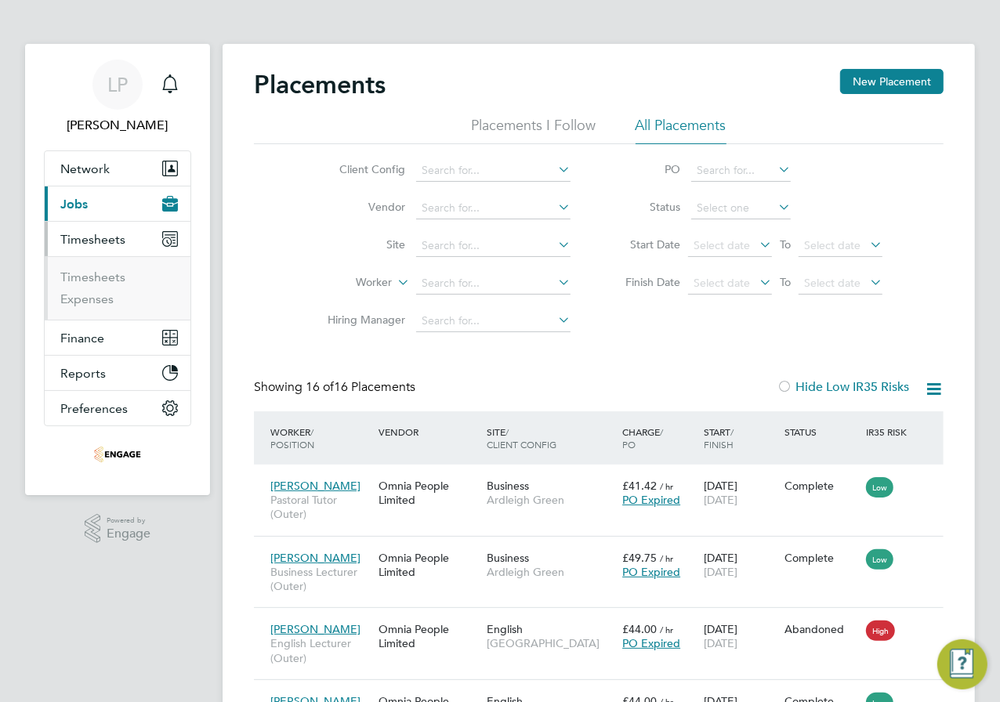
click at [103, 232] on span "Timesheets" at bounding box center [92, 239] width 65 height 15
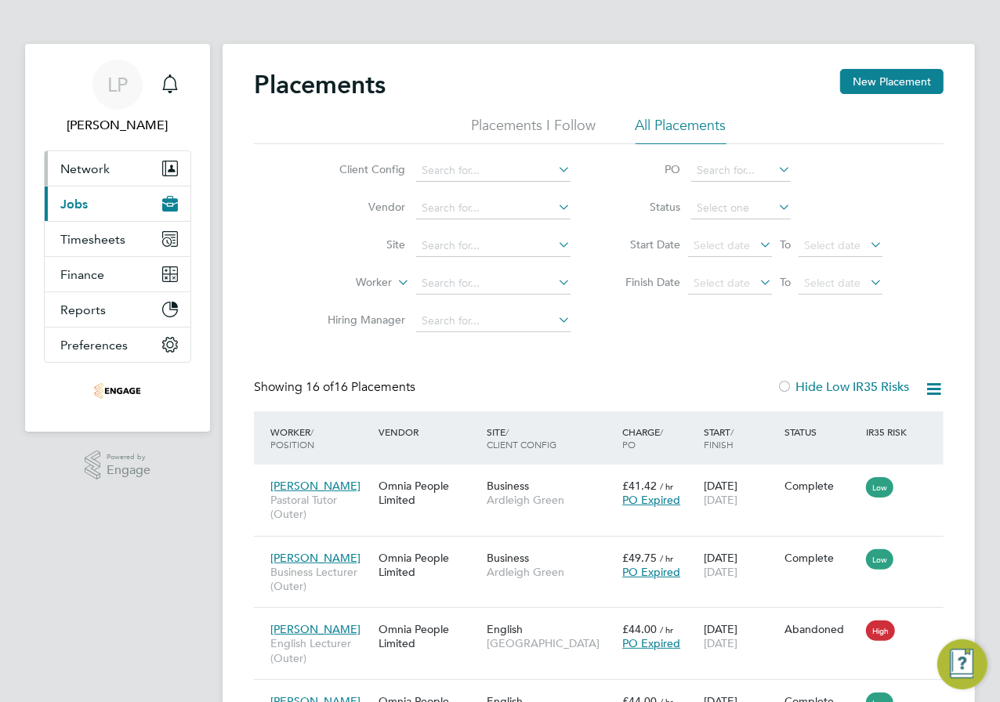
click at [95, 165] on span "Network" at bounding box center [84, 168] width 49 height 15
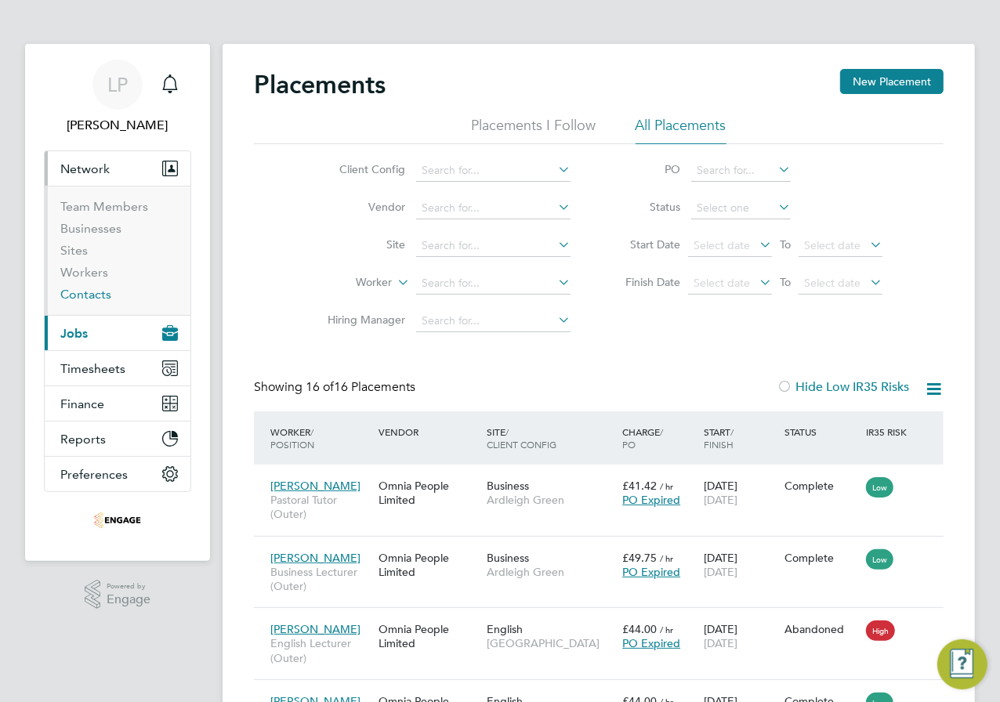
click at [74, 295] on link "Contacts" at bounding box center [85, 294] width 51 height 15
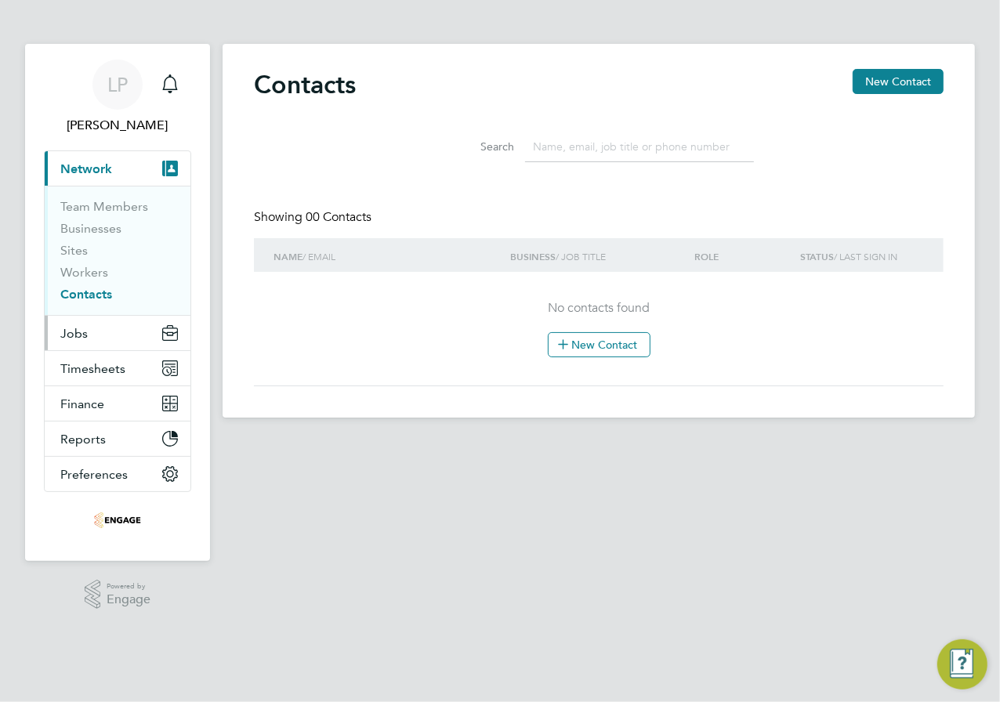
click at [114, 325] on button "Jobs" at bounding box center [118, 333] width 146 height 34
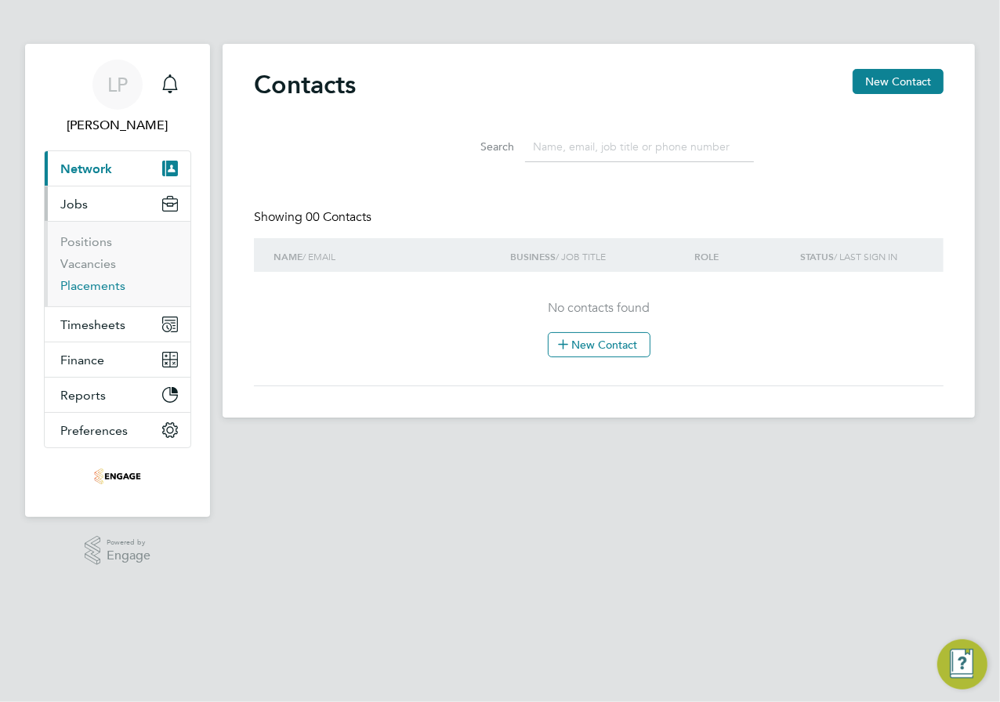
click at [112, 283] on link "Placements" at bounding box center [92, 285] width 65 height 15
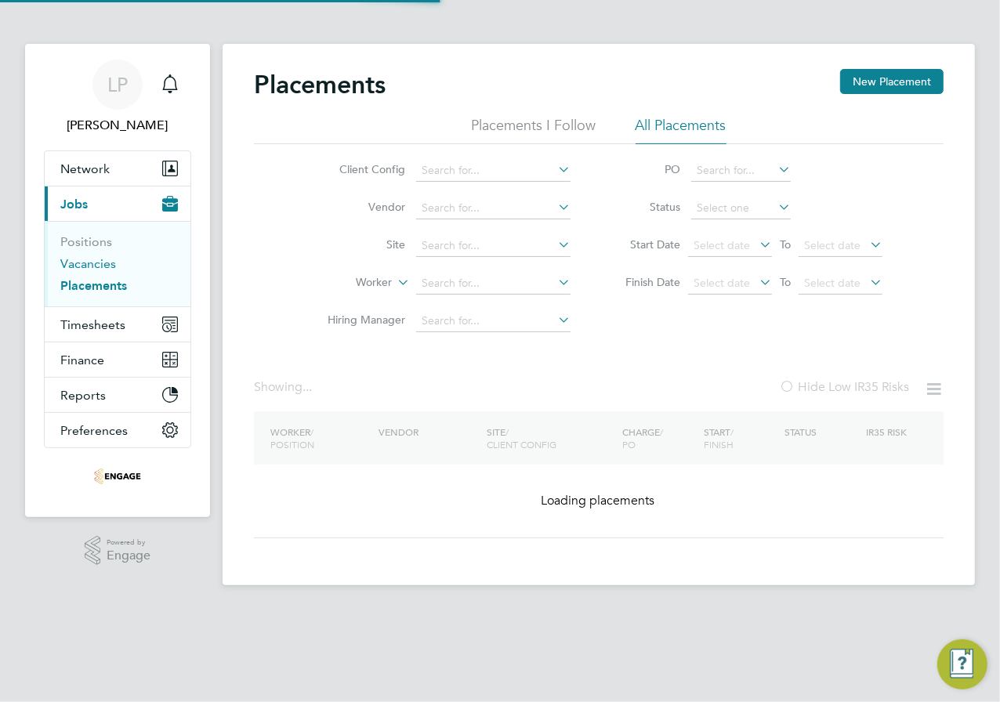
click at [100, 263] on link "Vacancies" at bounding box center [88, 263] width 56 height 15
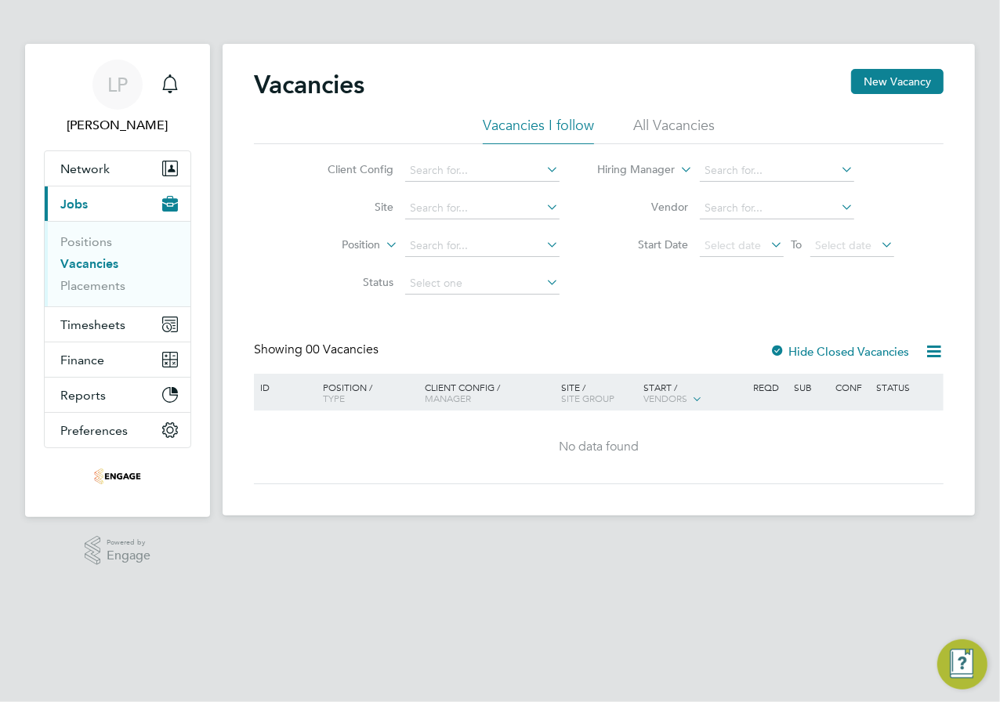
click at [698, 154] on li "Hiring Manager" at bounding box center [746, 171] width 335 height 38
click at [680, 134] on li "All Vacancies" at bounding box center [673, 130] width 81 height 28
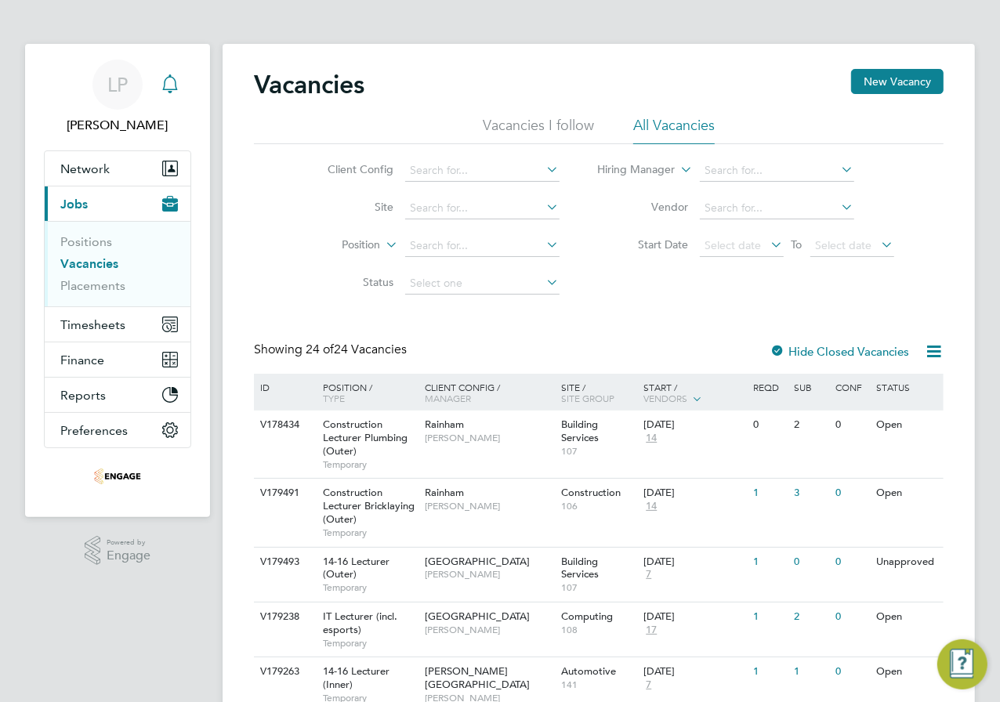
click at [168, 87] on icon "Main navigation" at bounding box center [170, 83] width 19 height 19
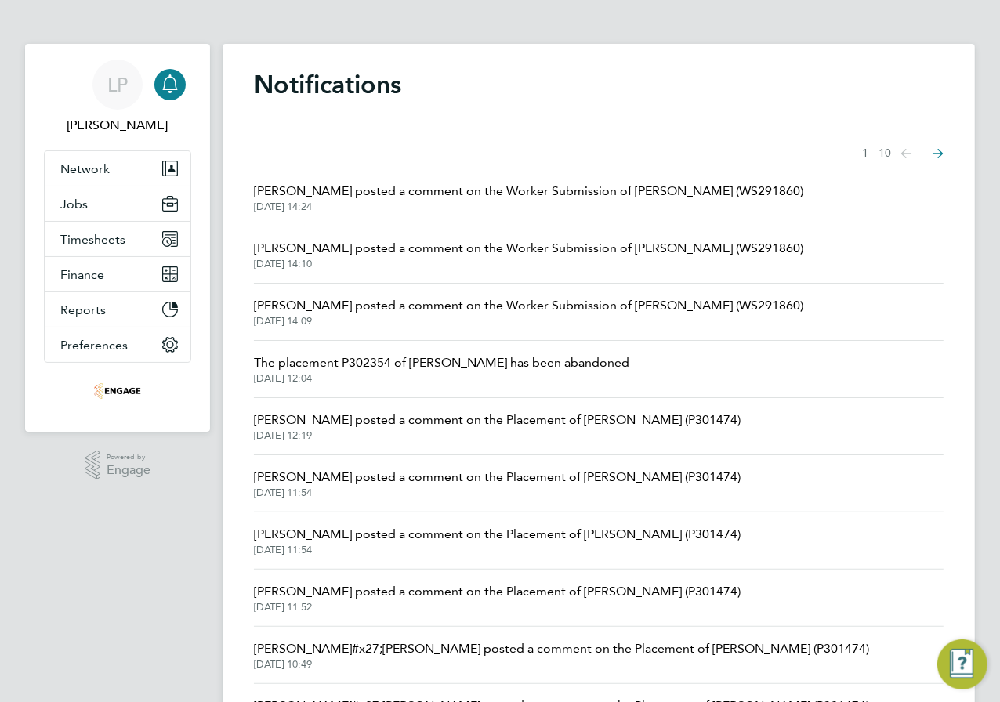
click at [679, 192] on span "[PERSON_NAME] posted a comment on the Worker Submission of [PERSON_NAME] (WS291…" at bounding box center [528, 191] width 549 height 19
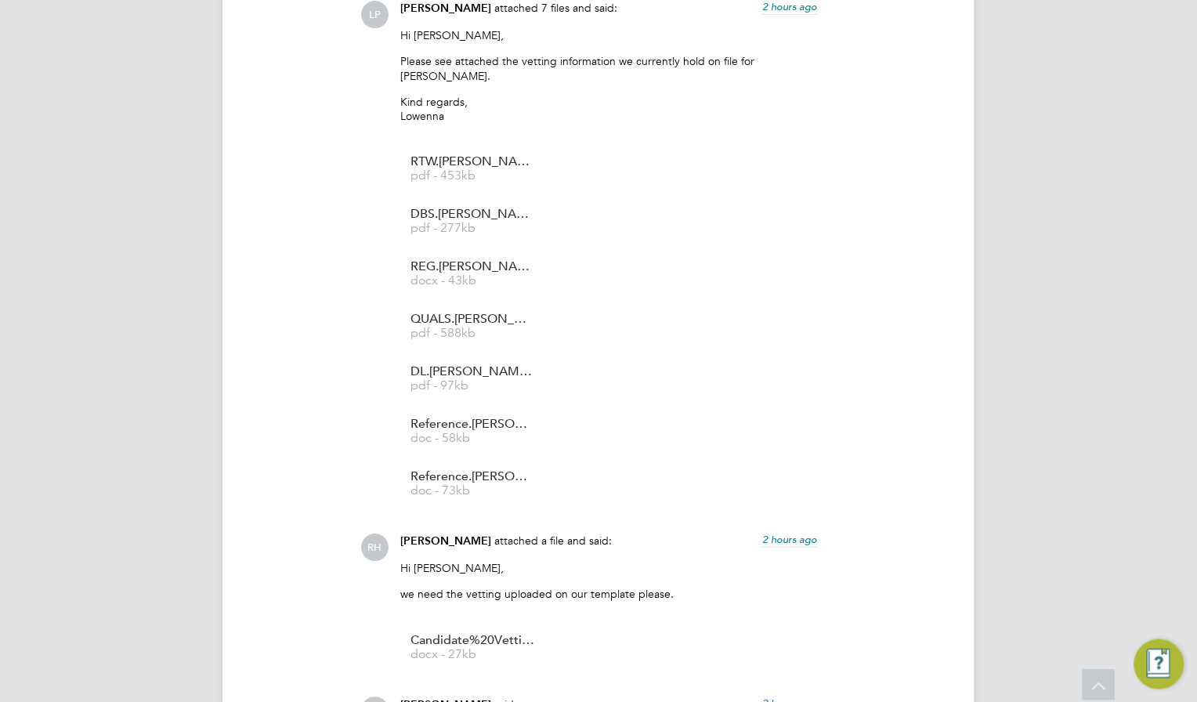
scroll to position [3966, 0]
